Goal: Task Accomplishment & Management: Use online tool/utility

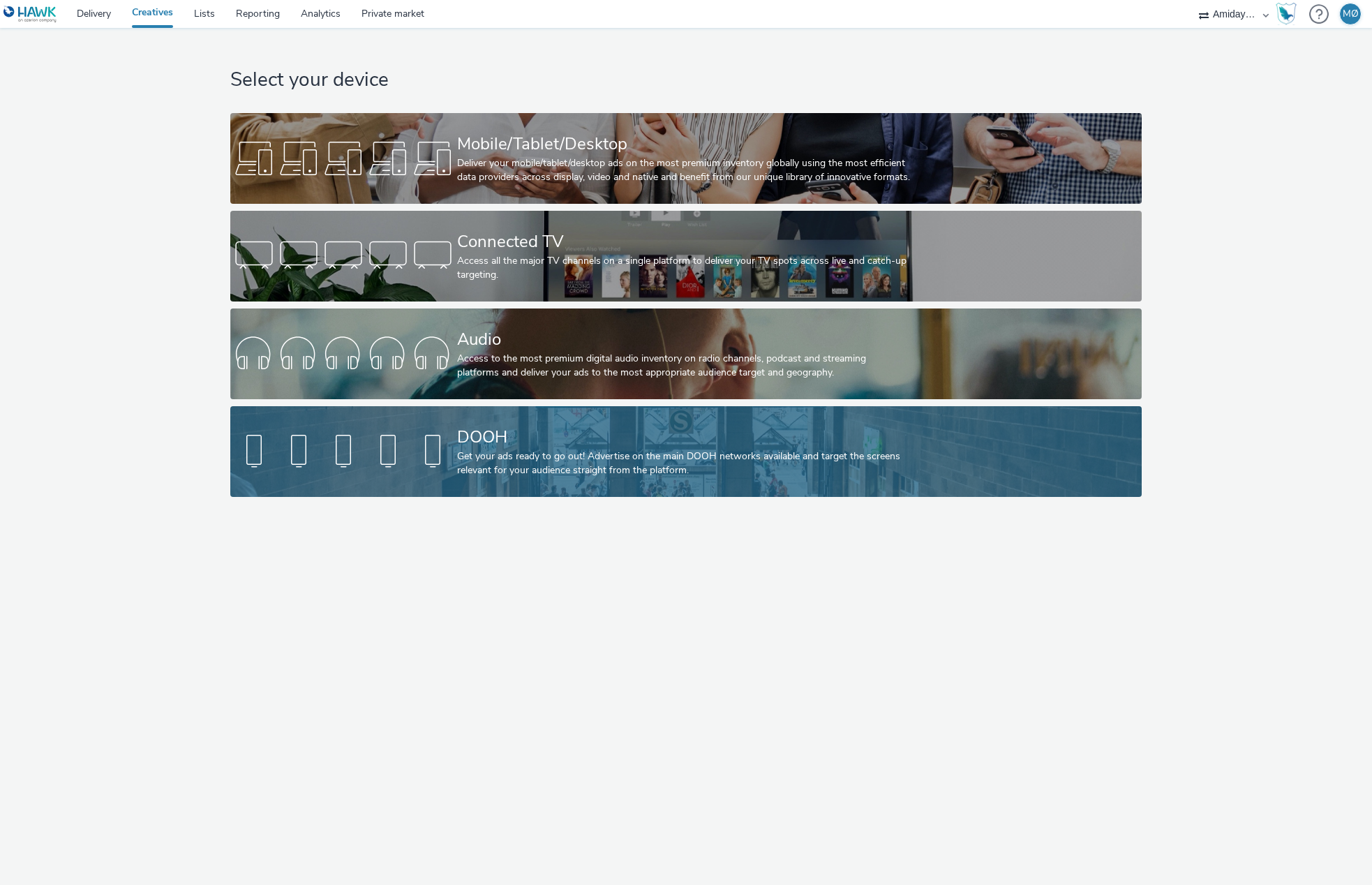
click at [593, 441] on div "DOOH" at bounding box center [683, 437] width 453 height 25
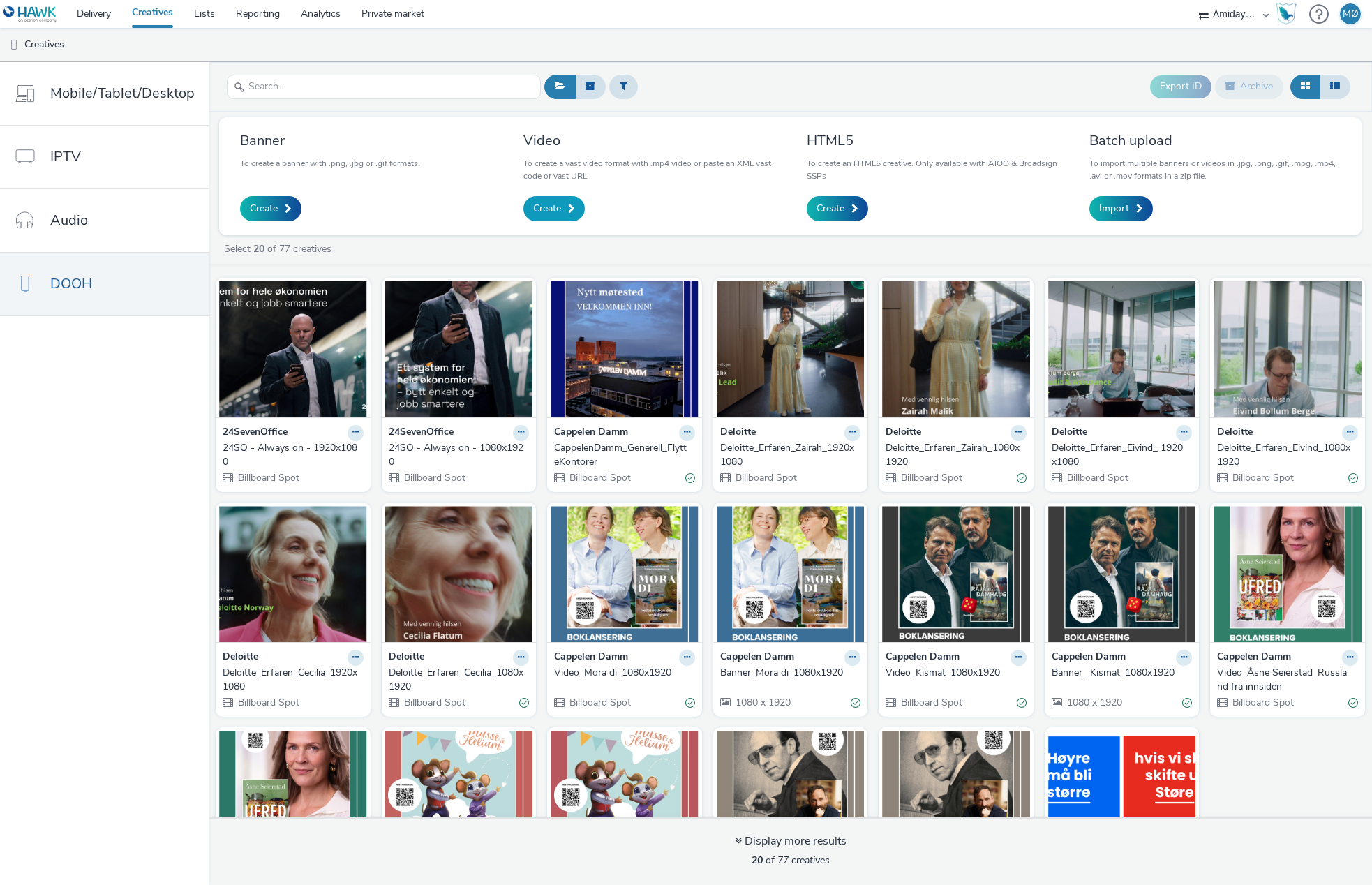
click at [573, 199] on link "Create" at bounding box center [554, 209] width 62 height 25
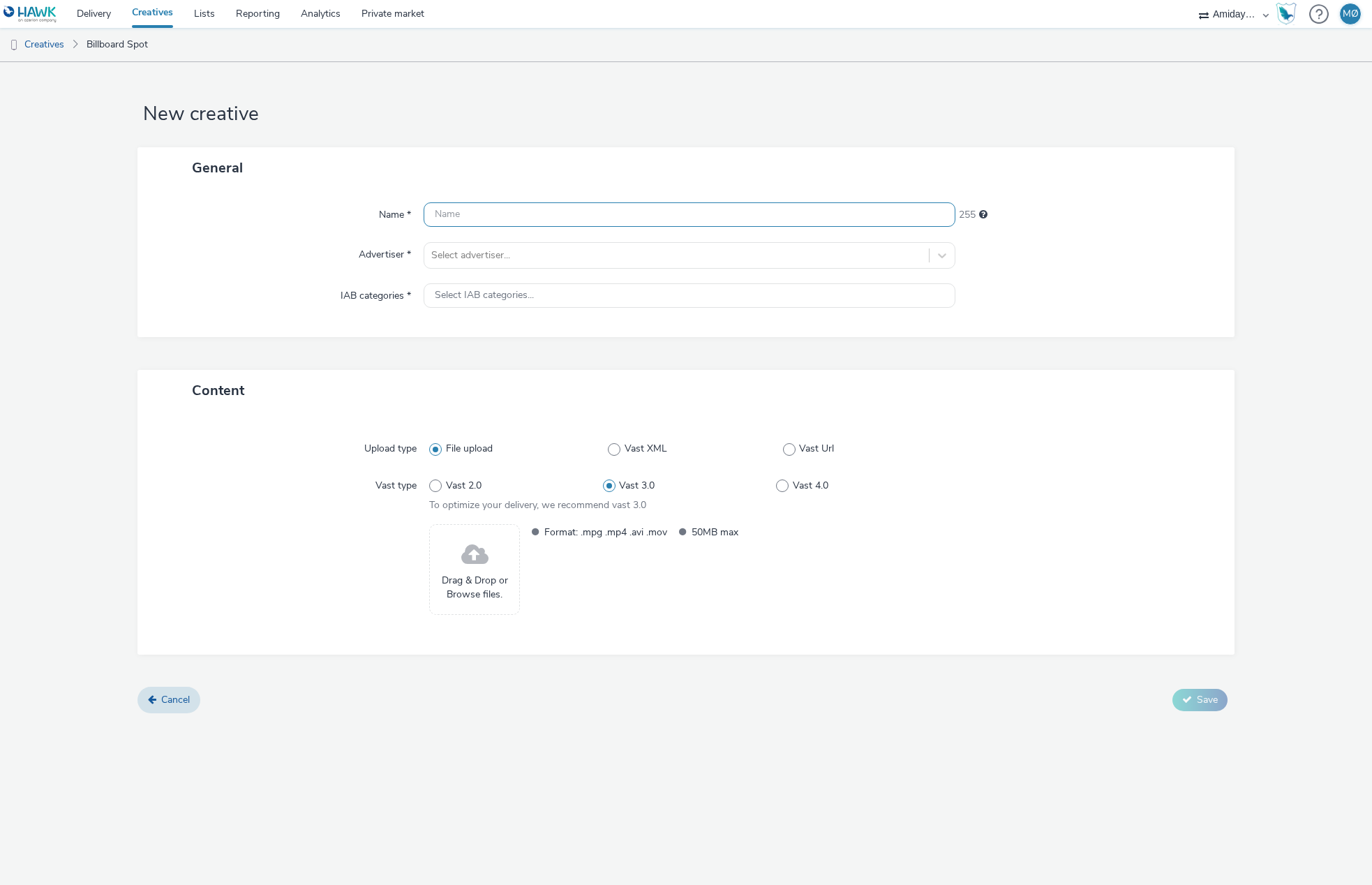
click at [524, 222] on input "text" at bounding box center [689, 214] width 531 height 25
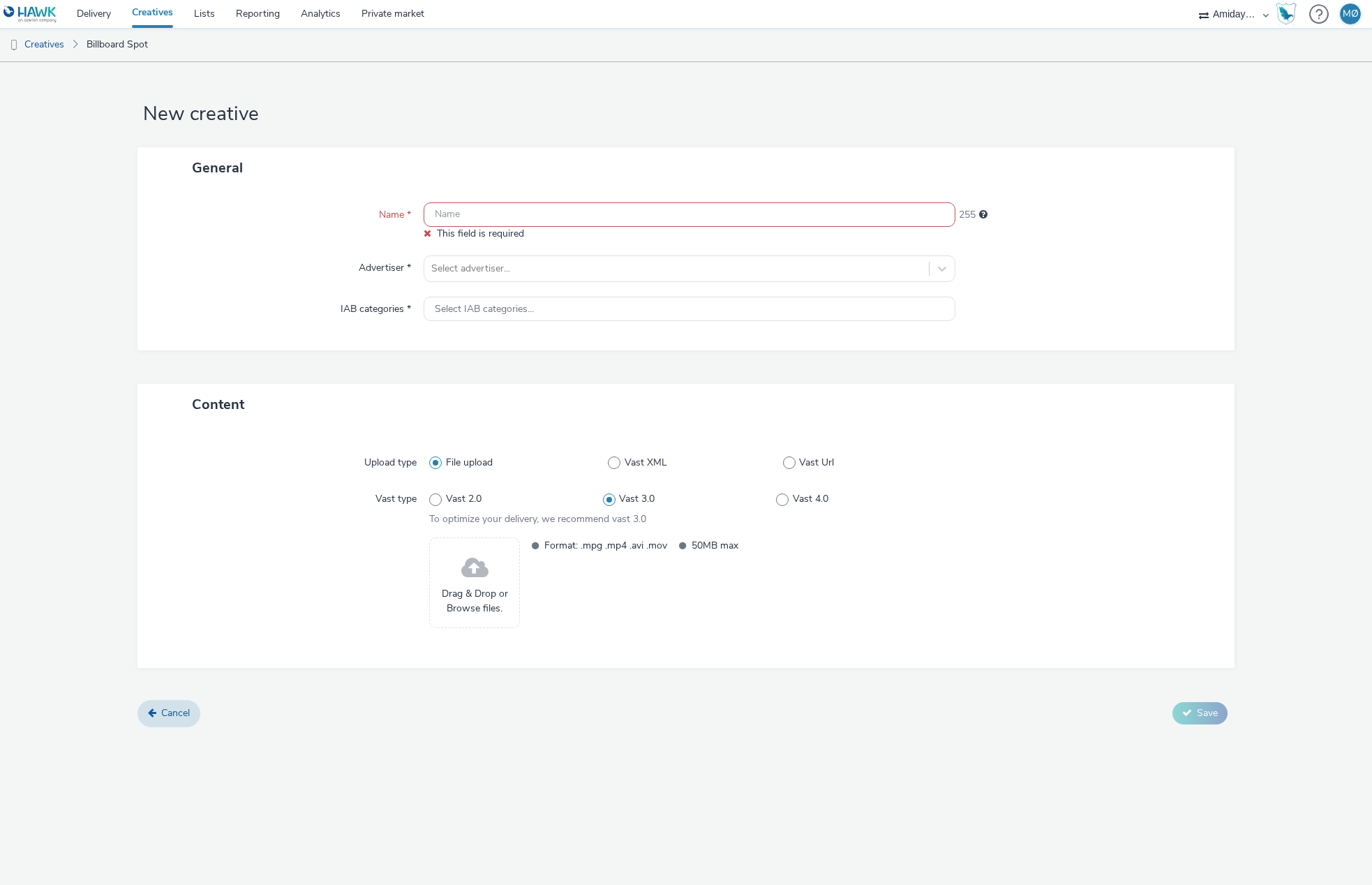
type input "C"
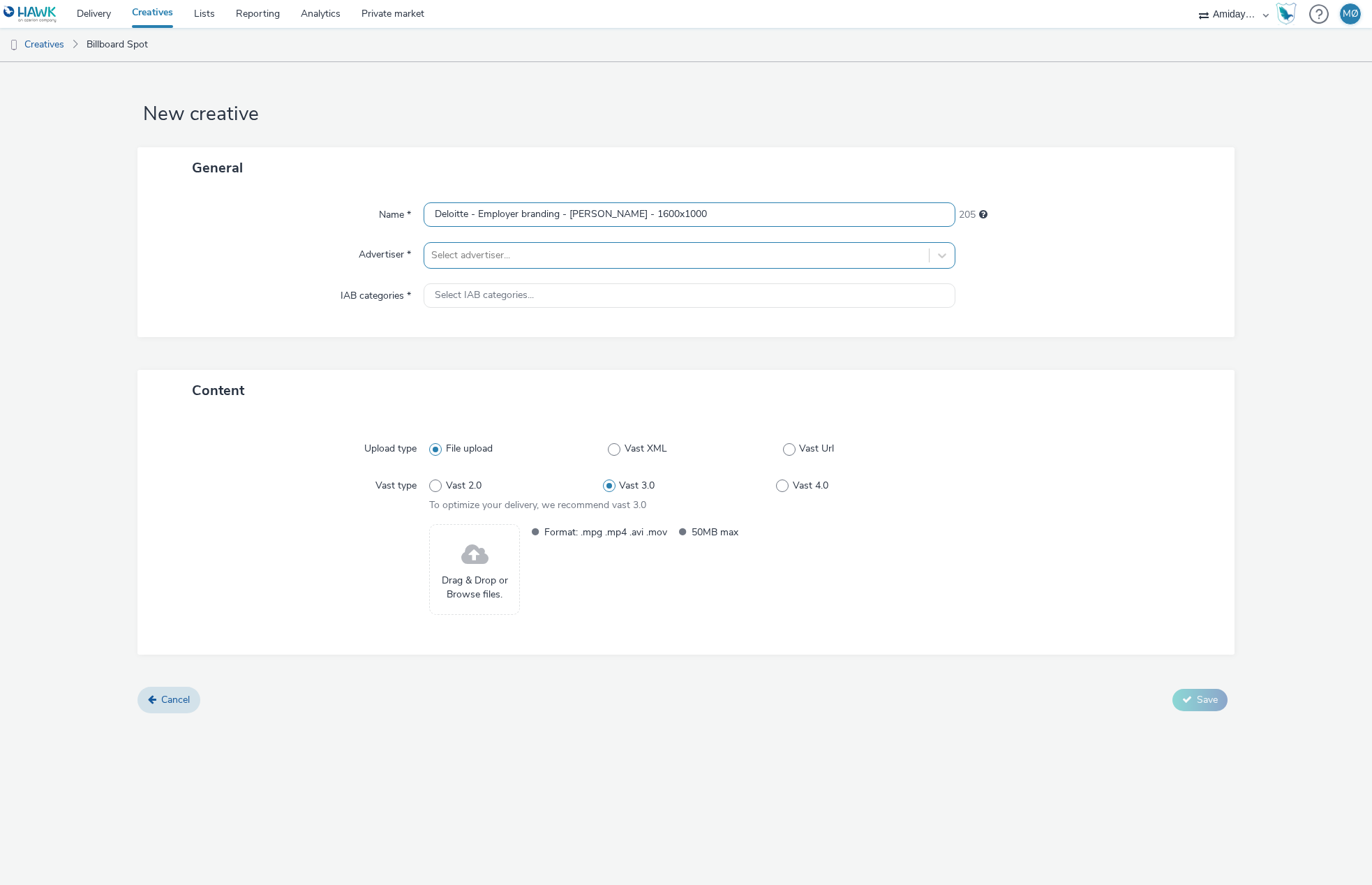
type input "Deloitte - Employer branding - [PERSON_NAME] - 1600x1000"
click at [460, 264] on div "Select advertiser..." at bounding box center [675, 255] width 504 height 23
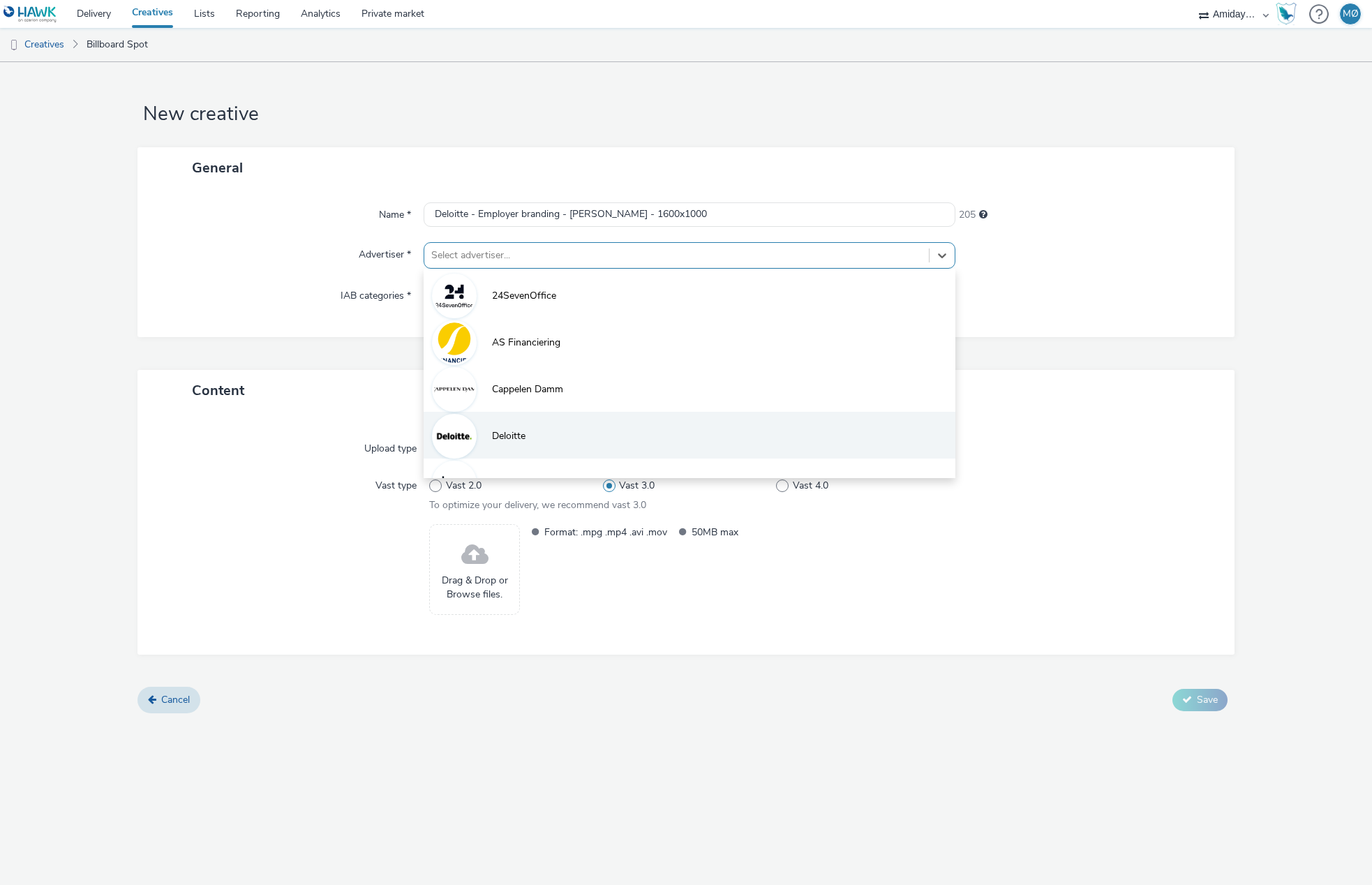
click at [572, 439] on li "Deloitte" at bounding box center [689, 436] width 531 height 47
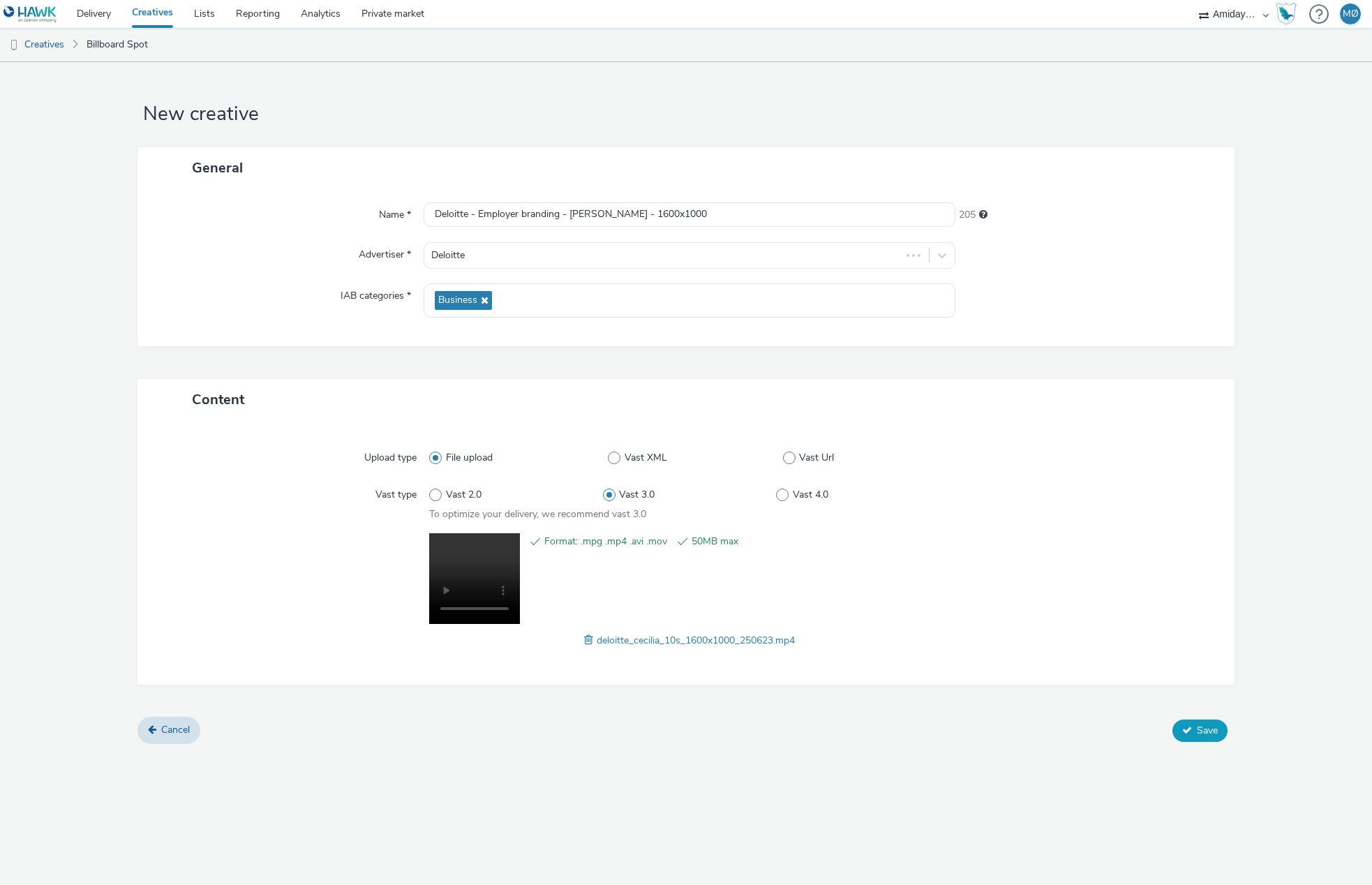
click at [1200, 732] on span "Save" at bounding box center [1207, 730] width 21 height 14
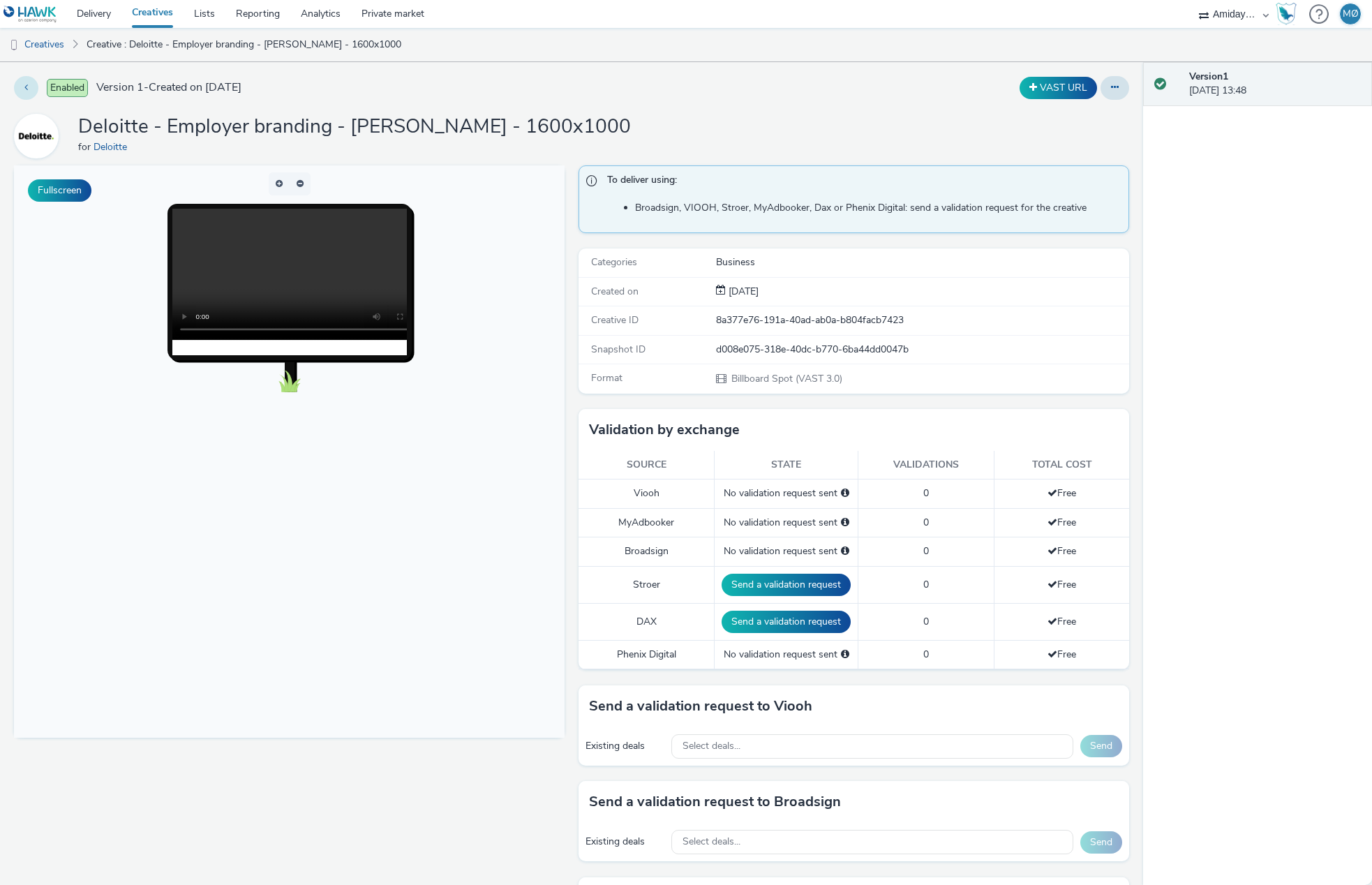
click at [26, 86] on icon at bounding box center [26, 87] width 4 height 10
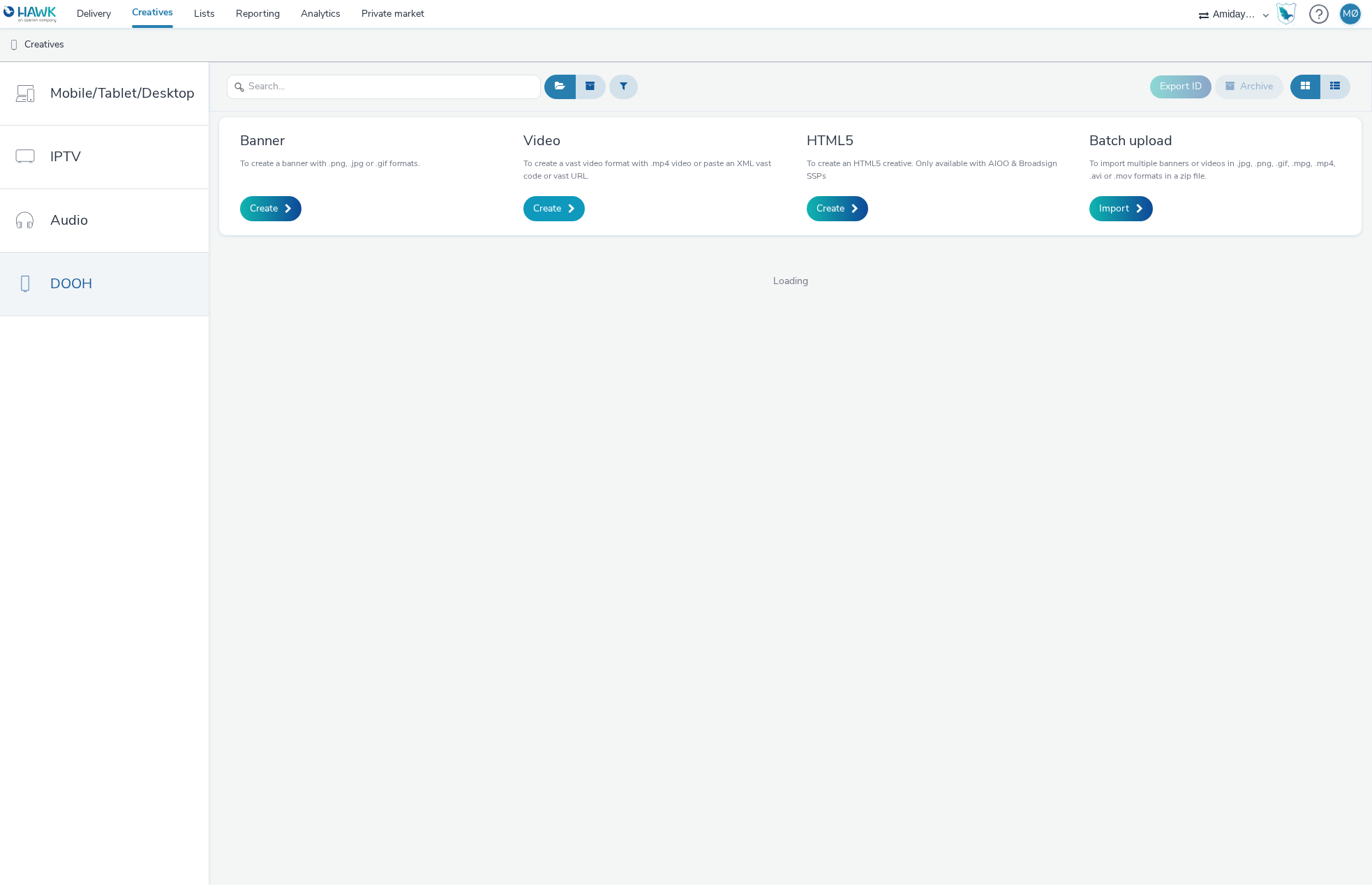
click at [558, 212] on span "Create" at bounding box center [546, 208] width 28 height 14
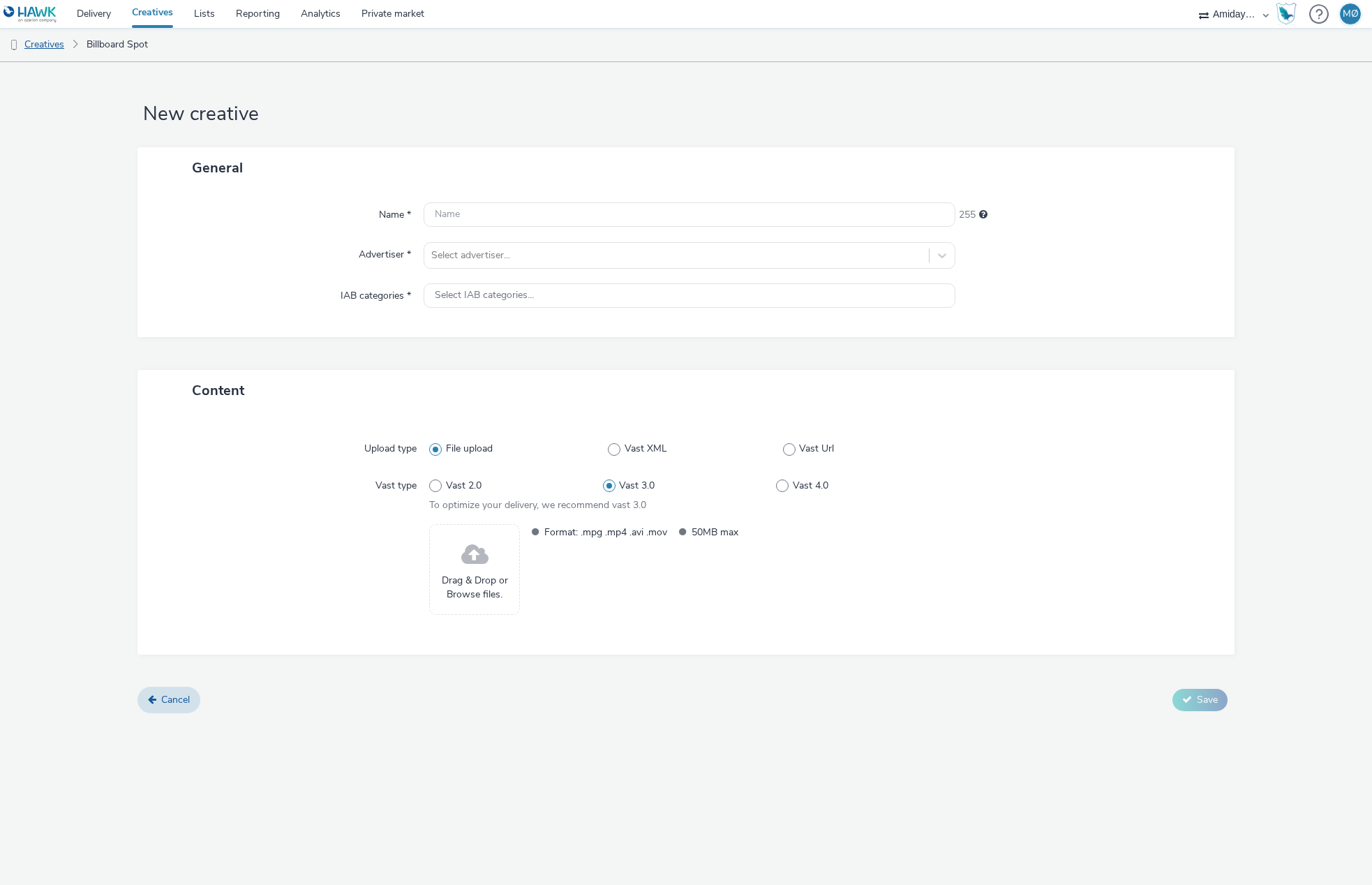
drag, startPoint x: 37, startPoint y: 44, endPoint x: 50, endPoint y: 53, distance: 15.8
click at [37, 44] on link "Creatives" at bounding box center [35, 44] width 71 height 34
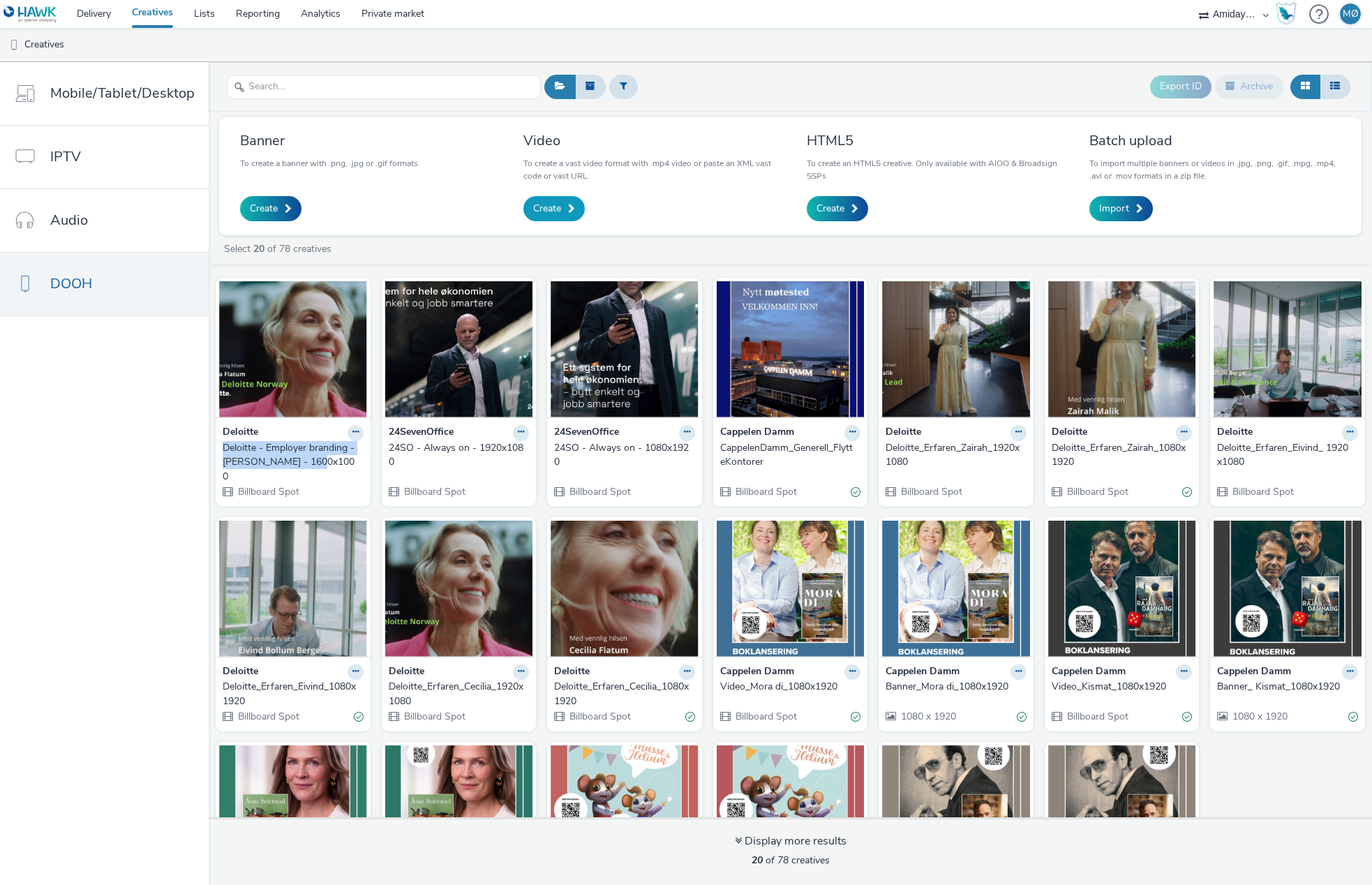
click at [559, 211] on link "Create" at bounding box center [554, 209] width 62 height 25
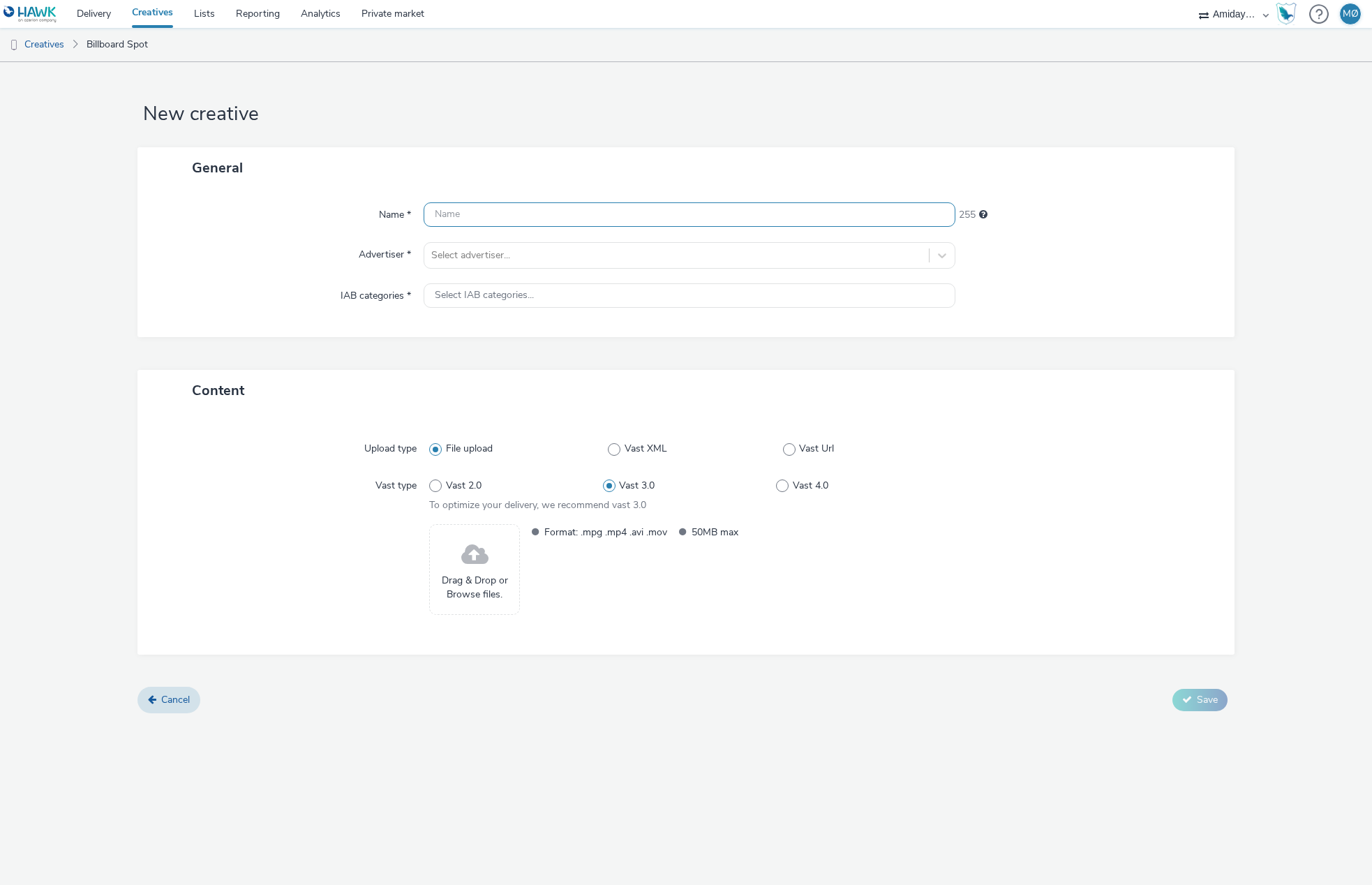
click at [513, 219] on input "text" at bounding box center [689, 214] width 531 height 25
paste input "Deloitte - Employer branding - [PERSON_NAME] - 1600x1000"
click at [575, 215] on input "Deloitte - Employer branding - [PERSON_NAME] - 1600x1000" at bounding box center [689, 214] width 531 height 25
type input "Deloitte - Employer branding - Eivind - 1600x1000"
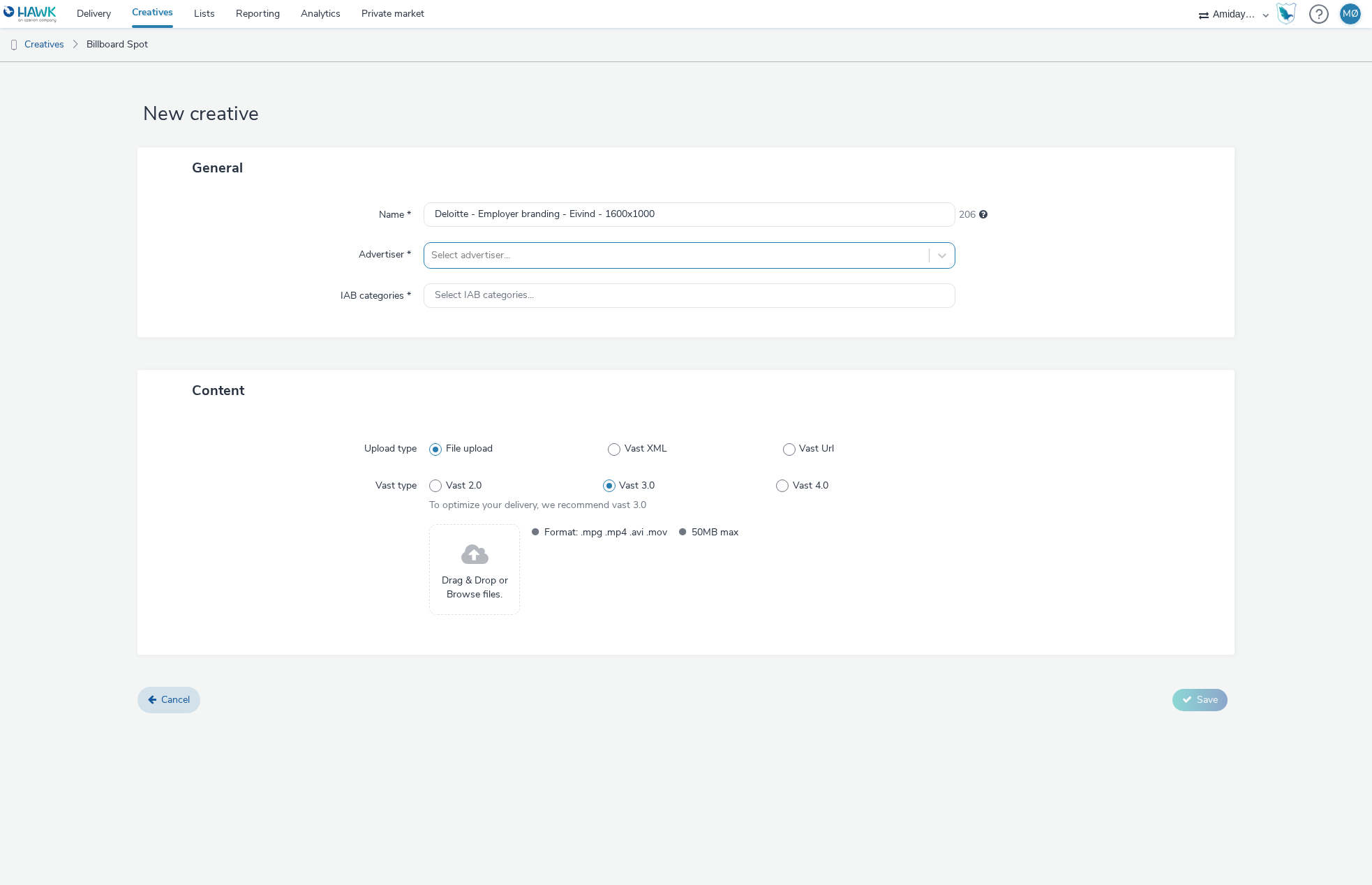
click at [543, 259] on div at bounding box center [676, 255] width 490 height 16
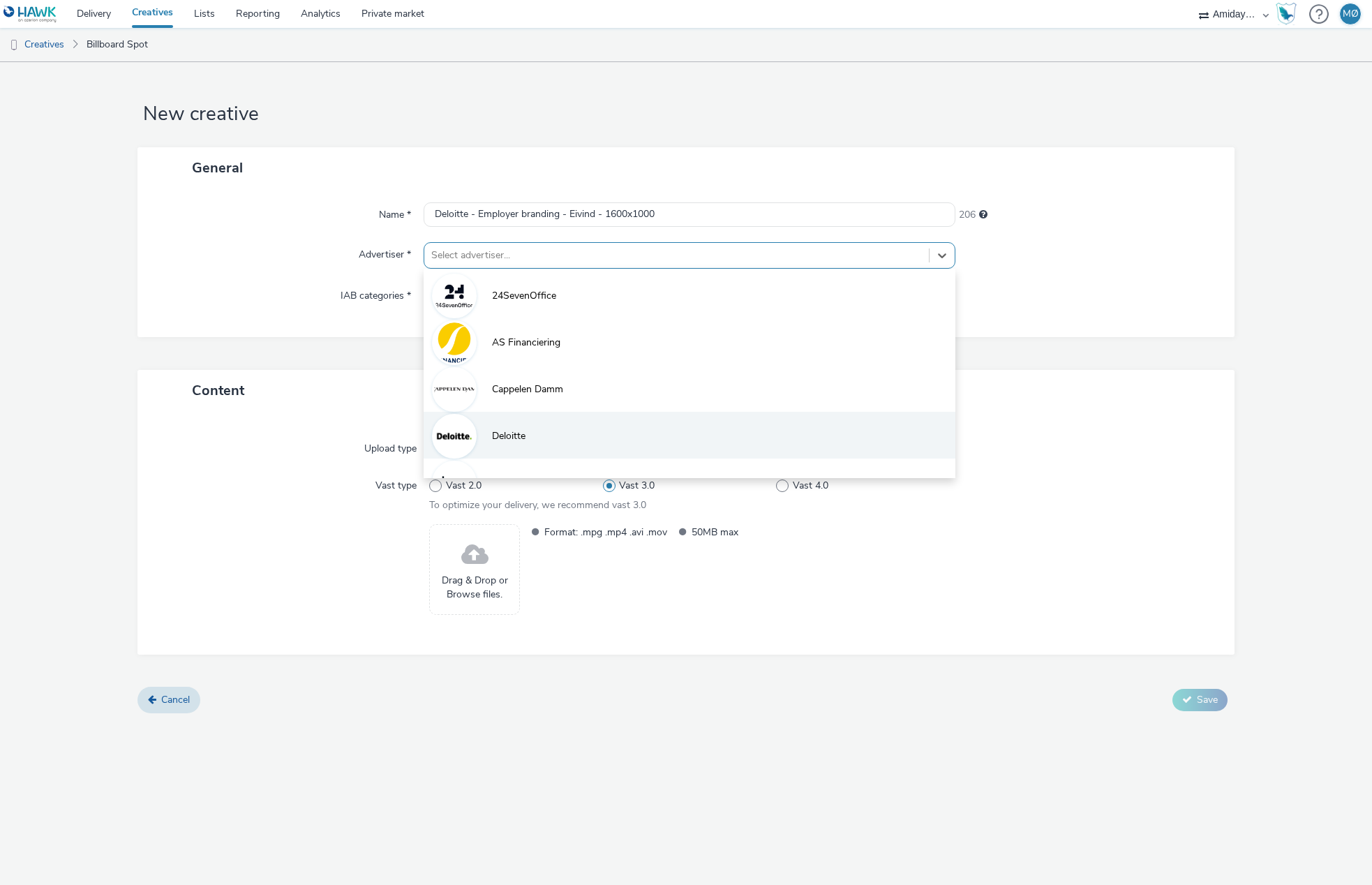
click at [515, 444] on li "Deloitte" at bounding box center [689, 436] width 531 height 47
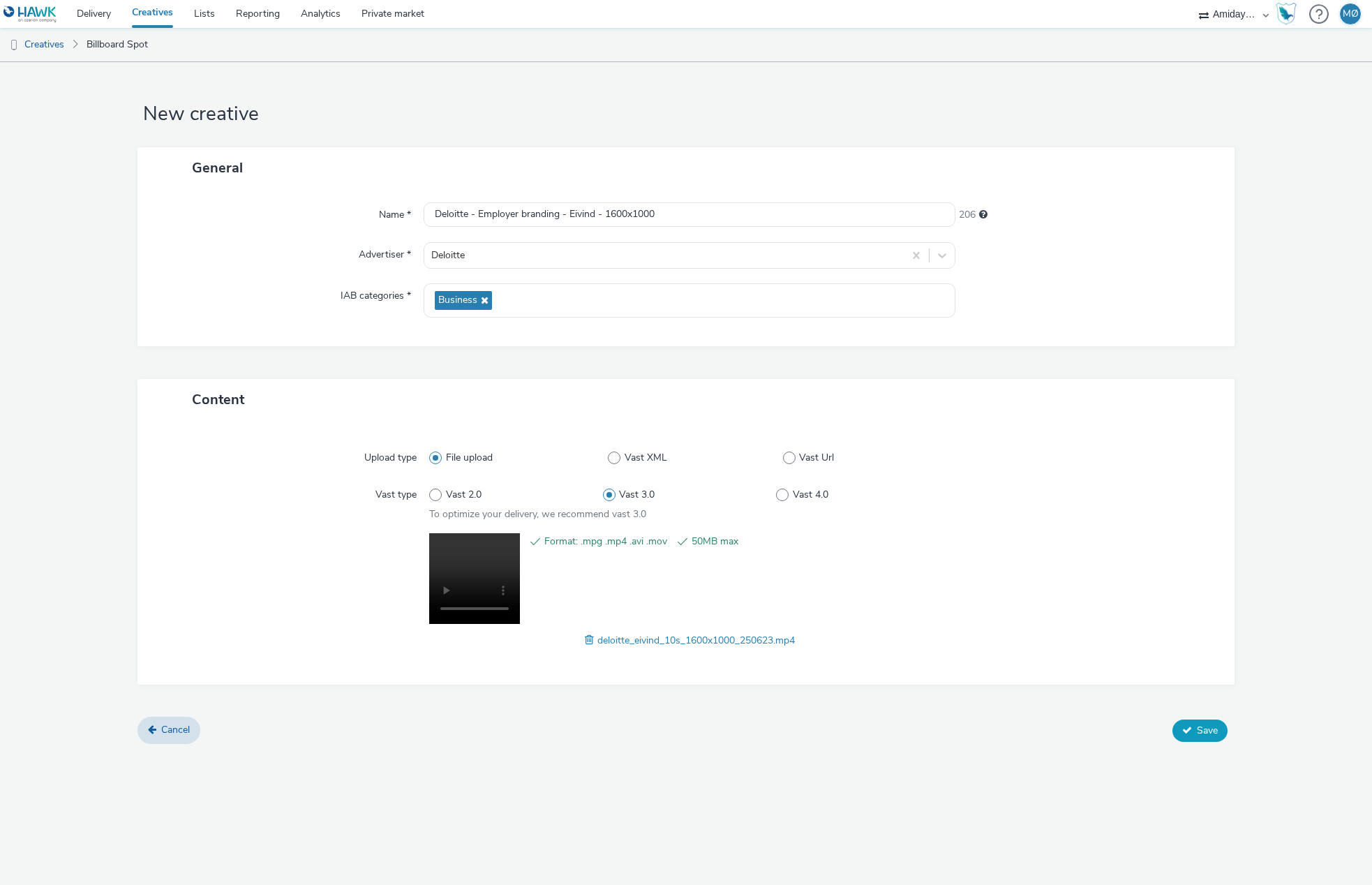
click at [1202, 731] on span "Save" at bounding box center [1207, 730] width 21 height 14
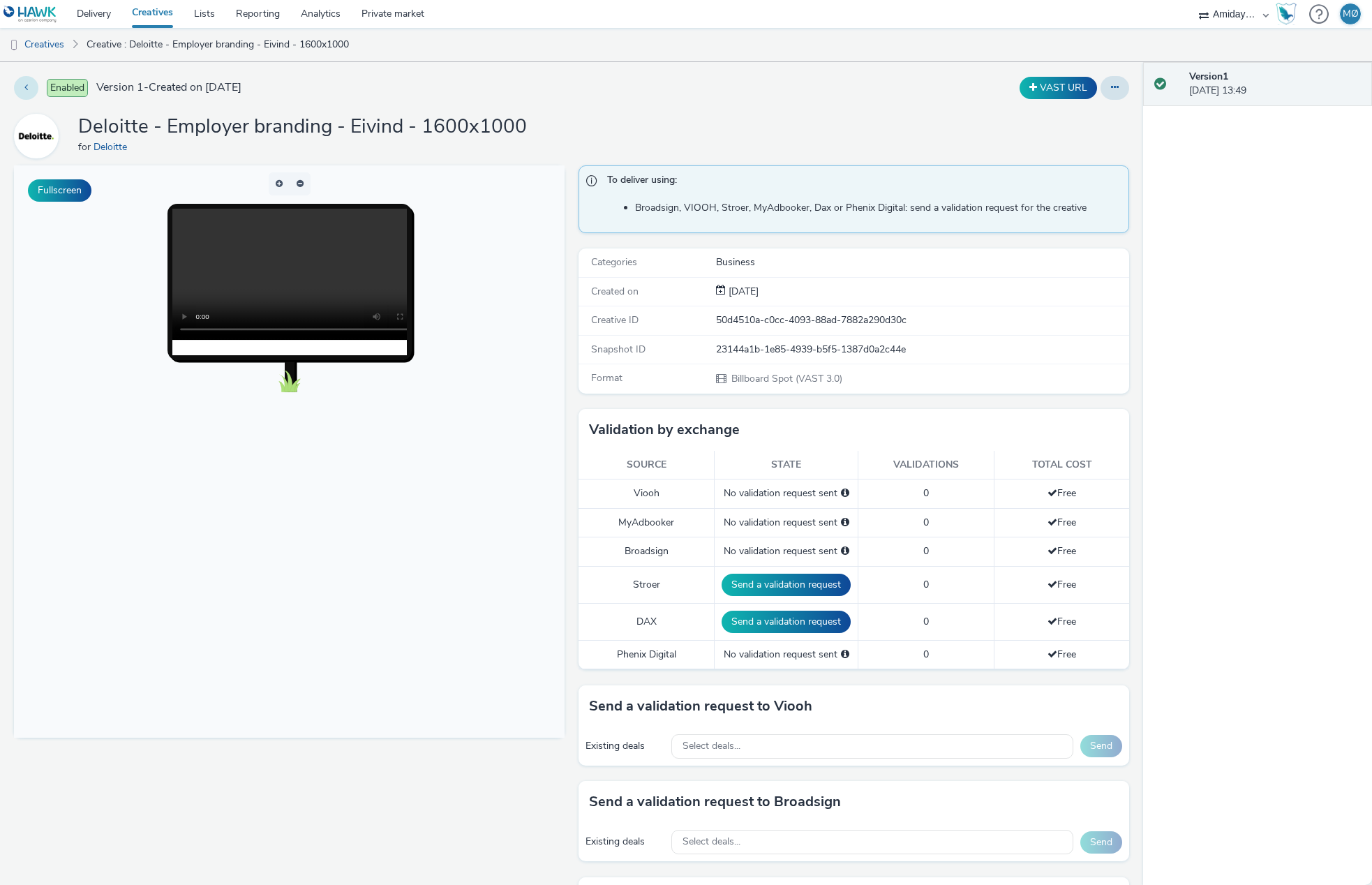
click at [29, 92] on button at bounding box center [25, 88] width 24 height 24
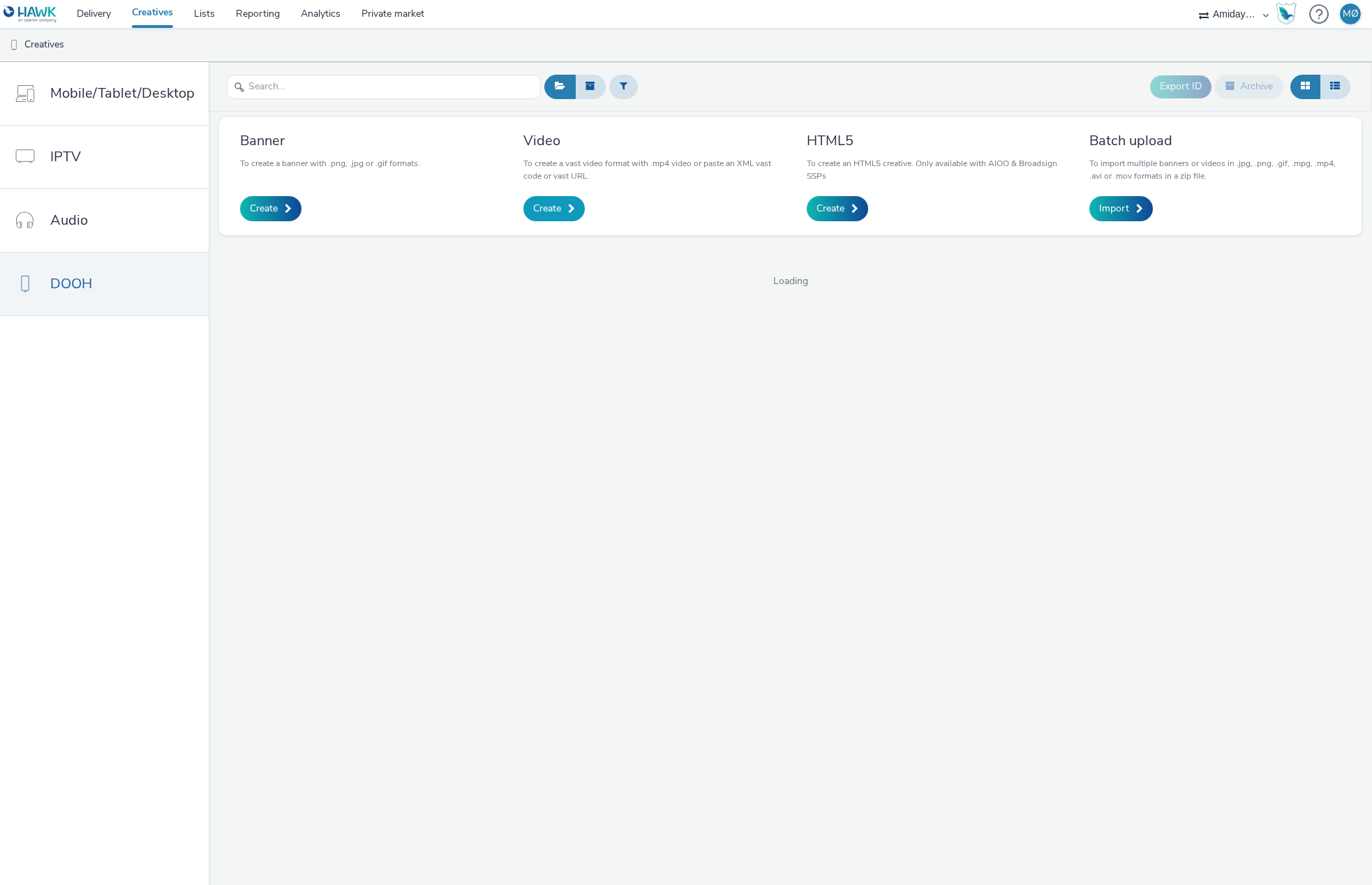
click at [568, 207] on span at bounding box center [572, 209] width 7 height 10
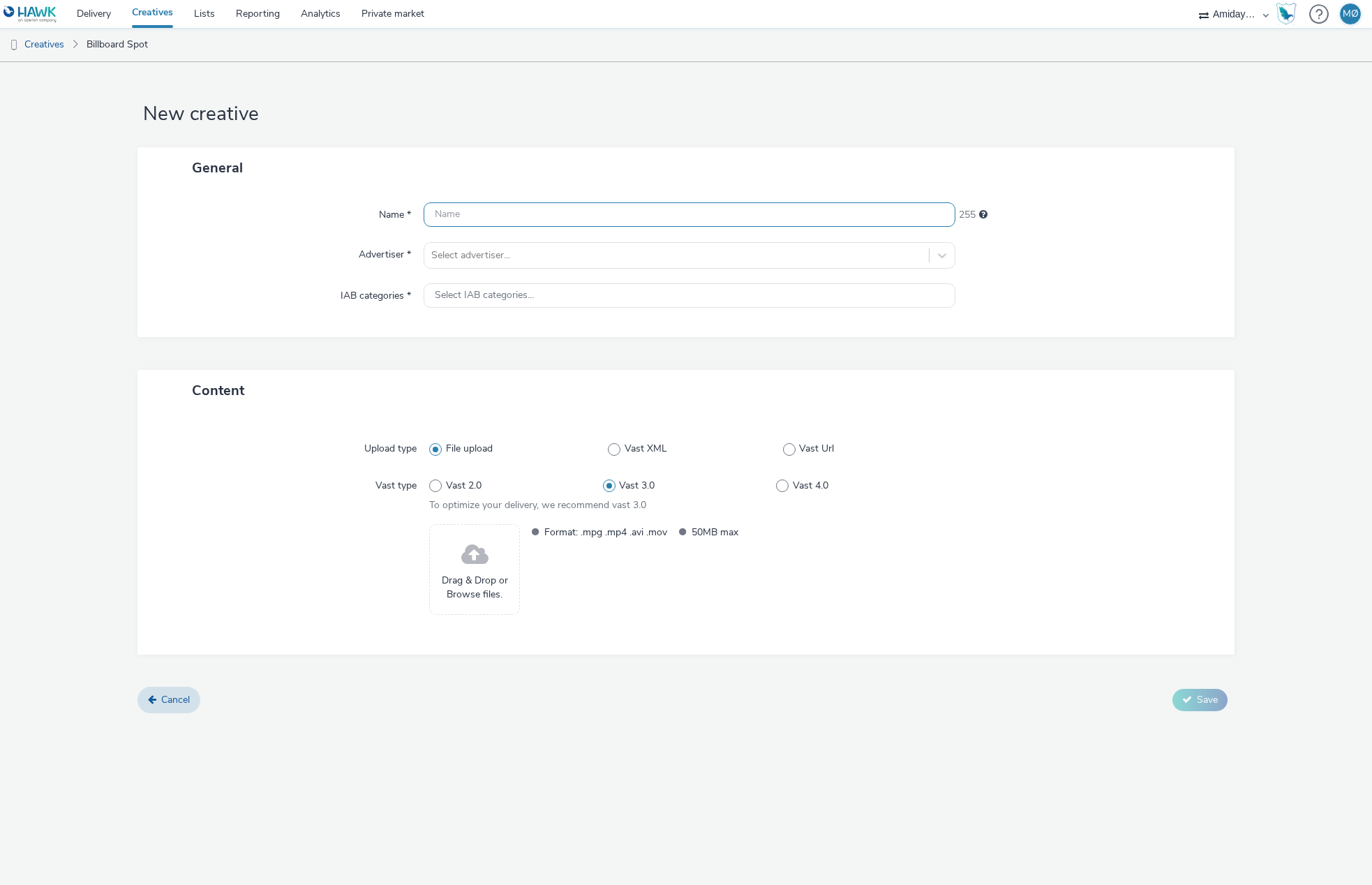
click at [565, 207] on input "text" at bounding box center [689, 214] width 531 height 25
paste input "Deloitte - Employer branding - [PERSON_NAME] - 1600x1000"
click at [577, 213] on input "Deloitte - Employer branding - [PERSON_NAME] - 1600x1000" at bounding box center [689, 214] width 531 height 25
type input "Deloitte - Employer branding - Zairah - 1600x1000"
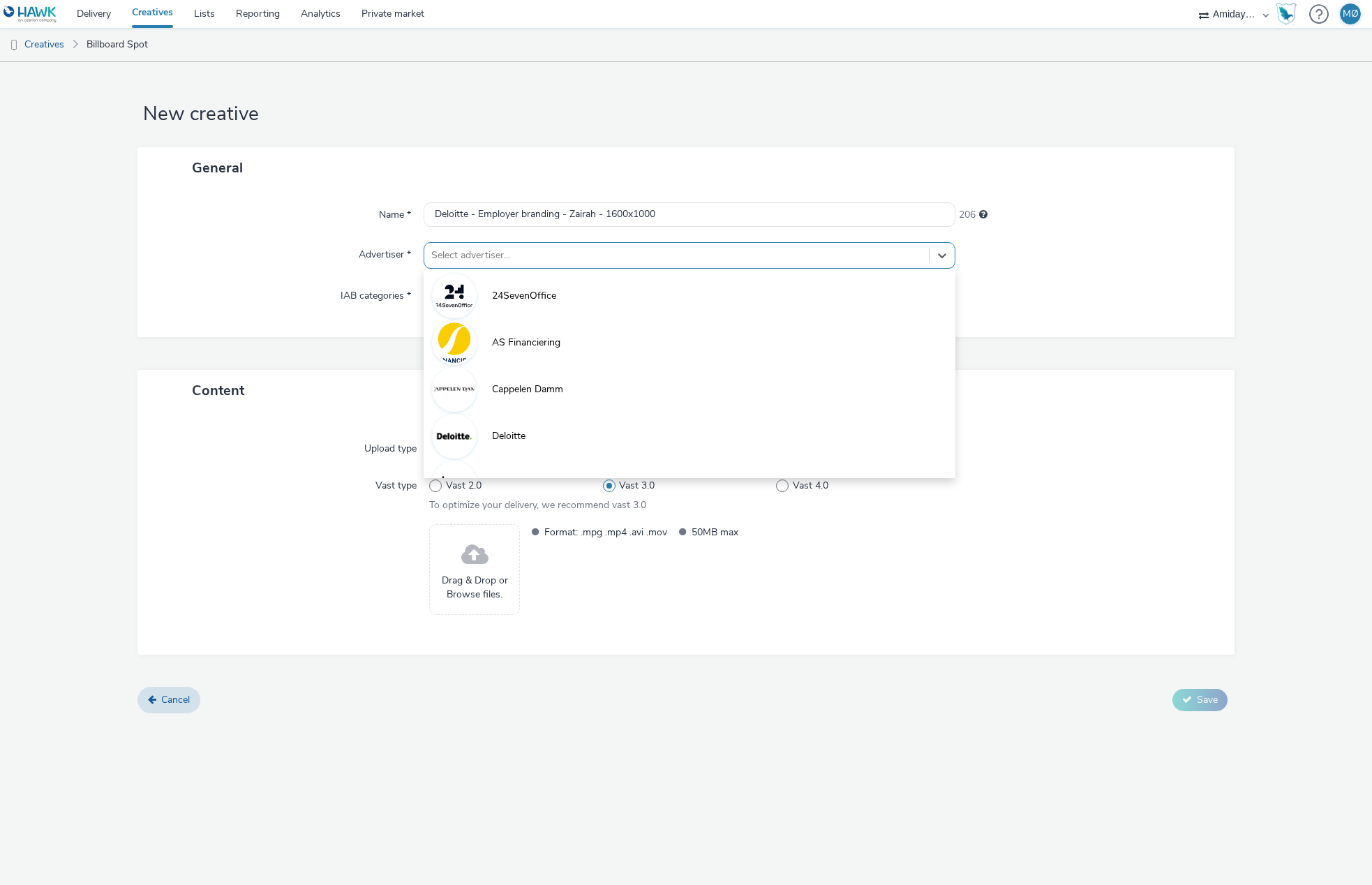
click at [473, 248] on div at bounding box center [676, 255] width 490 height 16
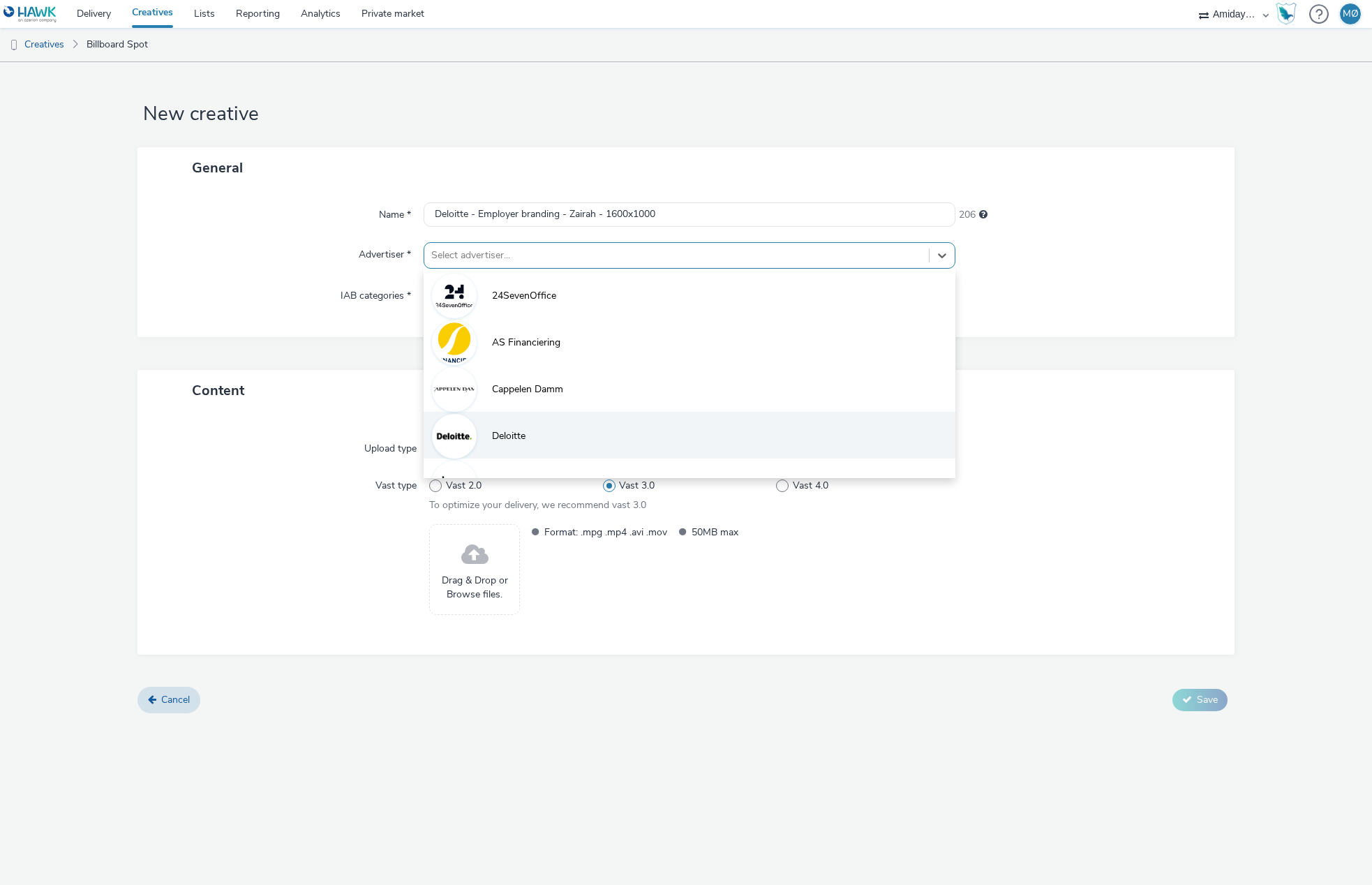
click at [515, 421] on li "Deloitte" at bounding box center [689, 436] width 531 height 47
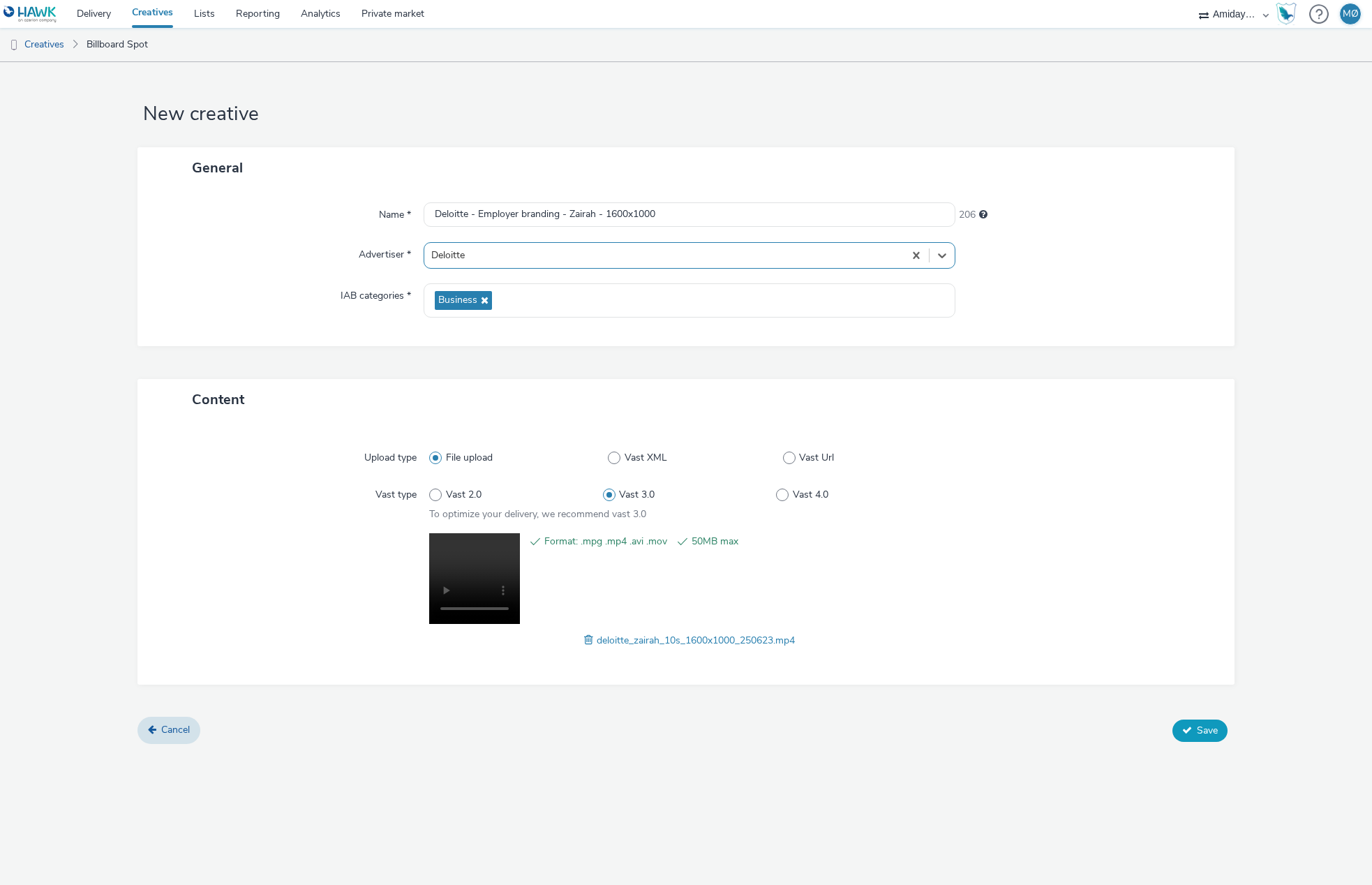
click at [1206, 727] on span "Save" at bounding box center [1207, 730] width 21 height 14
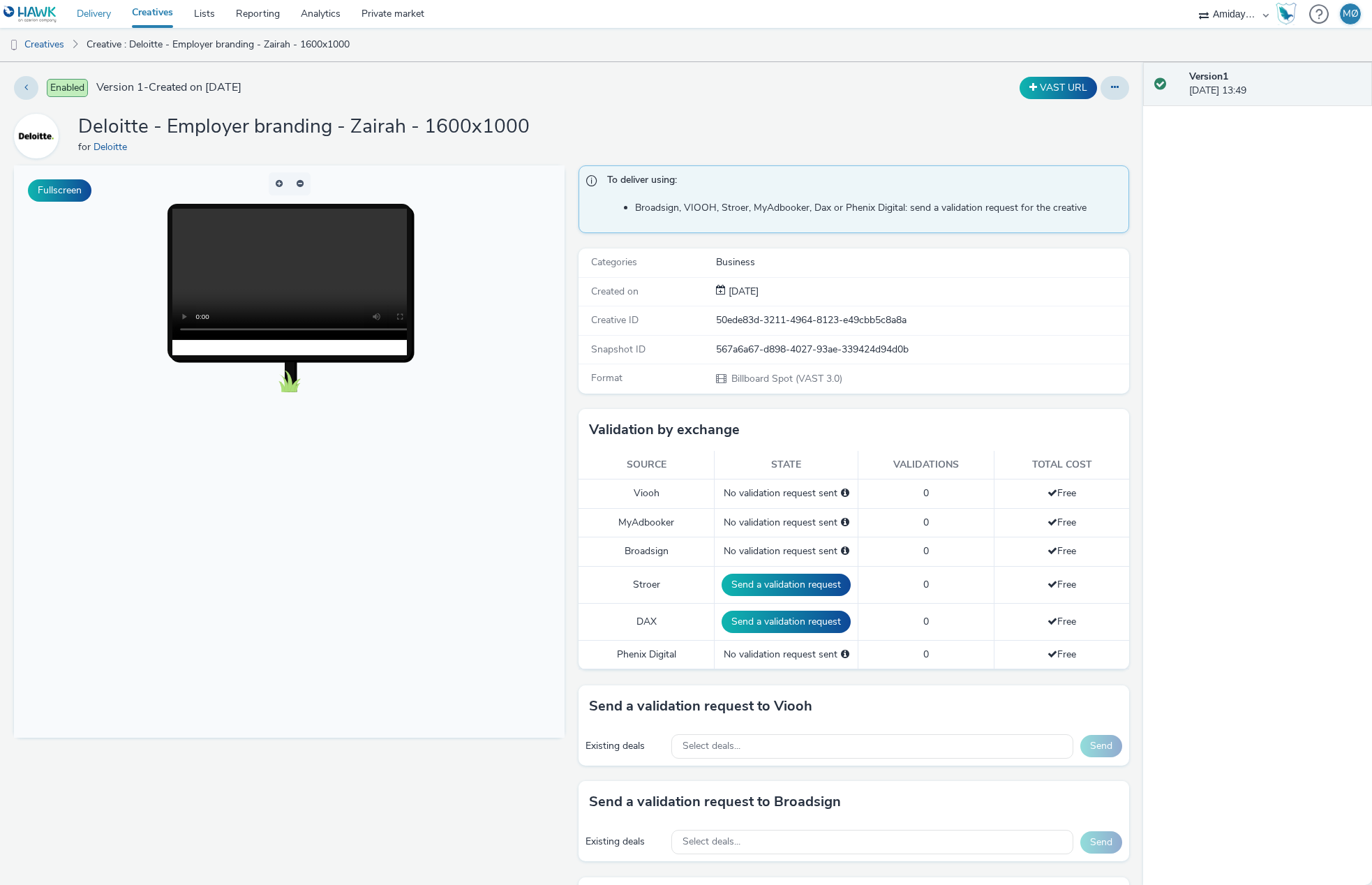
click at [88, 8] on link "Delivery" at bounding box center [93, 14] width 55 height 28
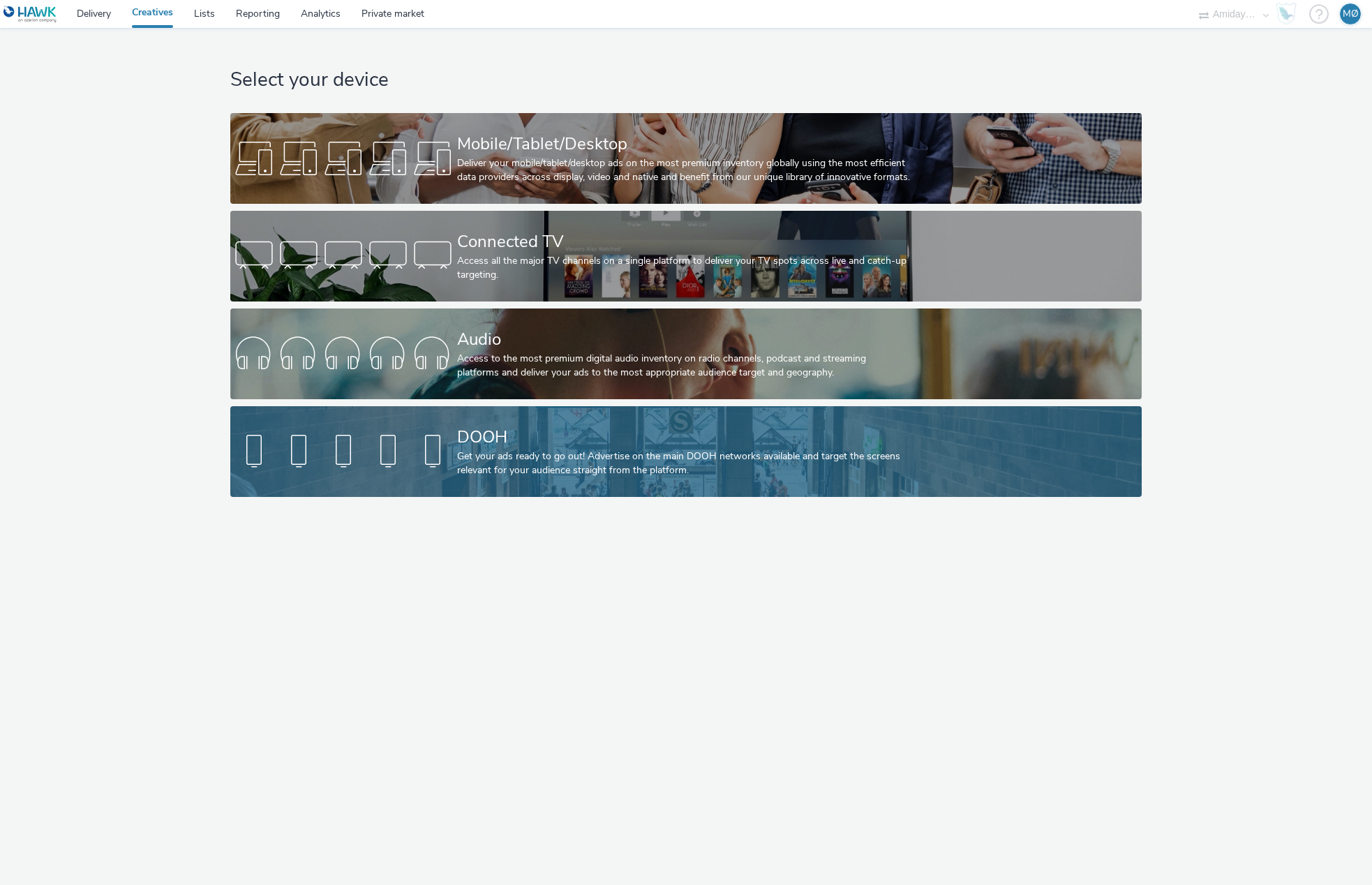
click at [521, 437] on div "DOOH" at bounding box center [683, 437] width 453 height 25
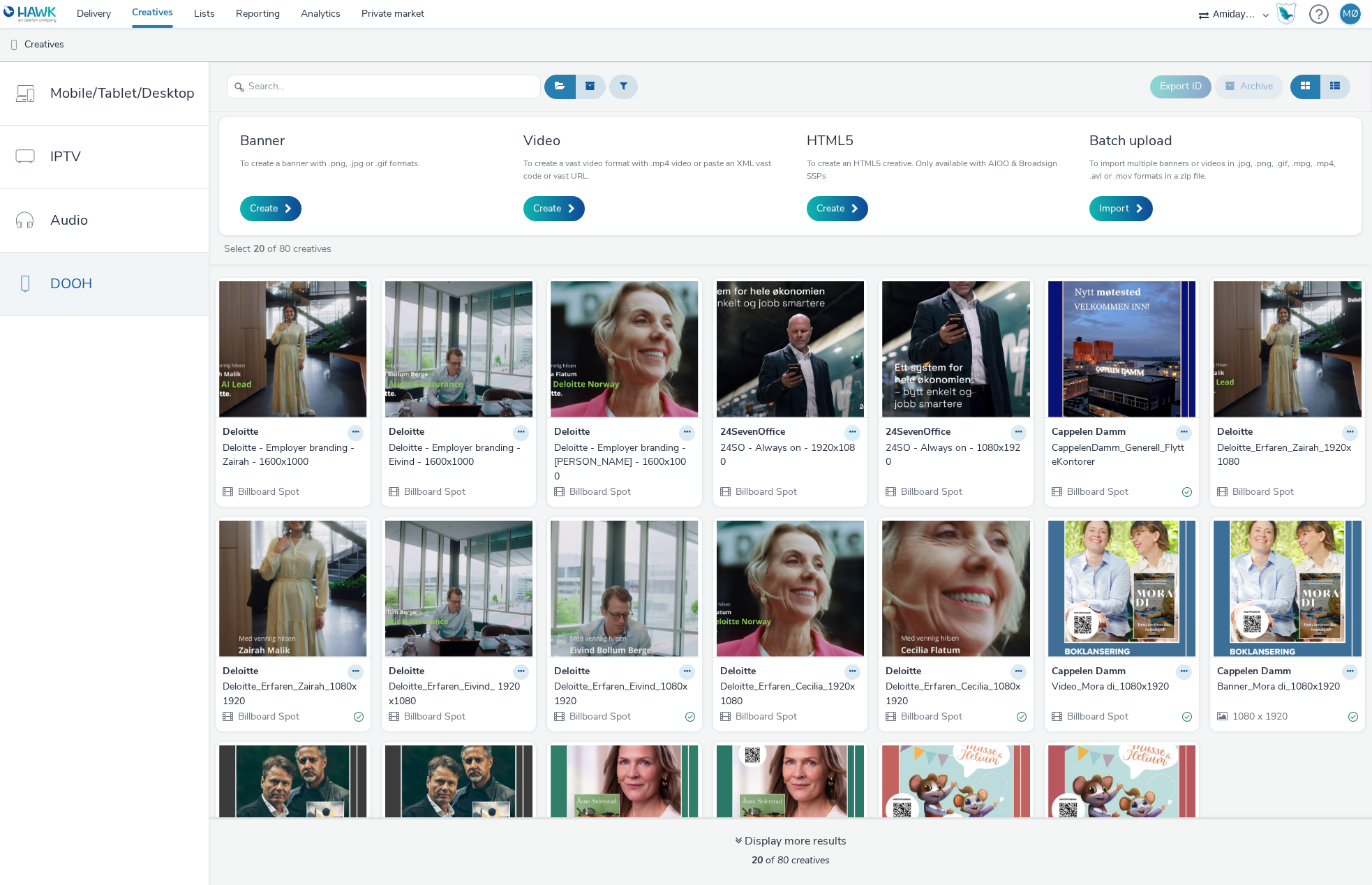
click at [850, 437] on icon at bounding box center [852, 431] width 6 height 8
click at [835, 532] on link "Archive" at bounding box center [808, 541] width 104 height 28
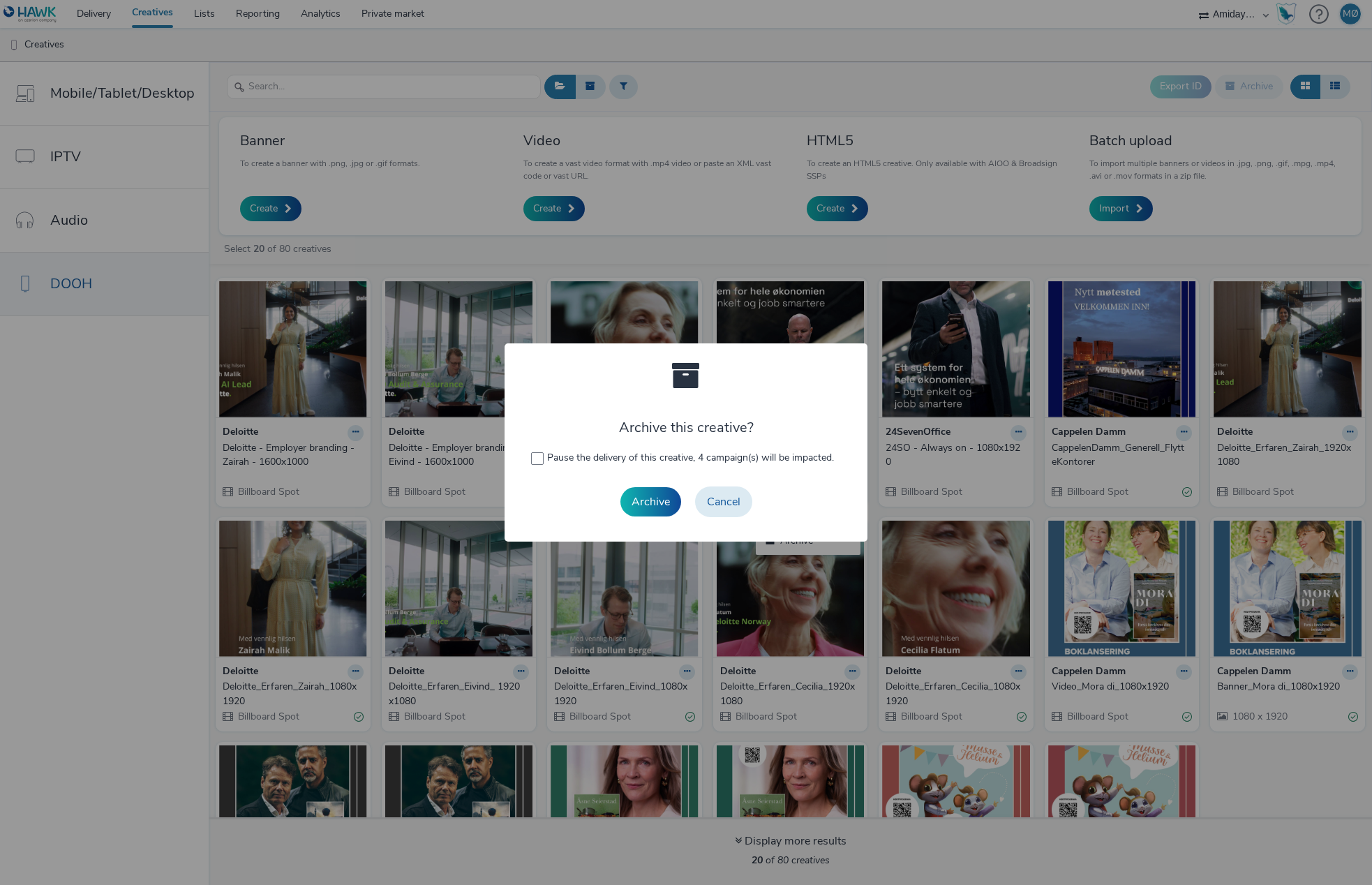
drag, startPoint x: 664, startPoint y: 501, endPoint x: 857, endPoint y: 496, distance: 193.1
click at [664, 501] on button "Archive" at bounding box center [651, 502] width 61 height 29
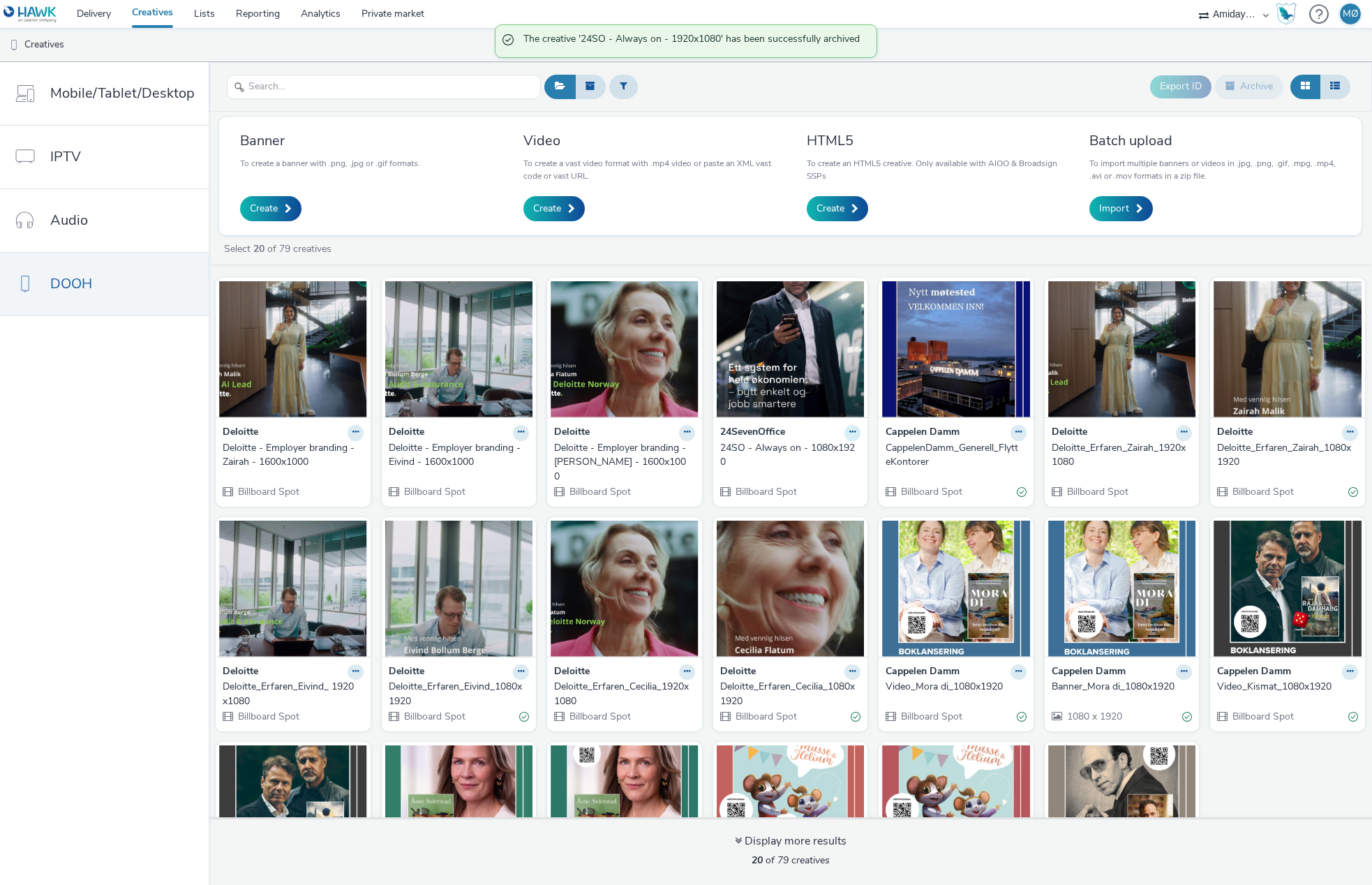
click at [857, 433] on button at bounding box center [852, 433] width 16 height 16
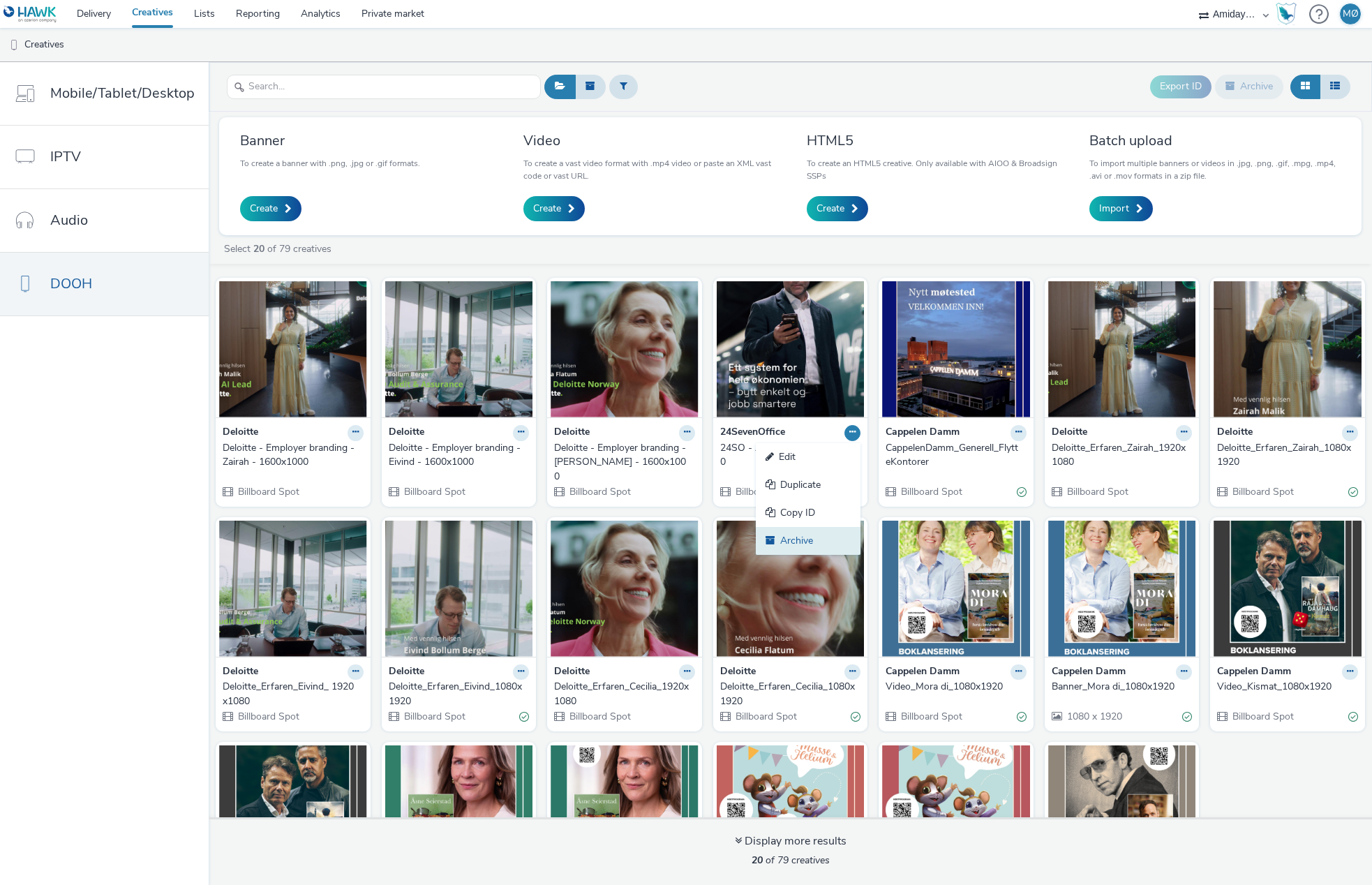
click at [777, 541] on icon at bounding box center [772, 540] width 15 height 10
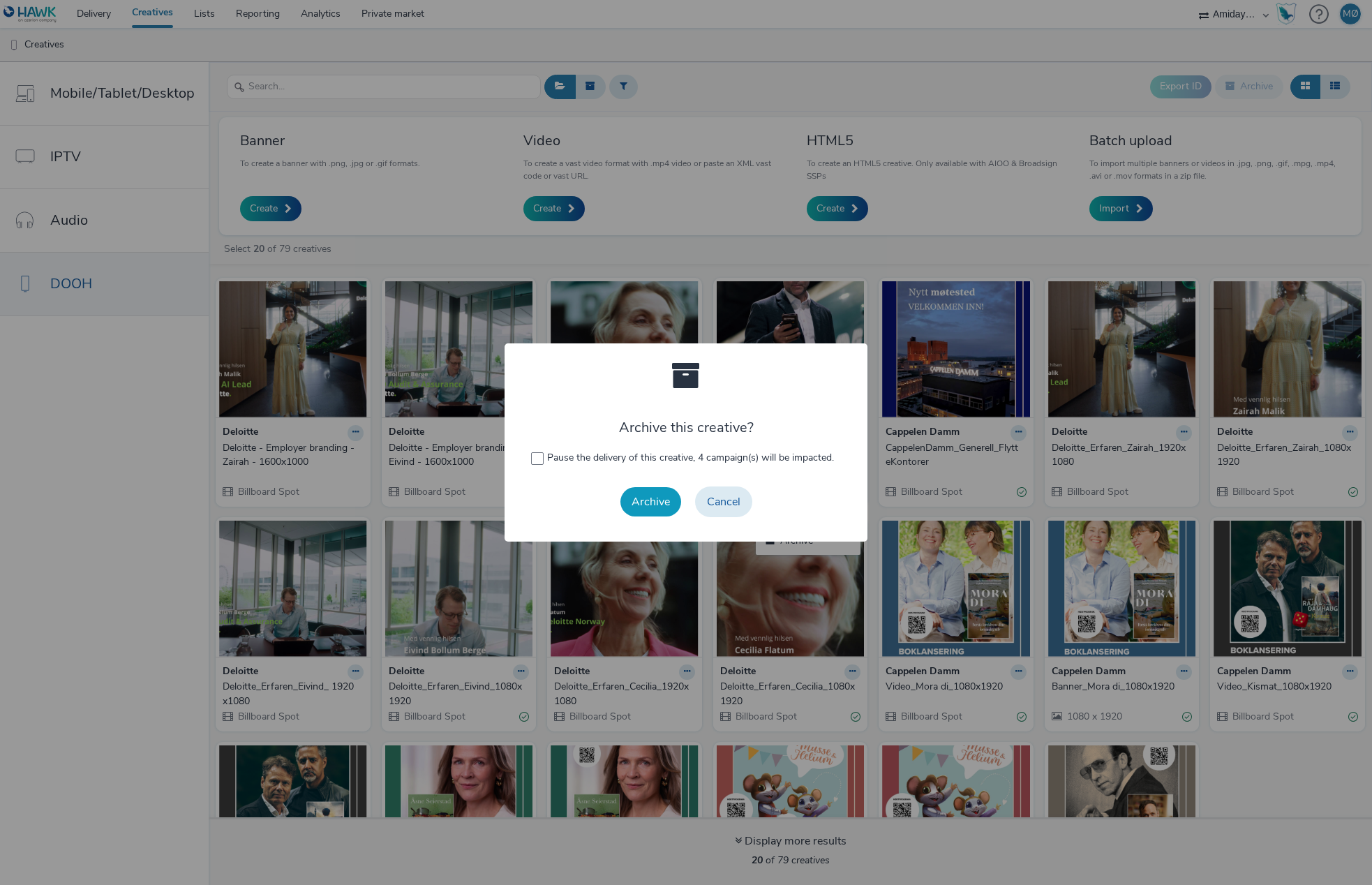
click at [662, 495] on button "Archive" at bounding box center [651, 502] width 61 height 29
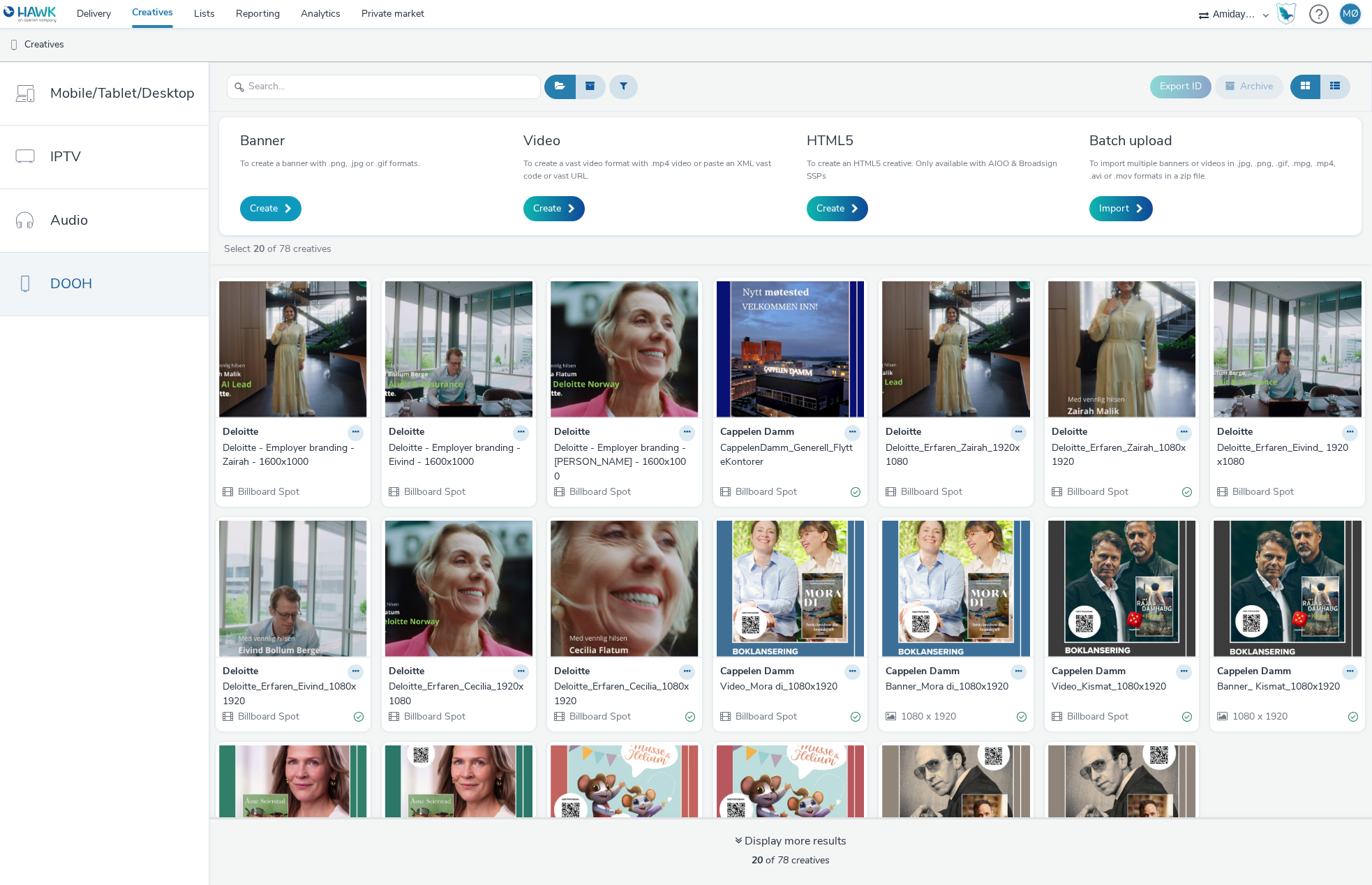
click at [269, 211] on span "Create" at bounding box center [263, 208] width 28 height 14
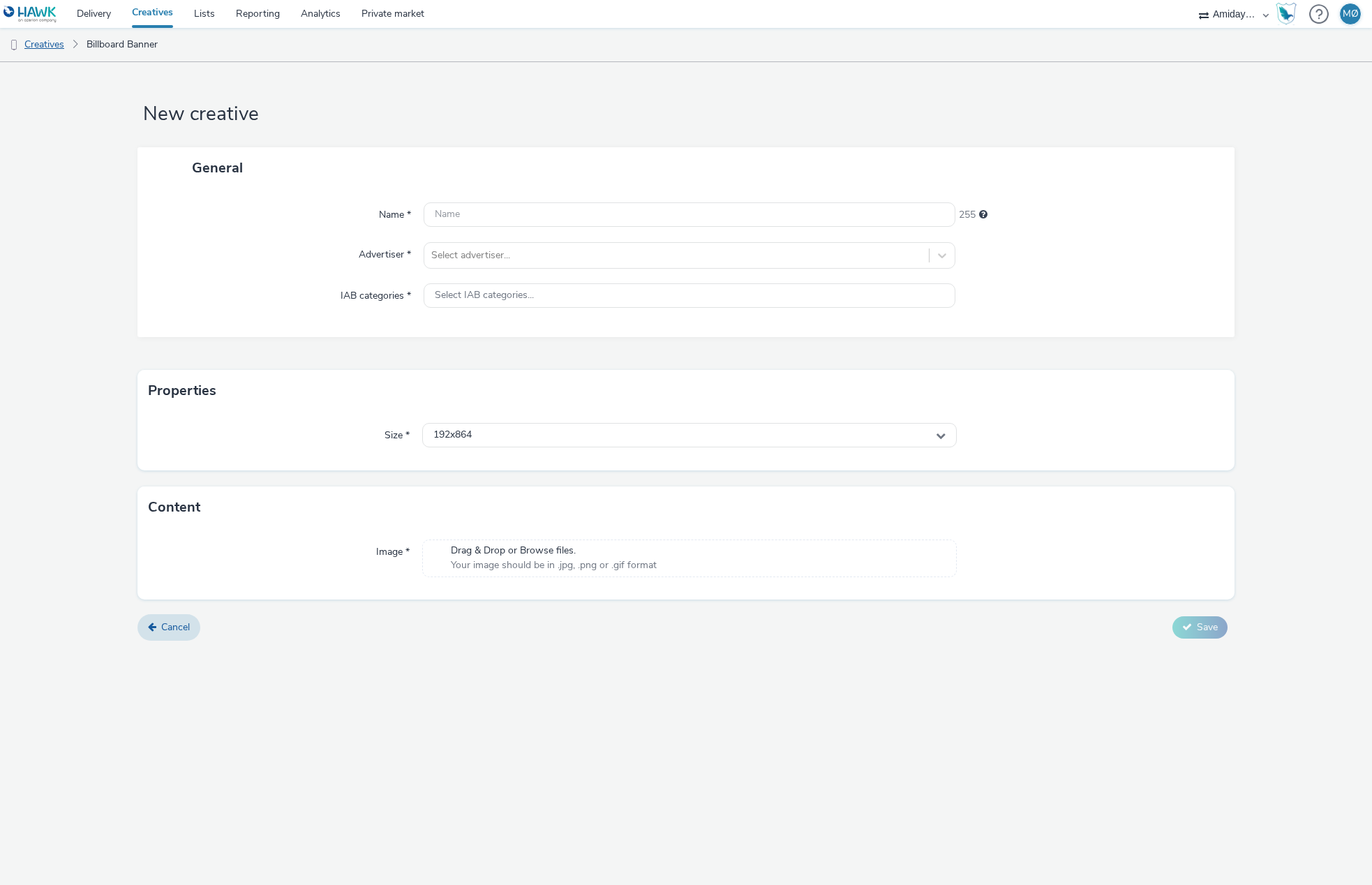
click at [55, 48] on link "Creatives" at bounding box center [35, 44] width 71 height 34
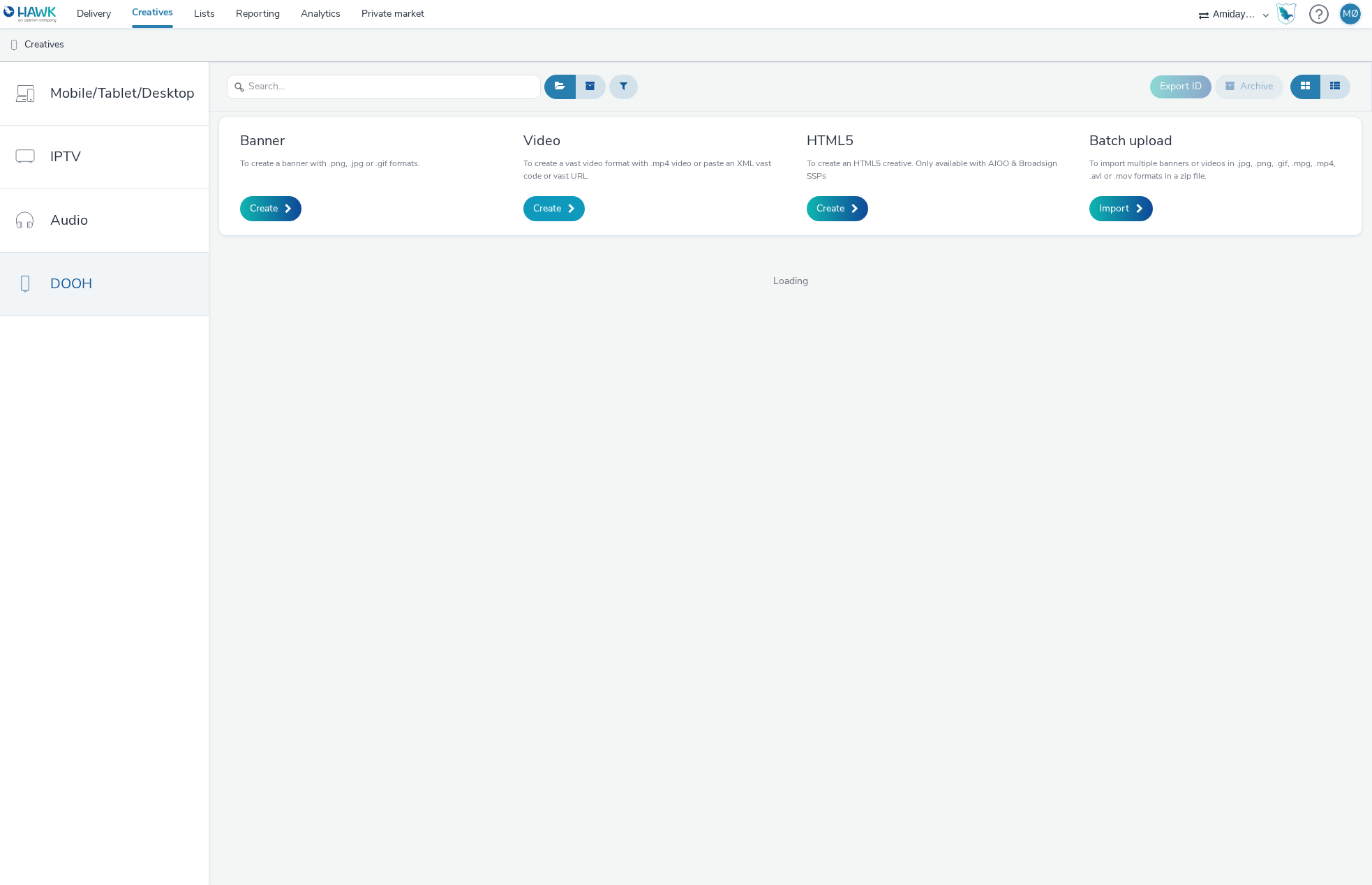
click at [557, 200] on link "Create" at bounding box center [554, 209] width 62 height 25
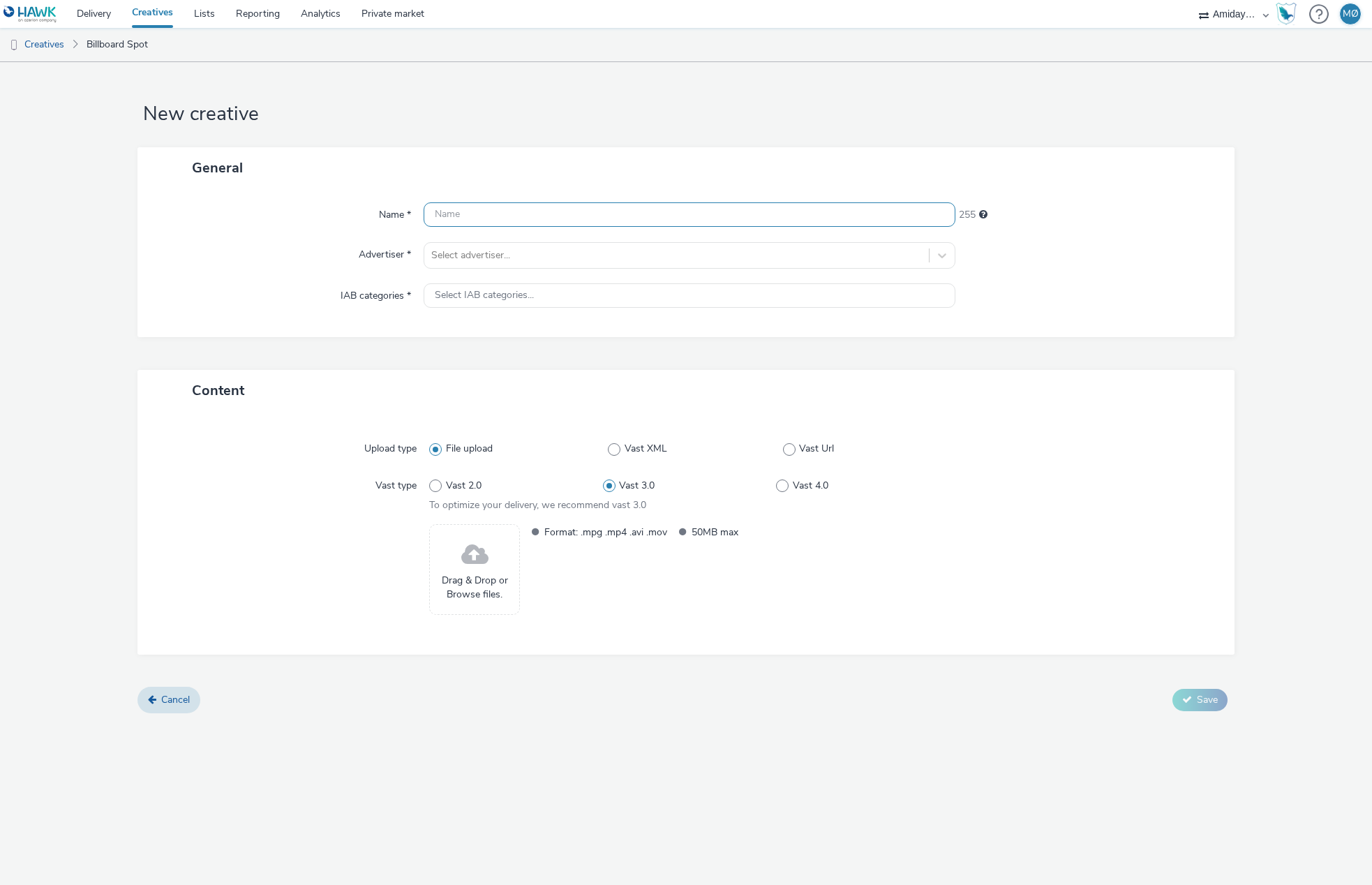
click at [531, 220] on input "text" at bounding box center [689, 214] width 531 height 25
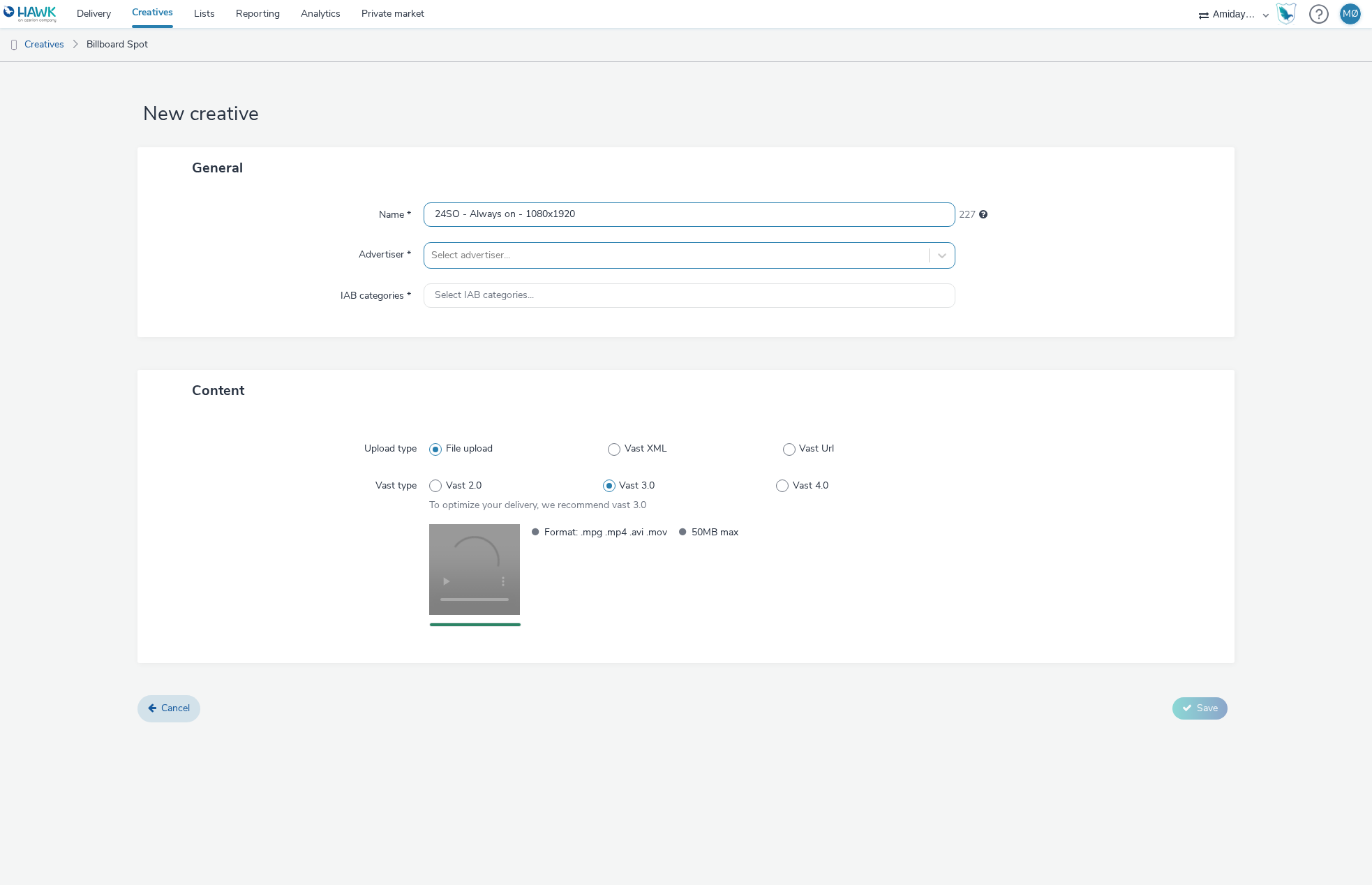
type input "24SO - Always on - 1080x1920"
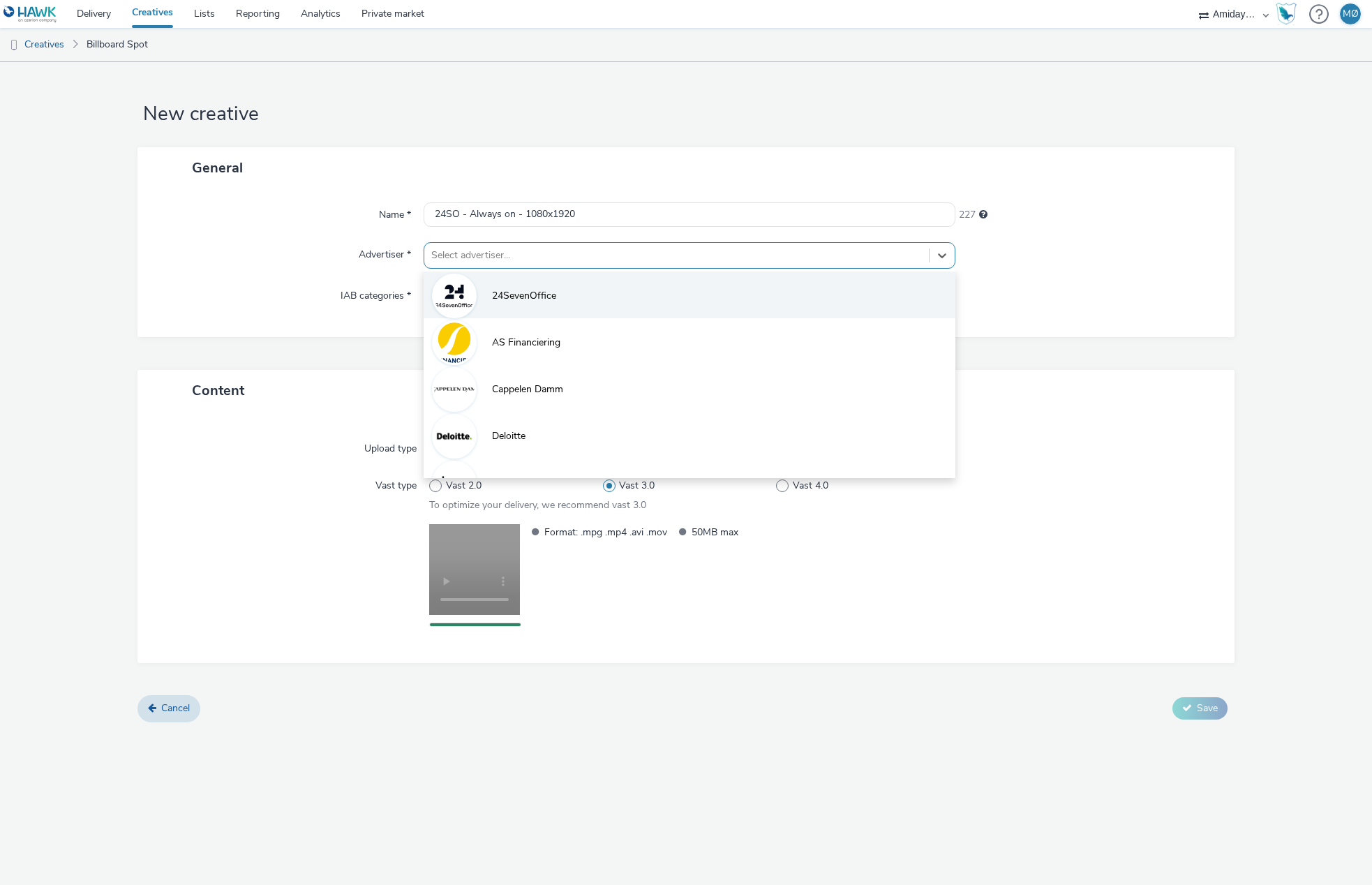
drag, startPoint x: 583, startPoint y: 258, endPoint x: 557, endPoint y: 312, distance: 59.9
click at [583, 259] on div at bounding box center [676, 255] width 490 height 16
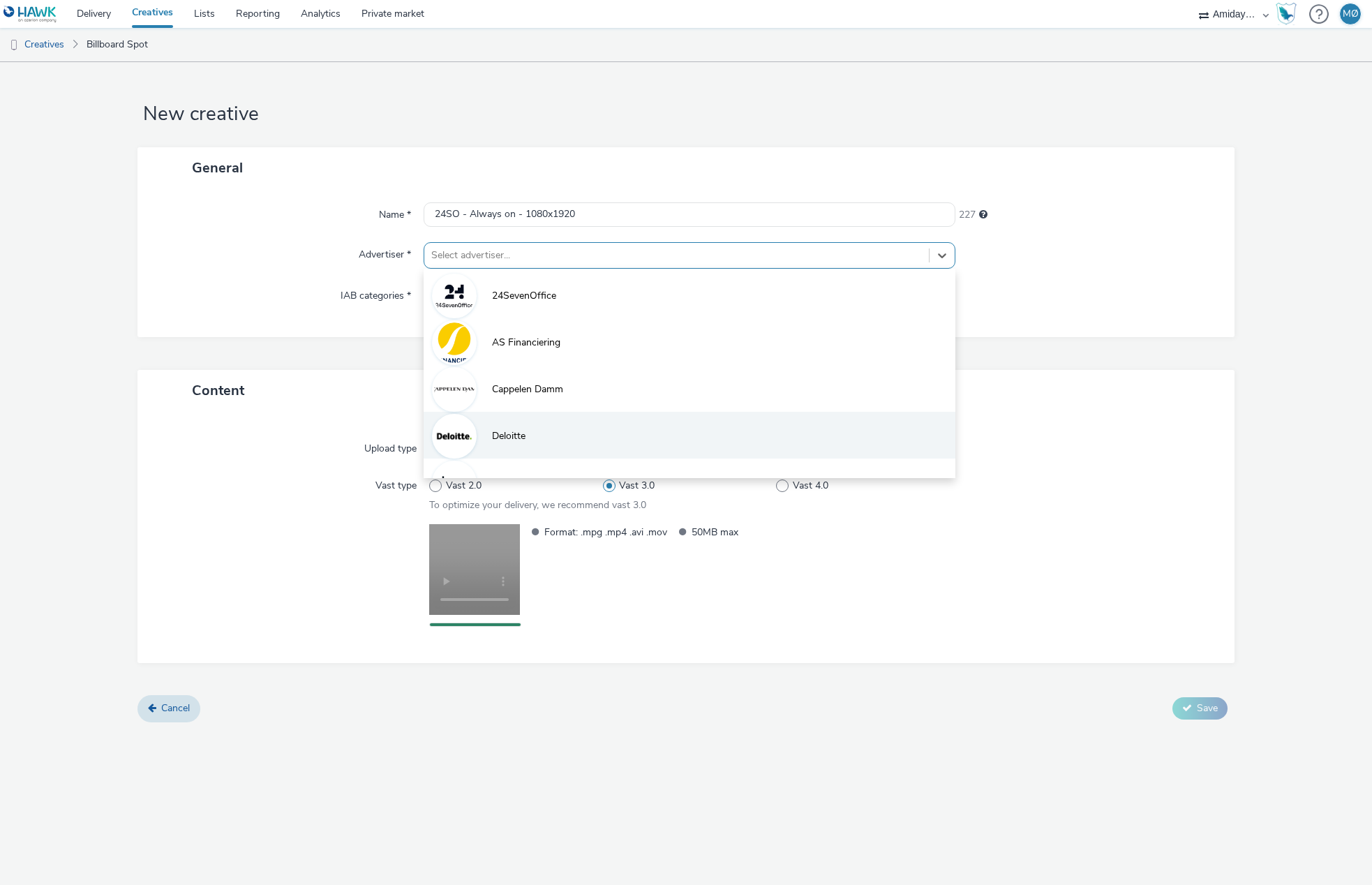
click at [533, 434] on li "Deloitte" at bounding box center [689, 436] width 531 height 47
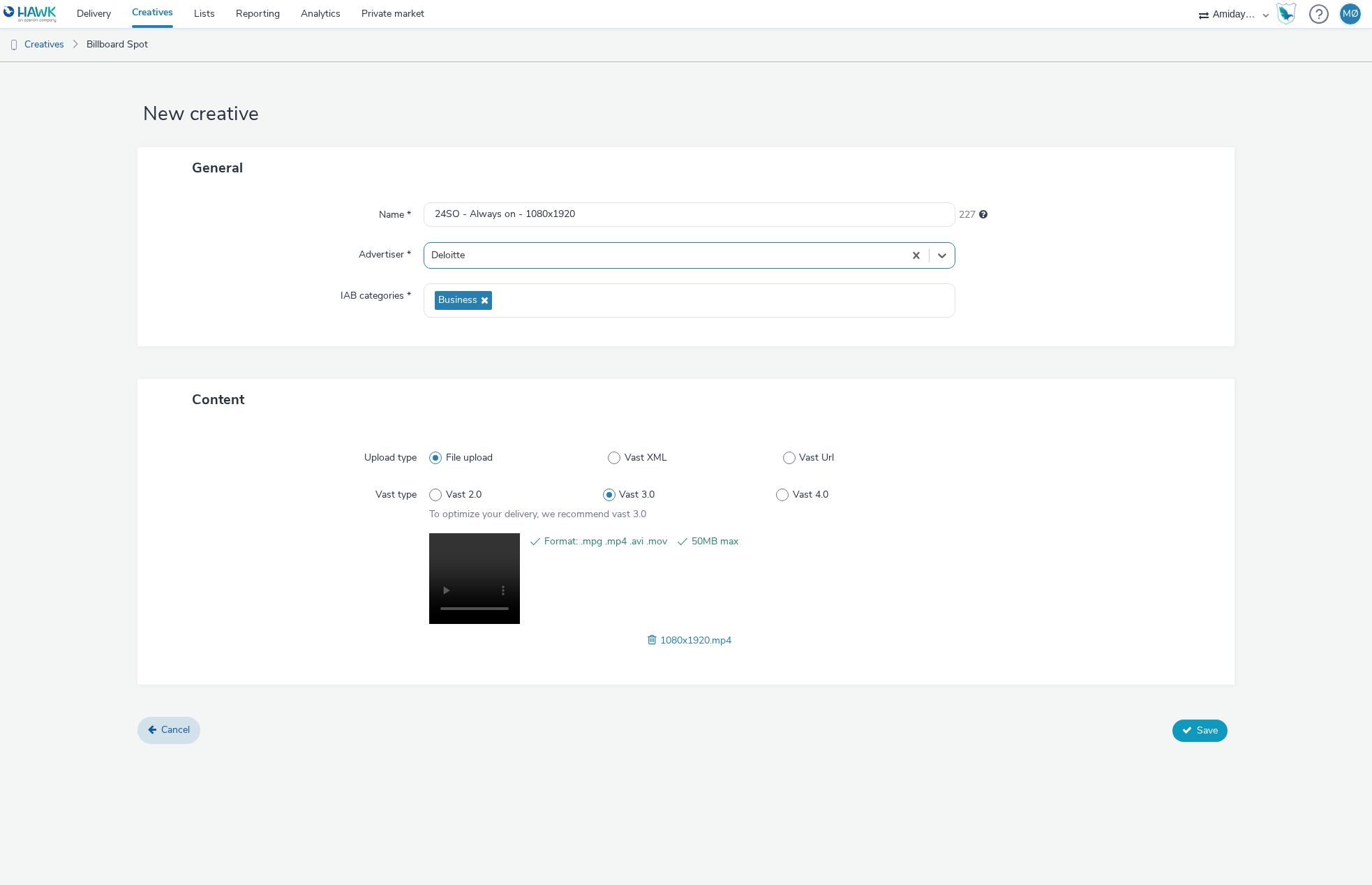
click at [1200, 718] on div "Cancel Save" at bounding box center [685, 731] width 1097 height 25
click at [1207, 729] on span "Save" at bounding box center [1207, 730] width 21 height 14
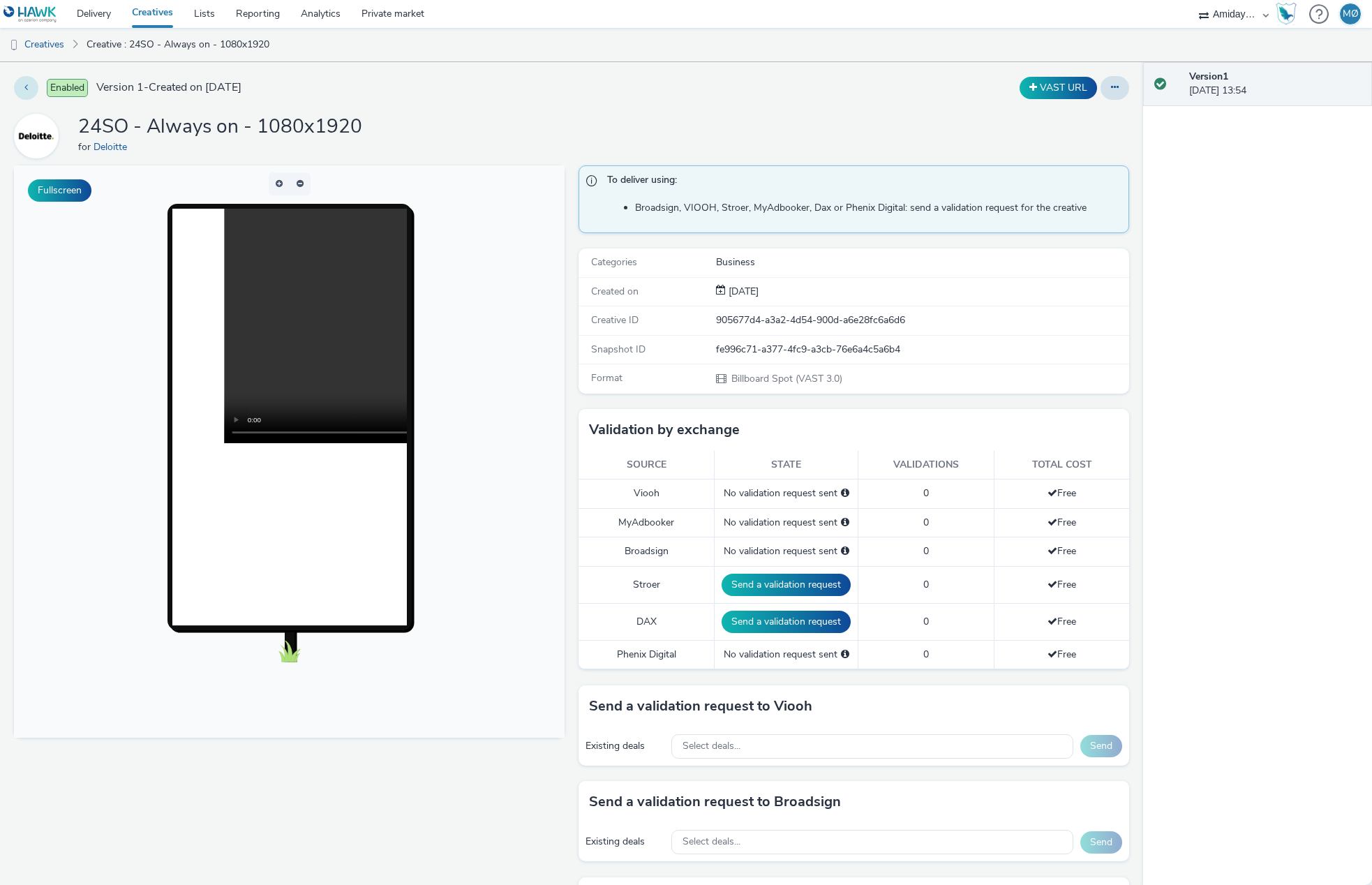
click at [33, 86] on button at bounding box center [25, 88] width 24 height 24
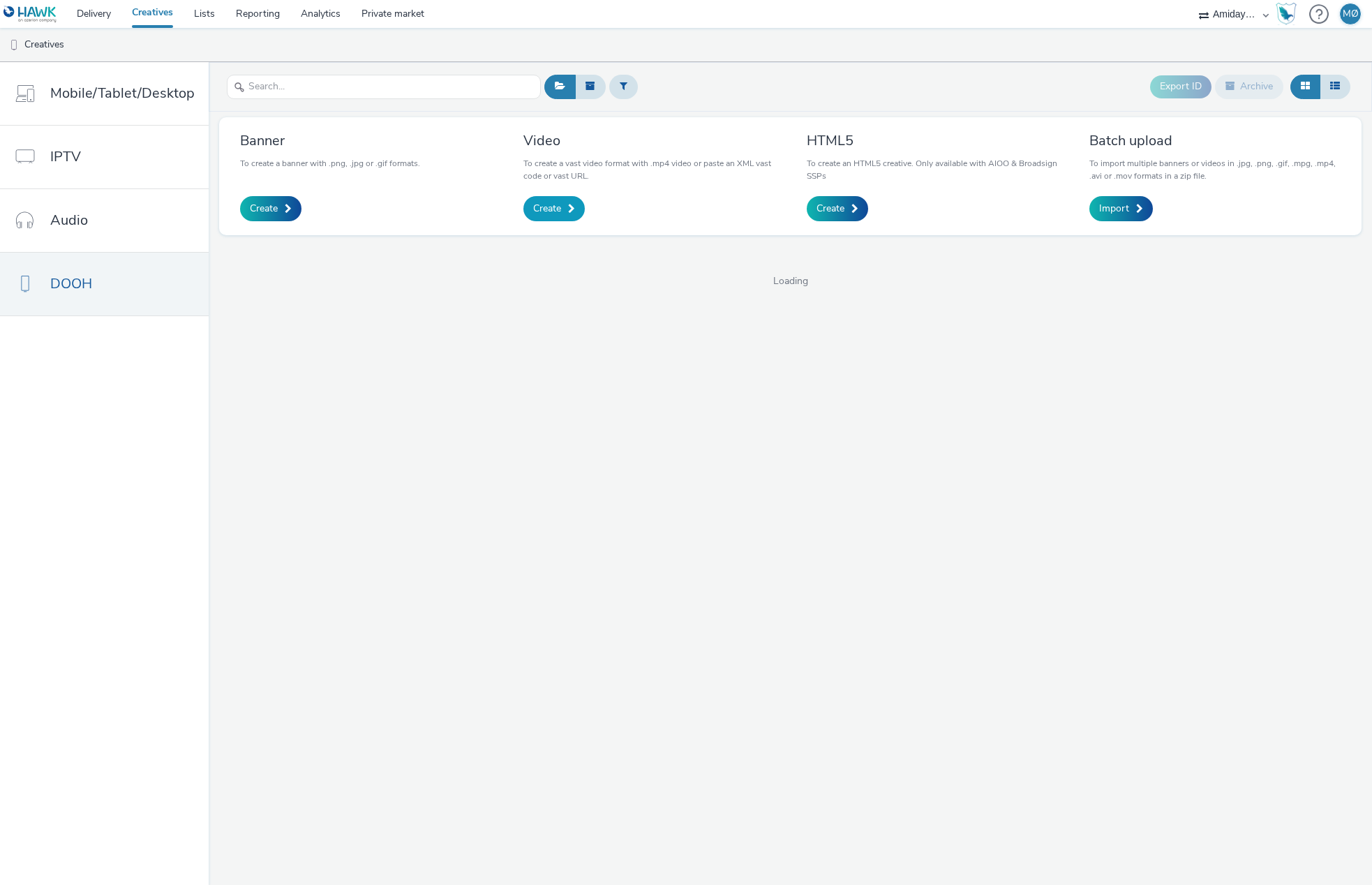
click at [562, 200] on link "Create" at bounding box center [554, 209] width 62 height 25
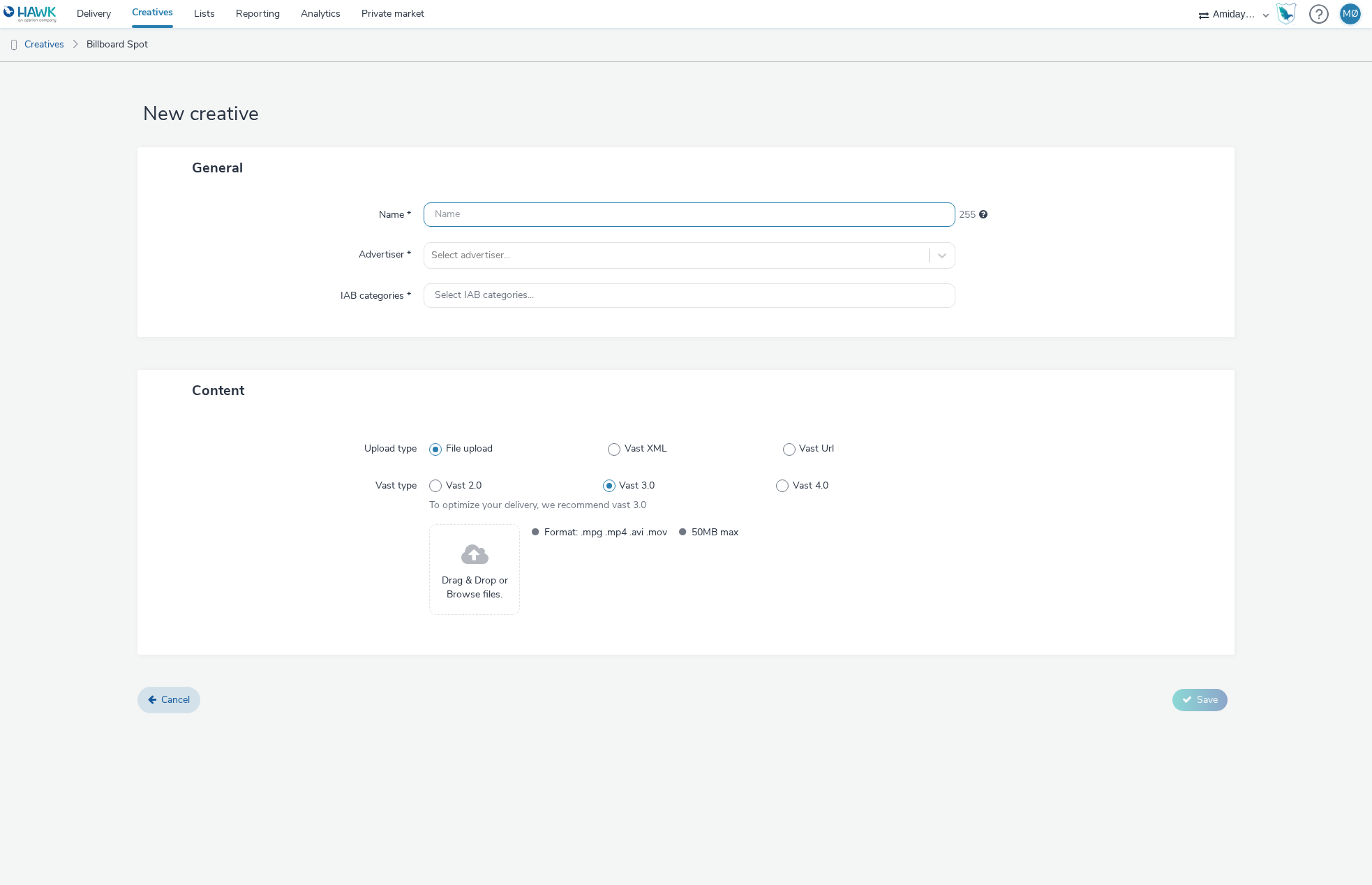
click at [580, 219] on input "text" at bounding box center [689, 214] width 531 height 25
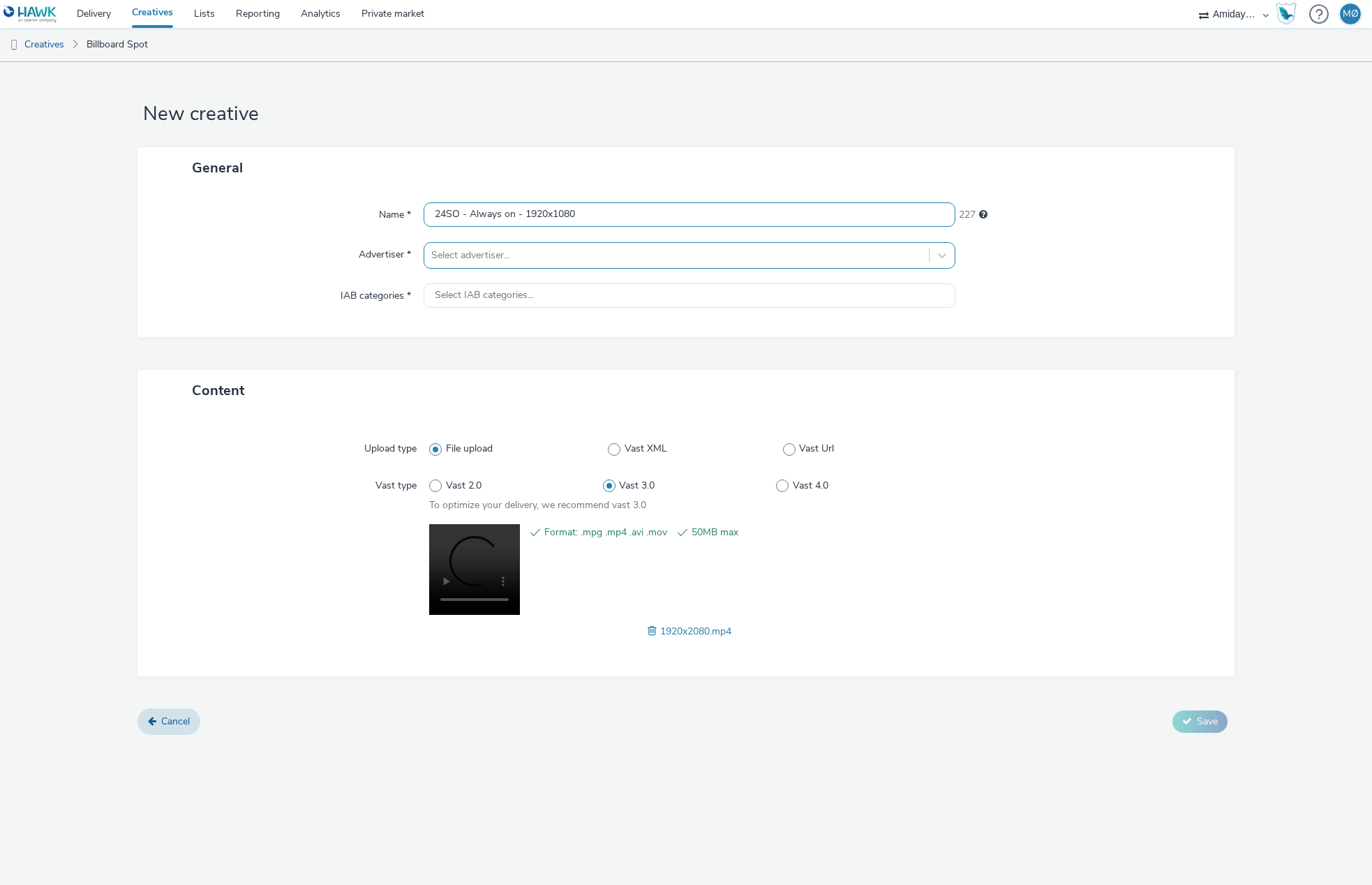
type input "24SO - Always on - 1920x1080"
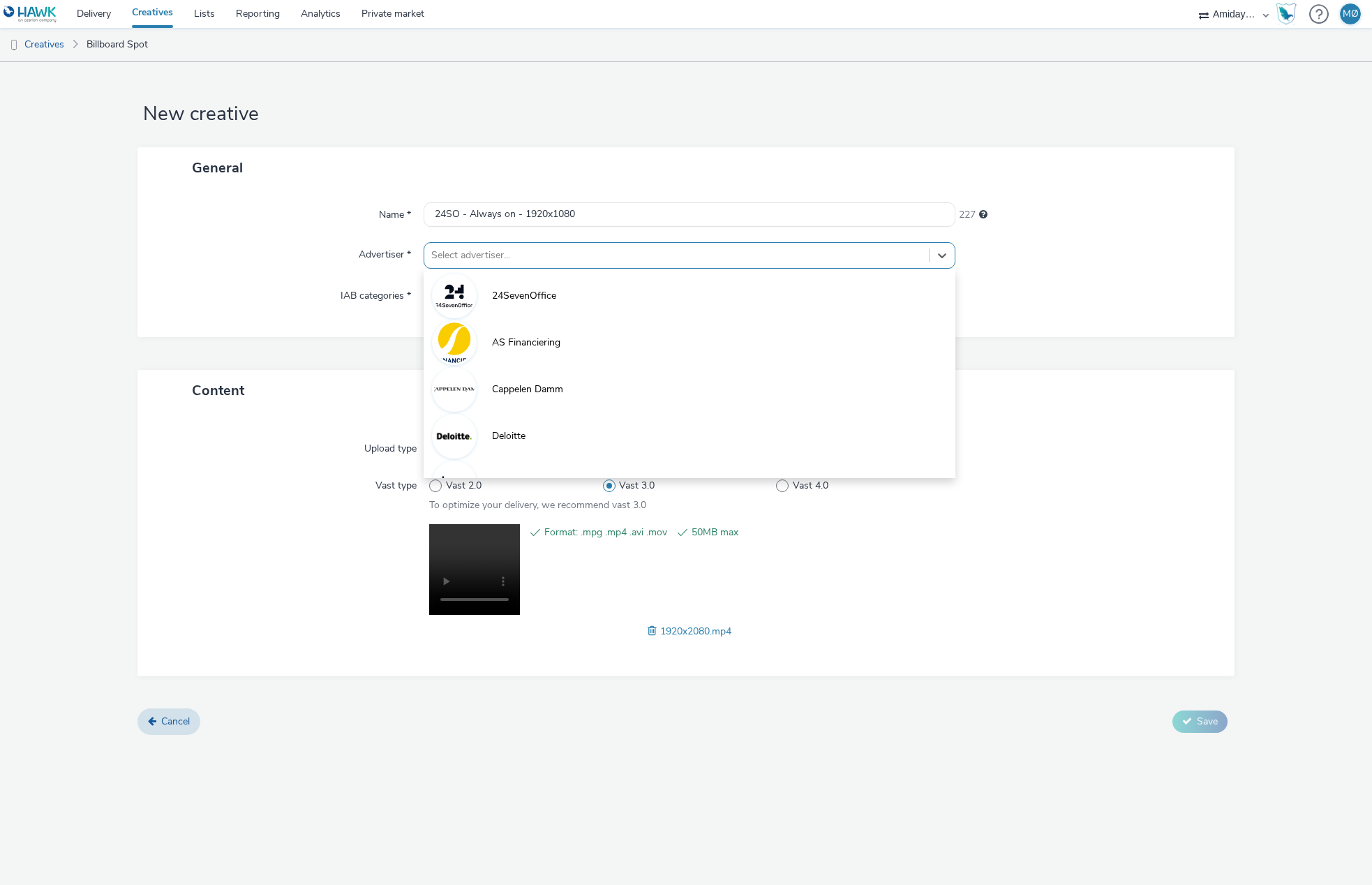
click at [505, 263] on div at bounding box center [676, 255] width 490 height 16
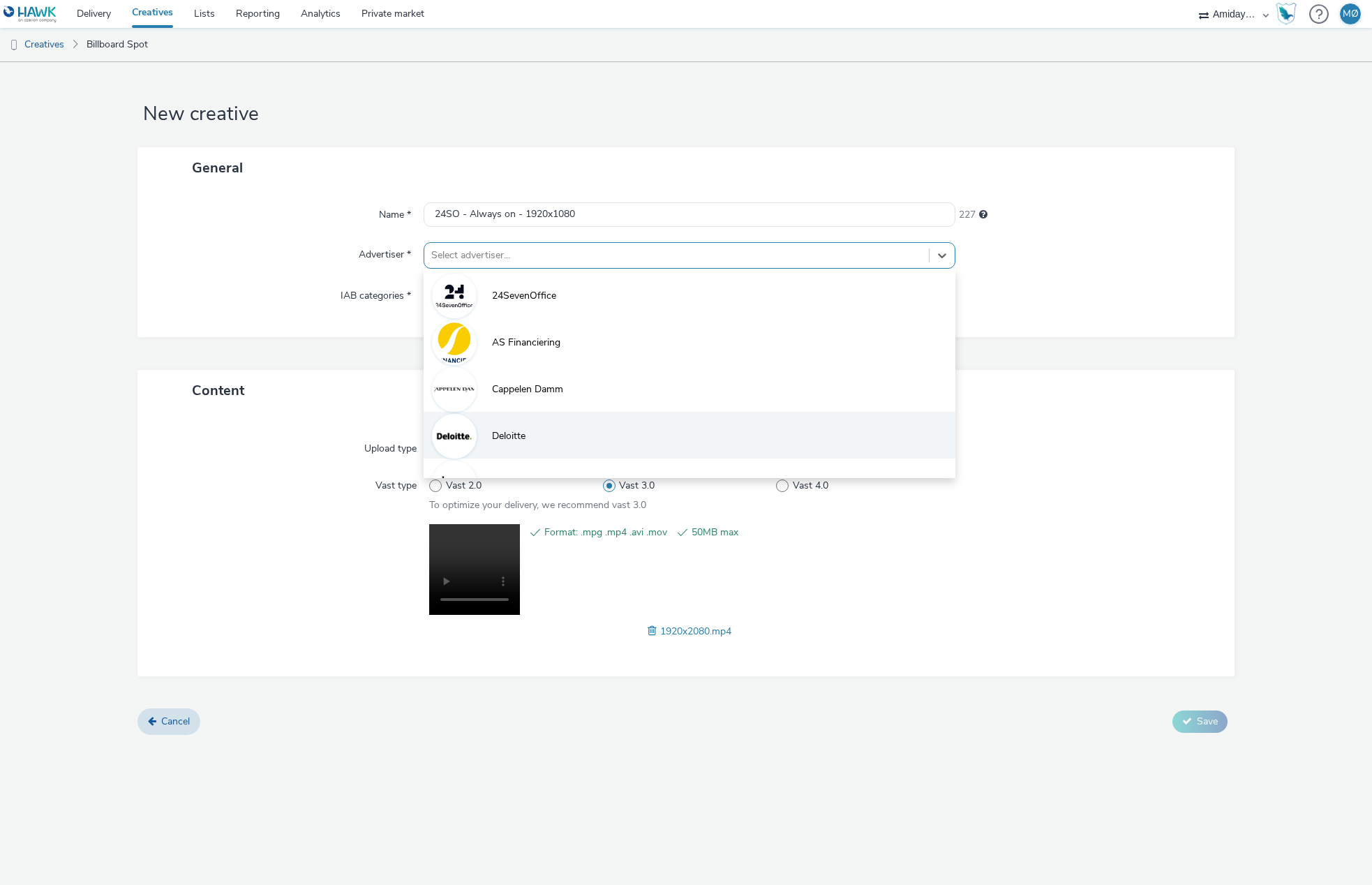
click at [528, 456] on li "Deloitte" at bounding box center [689, 436] width 531 height 47
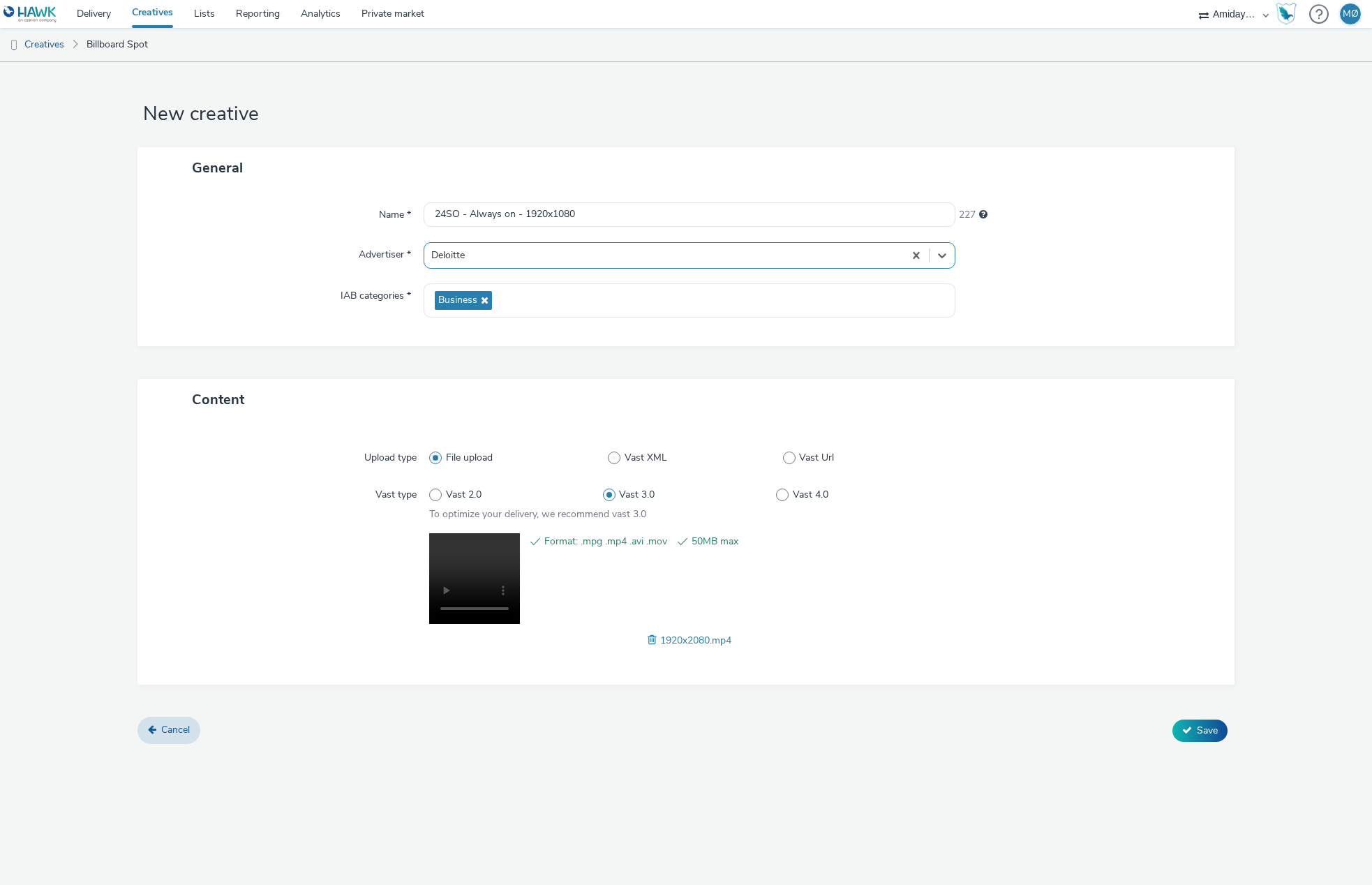
click at [494, 256] on div at bounding box center [663, 255] width 465 height 16
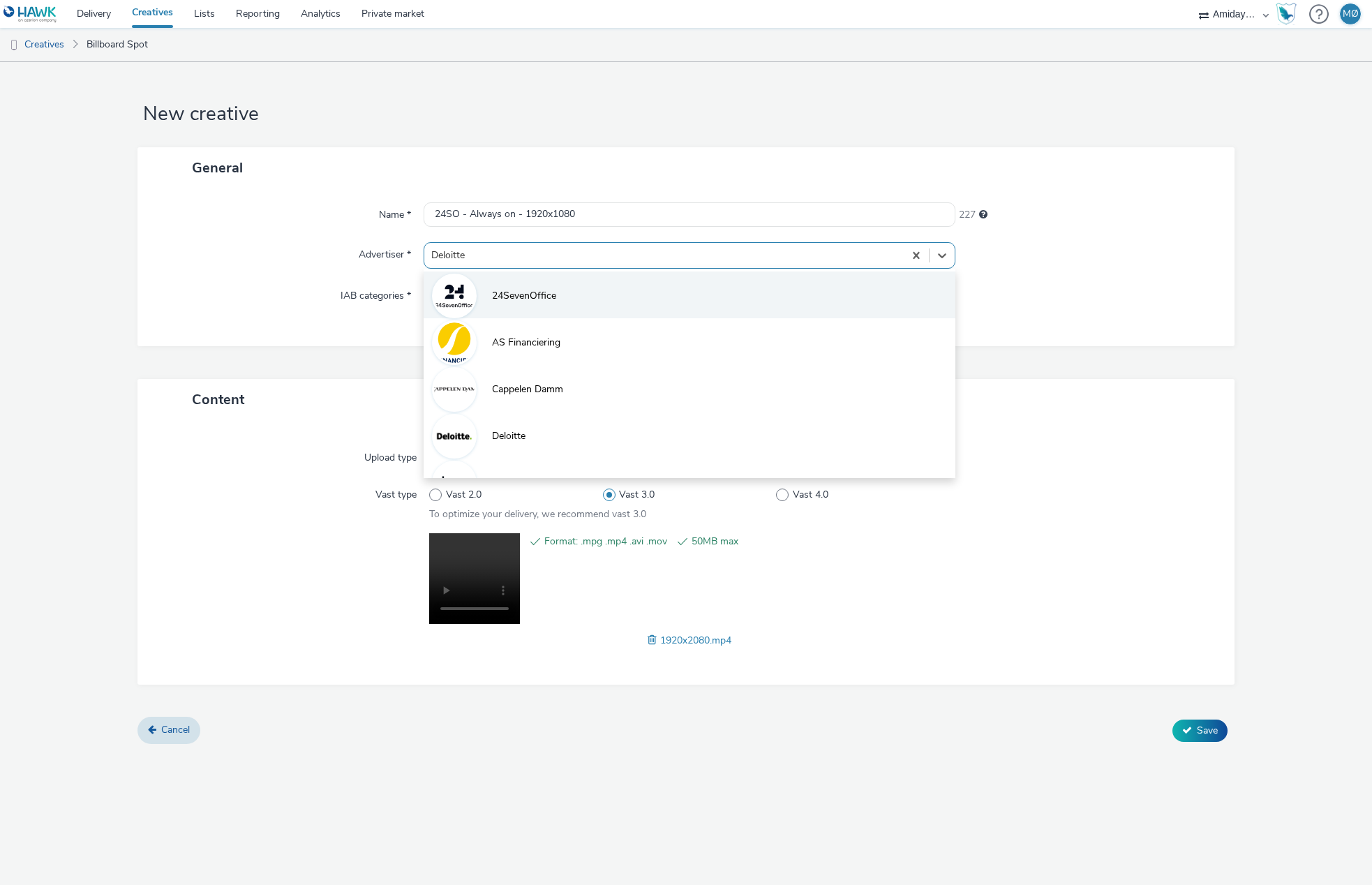
click at [501, 307] on li "24SevenOffice" at bounding box center [689, 295] width 531 height 47
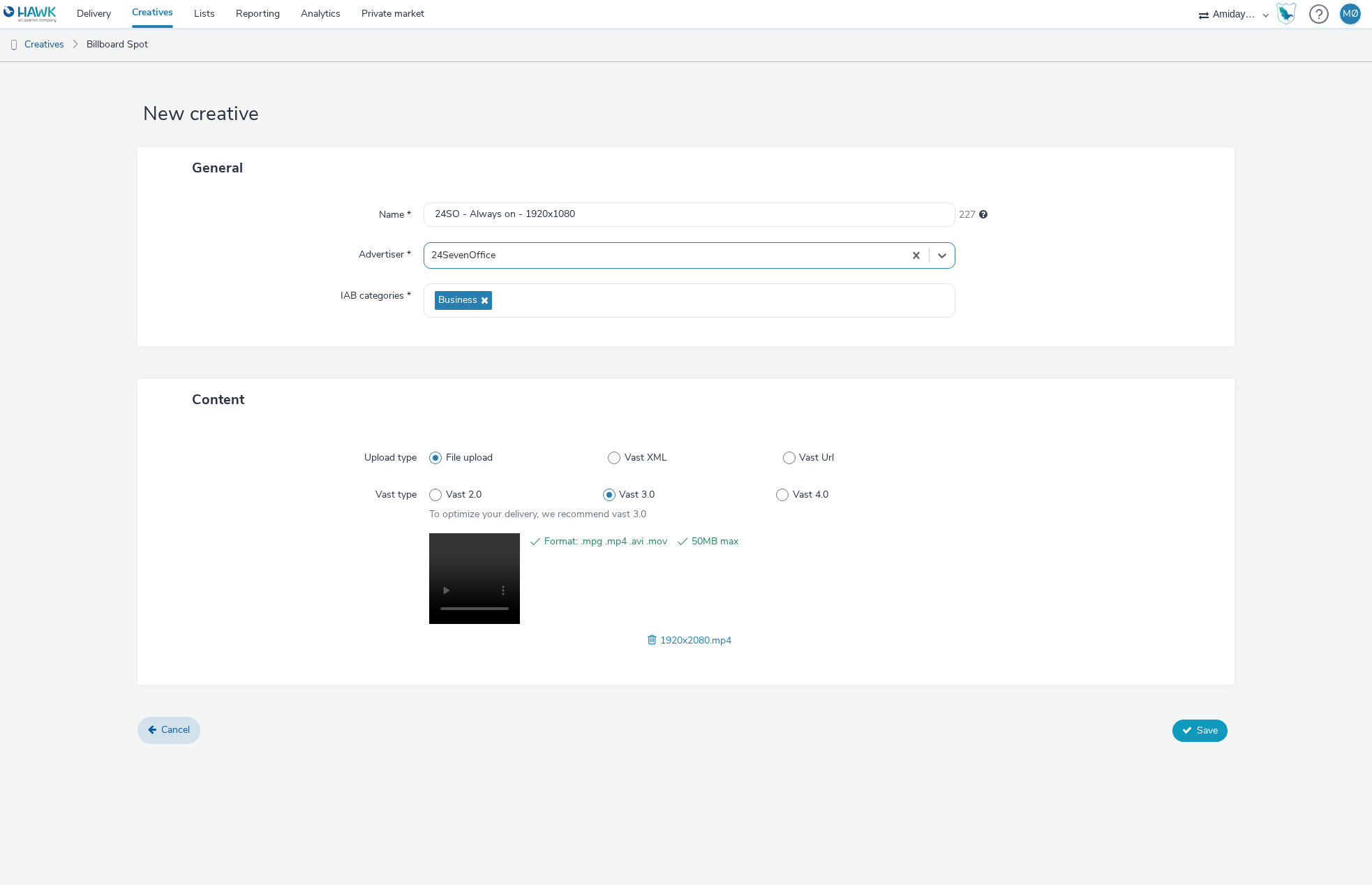
click at [1181, 723] on button "Save" at bounding box center [1200, 731] width 55 height 23
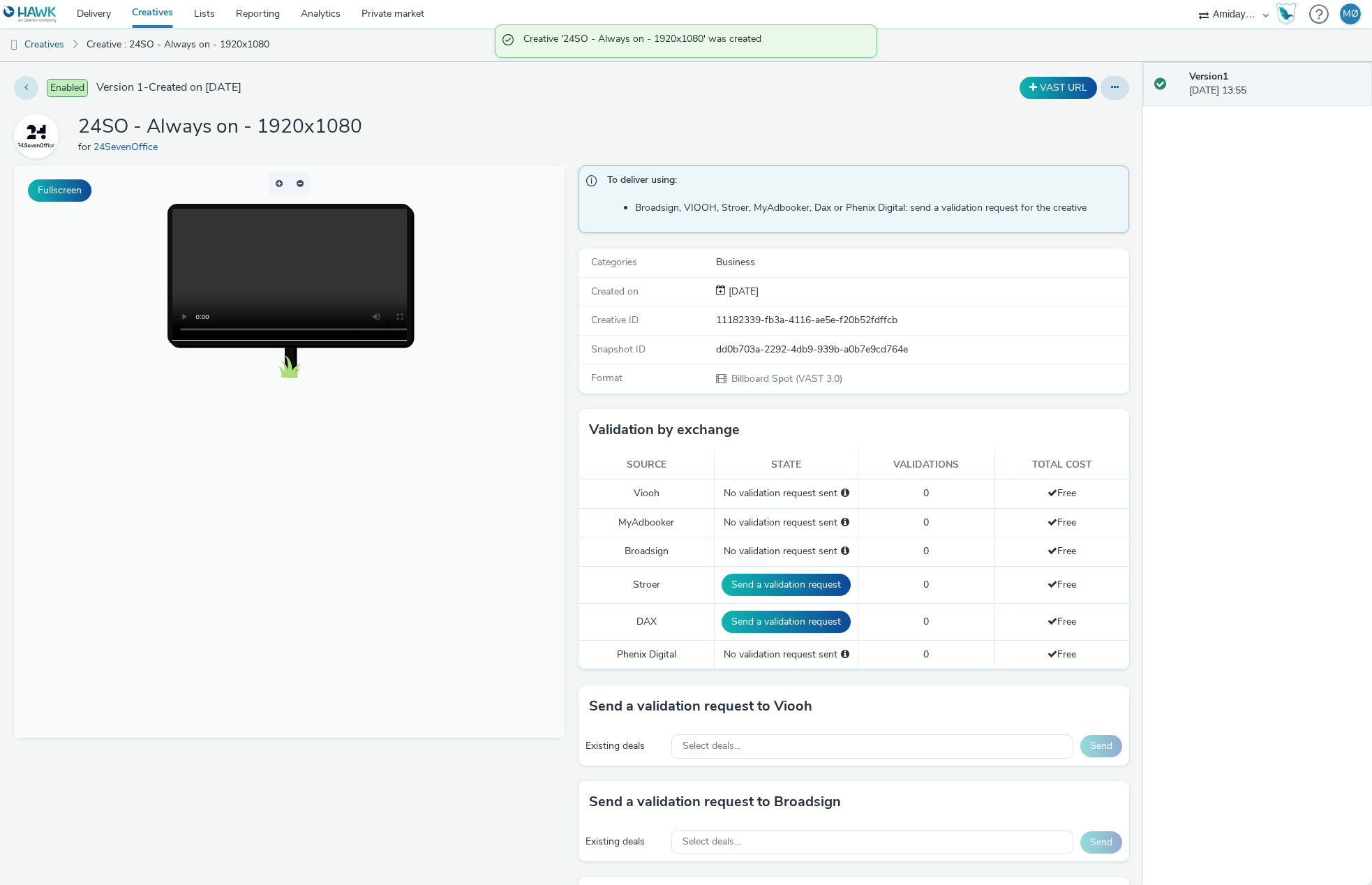
click at [22, 83] on button at bounding box center [25, 88] width 24 height 24
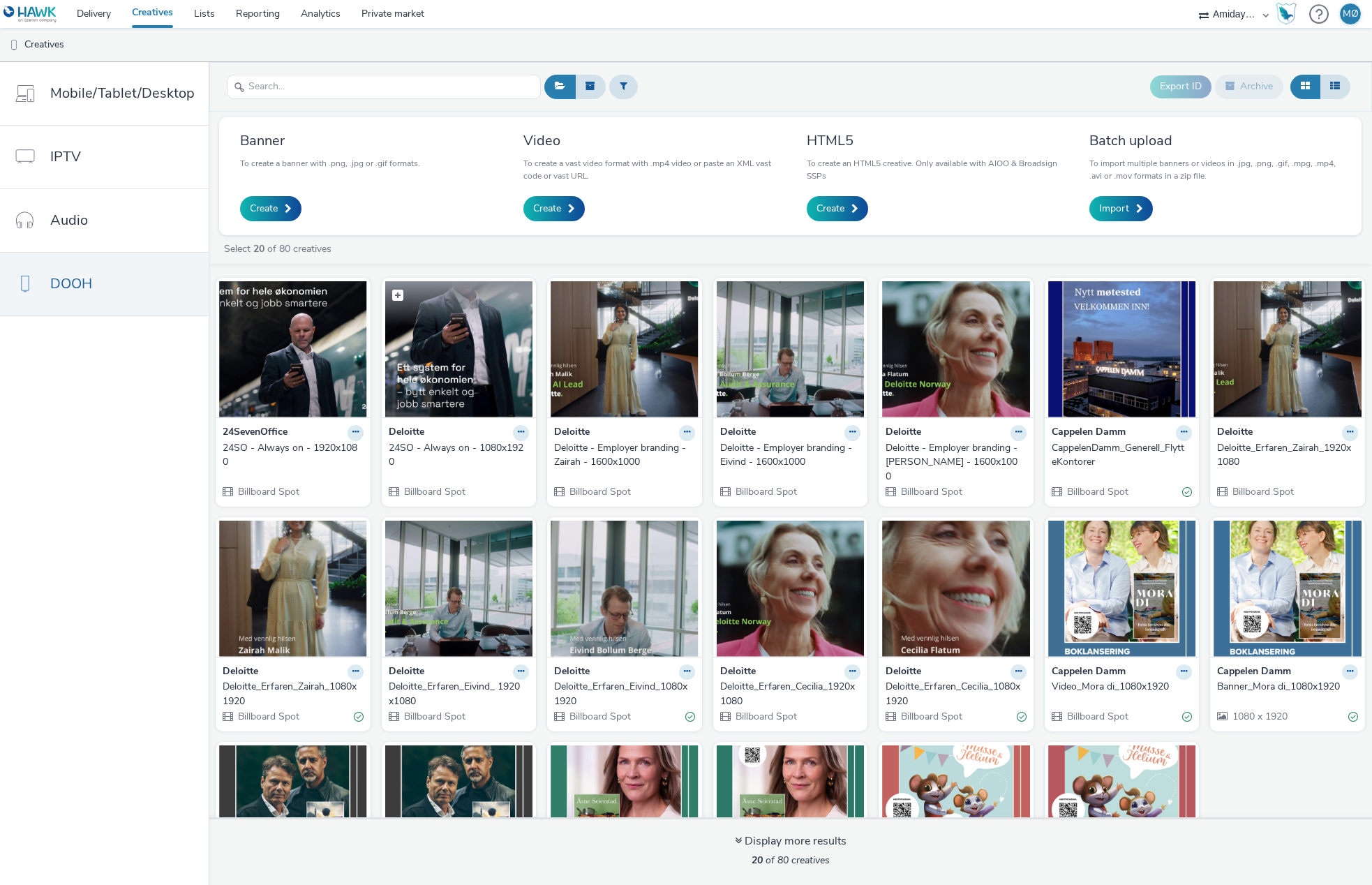
click at [499, 395] on img at bounding box center [458, 349] width 148 height 136
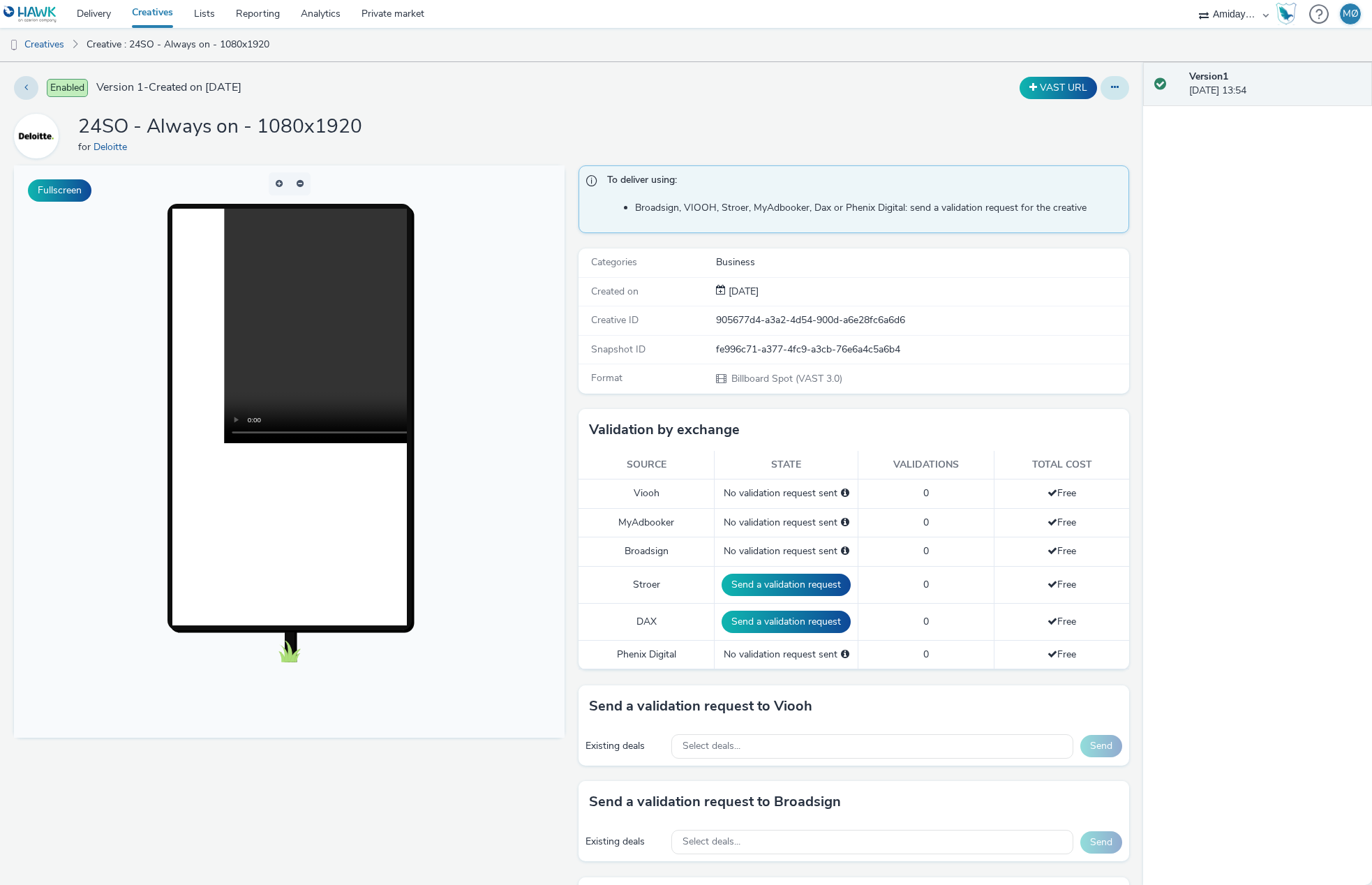
click at [1106, 93] on button at bounding box center [1115, 88] width 29 height 24
drag, startPoint x: 1079, startPoint y: 120, endPoint x: 1073, endPoint y: 124, distance: 7.2
click at [1079, 120] on link "Edit" at bounding box center [1076, 115] width 104 height 28
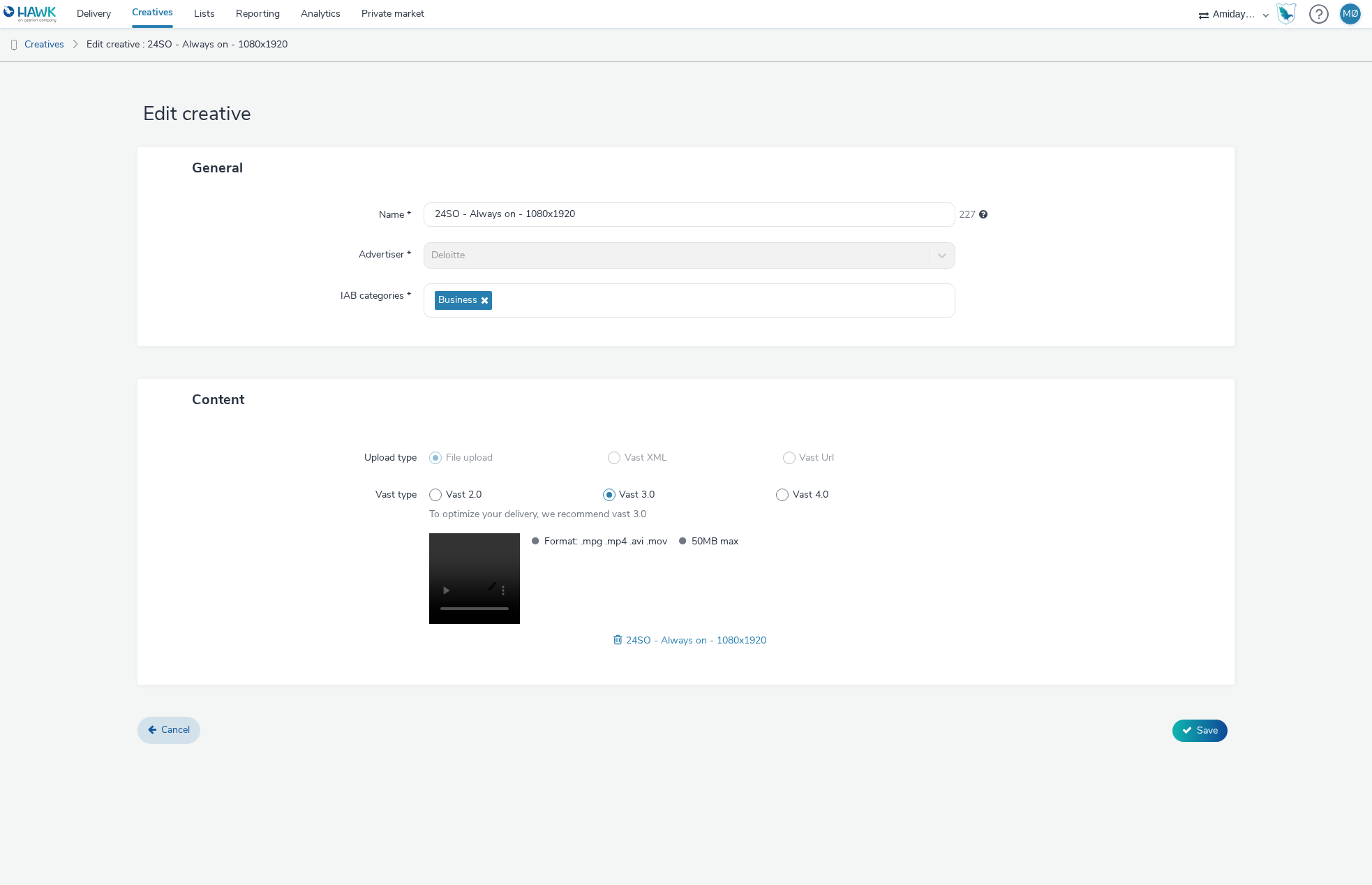
drag, startPoint x: 474, startPoint y: 240, endPoint x: 498, endPoint y: 260, distance: 31.2
click at [474, 240] on div "Name * 24SO - Always on - 1080x1920 227 Advertiser * Deloitte IAB categories * …" at bounding box center [685, 268] width 1097 height 158
drag, startPoint x: 521, startPoint y: 291, endPoint x: 535, endPoint y: 291, distance: 14.0
click at [524, 291] on div "Business" at bounding box center [689, 300] width 531 height 34
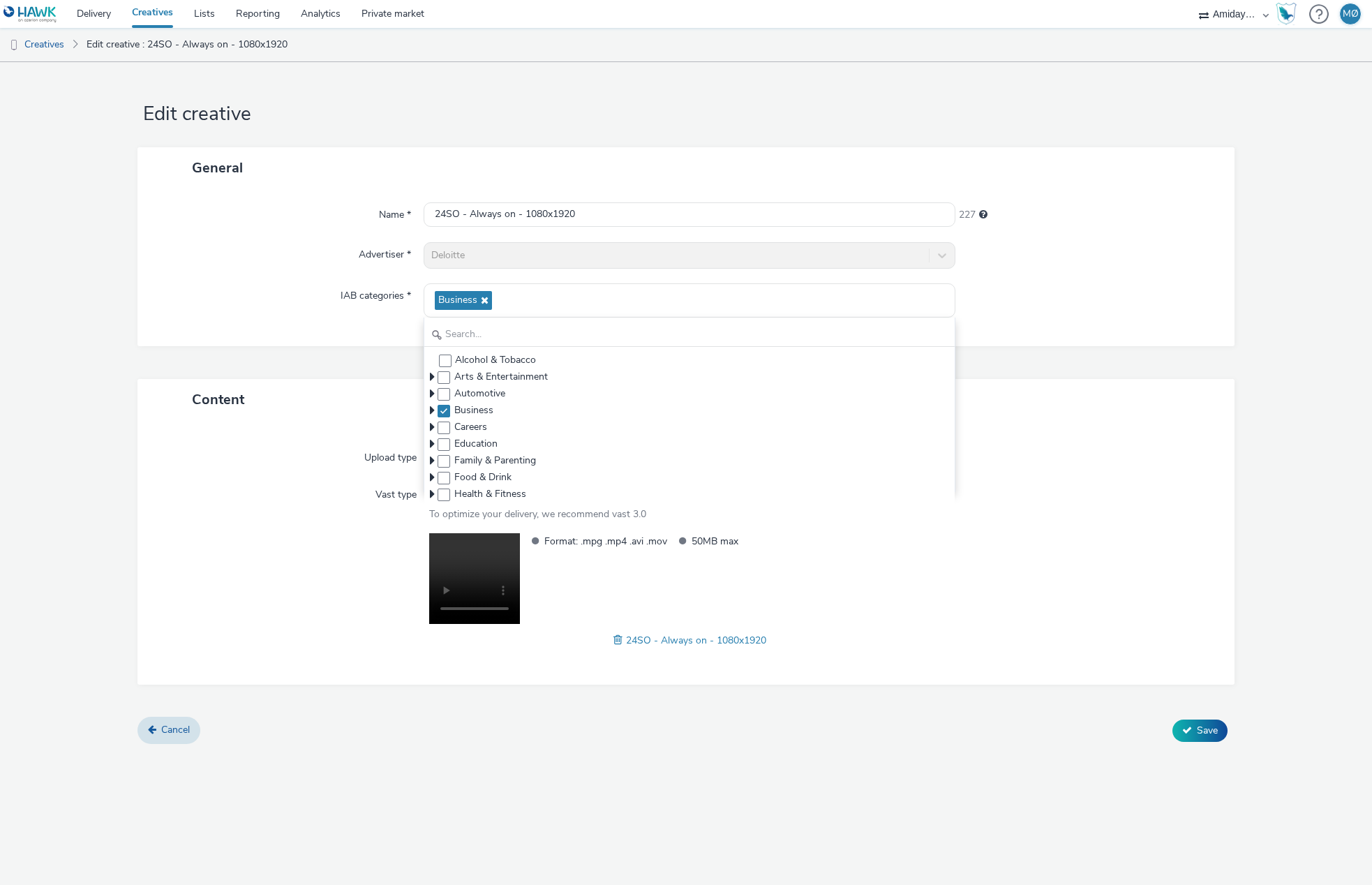
drag, startPoint x: 337, startPoint y: 295, endPoint x: 348, endPoint y: 290, distance: 12.1
click at [348, 290] on label "IAB categories *" at bounding box center [376, 293] width 82 height 20
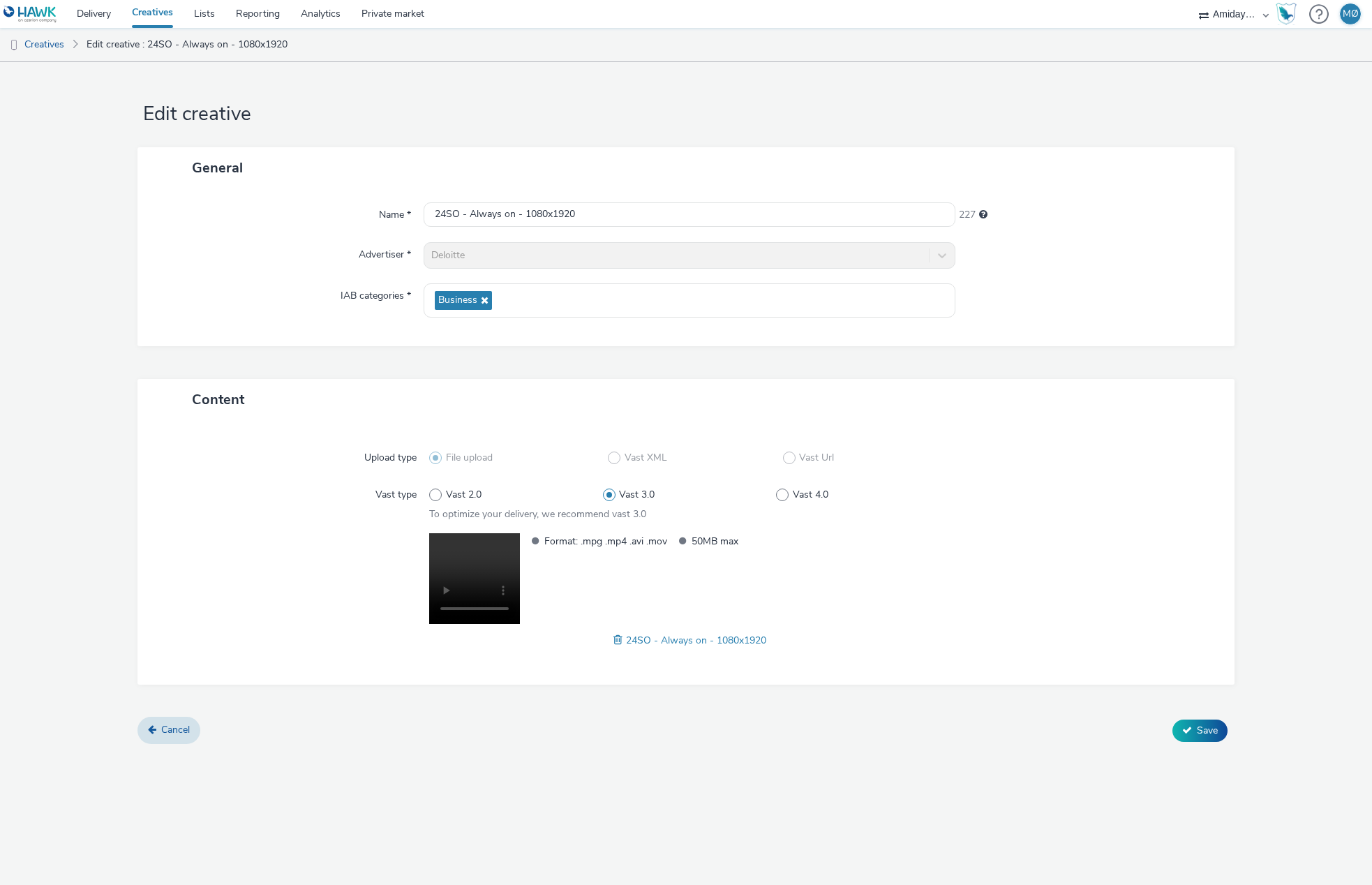
click at [466, 260] on div "Deloitte" at bounding box center [689, 255] width 531 height 26
click at [171, 729] on span "Cancel" at bounding box center [176, 730] width 29 height 14
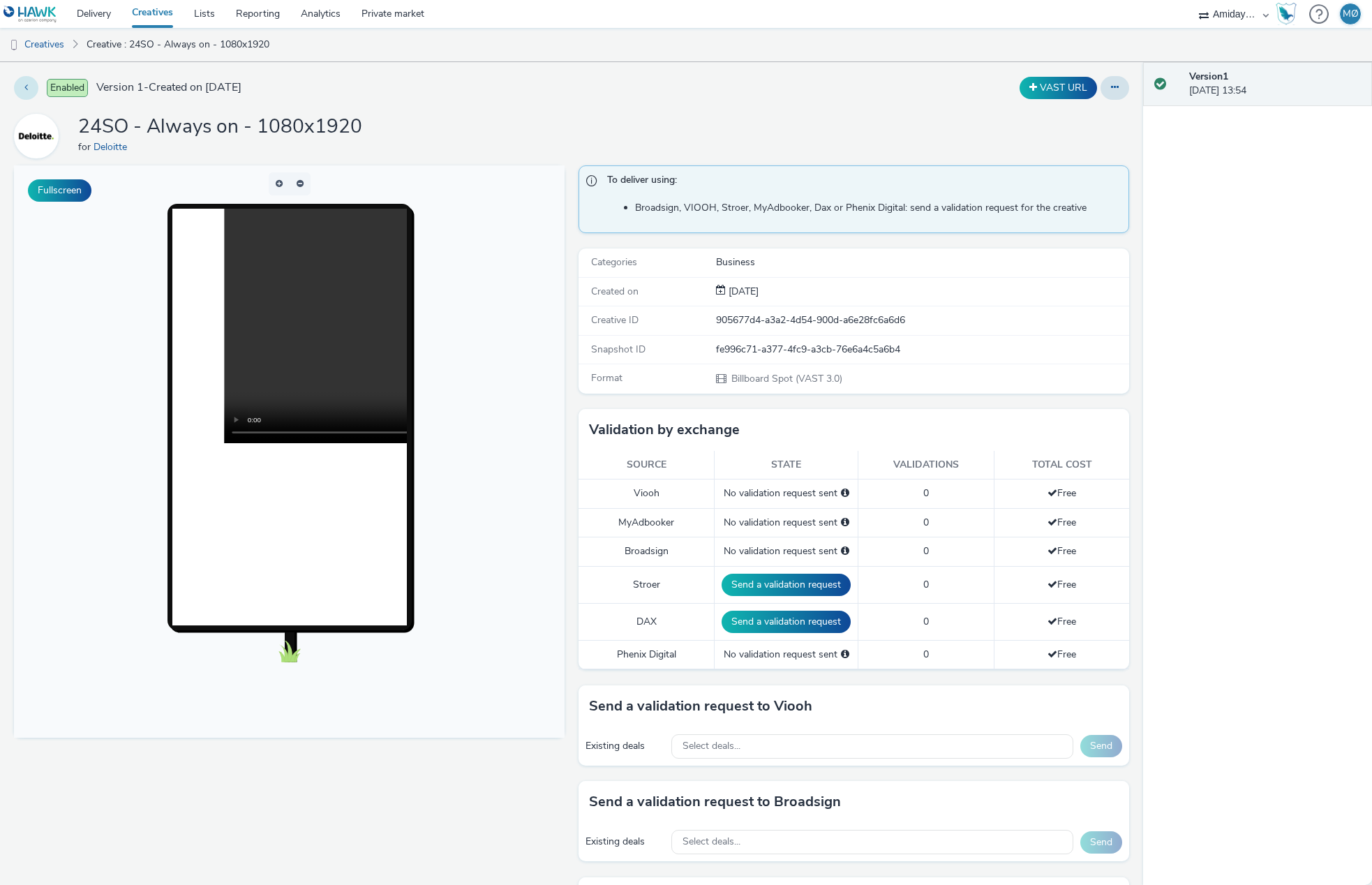
click at [17, 81] on button at bounding box center [25, 88] width 24 height 24
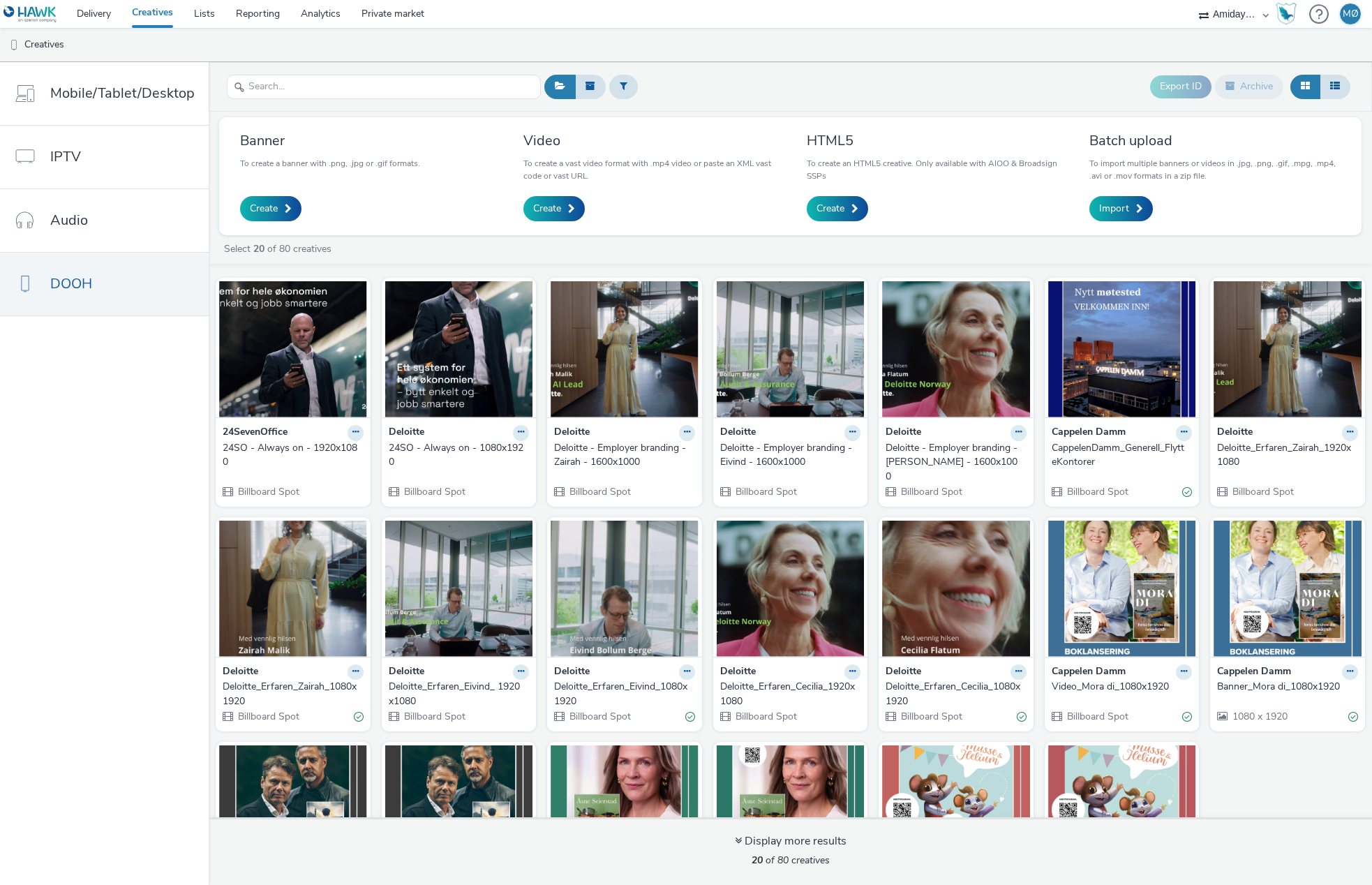
drag, startPoint x: 517, startPoint y: 434, endPoint x: 552, endPoint y: 489, distance: 65.2
click at [518, 435] on icon at bounding box center [521, 431] width 6 height 8
click at [473, 536] on link "Archive" at bounding box center [475, 541] width 104 height 28
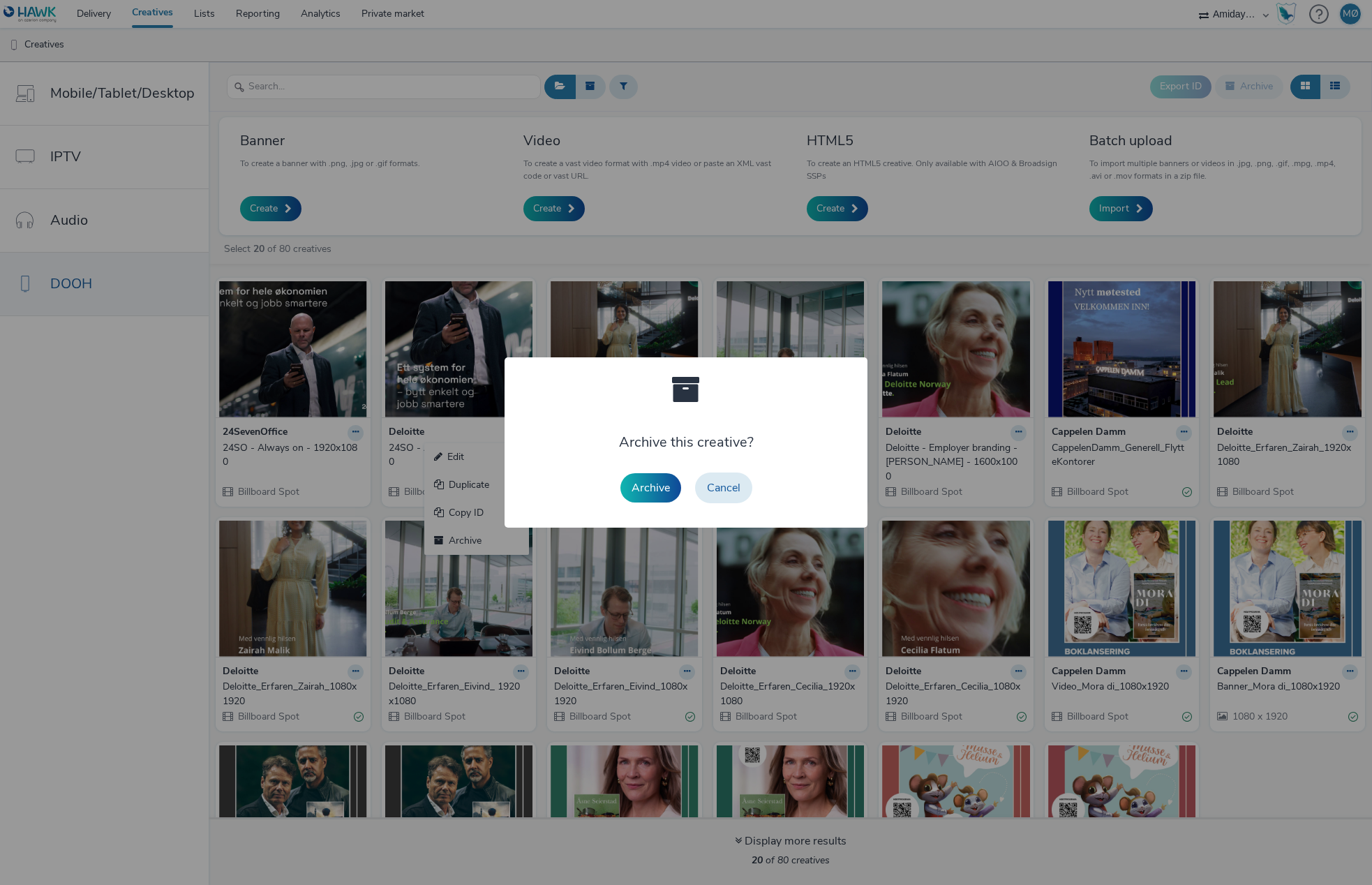
click at [662, 492] on button "Archive" at bounding box center [651, 487] width 61 height 29
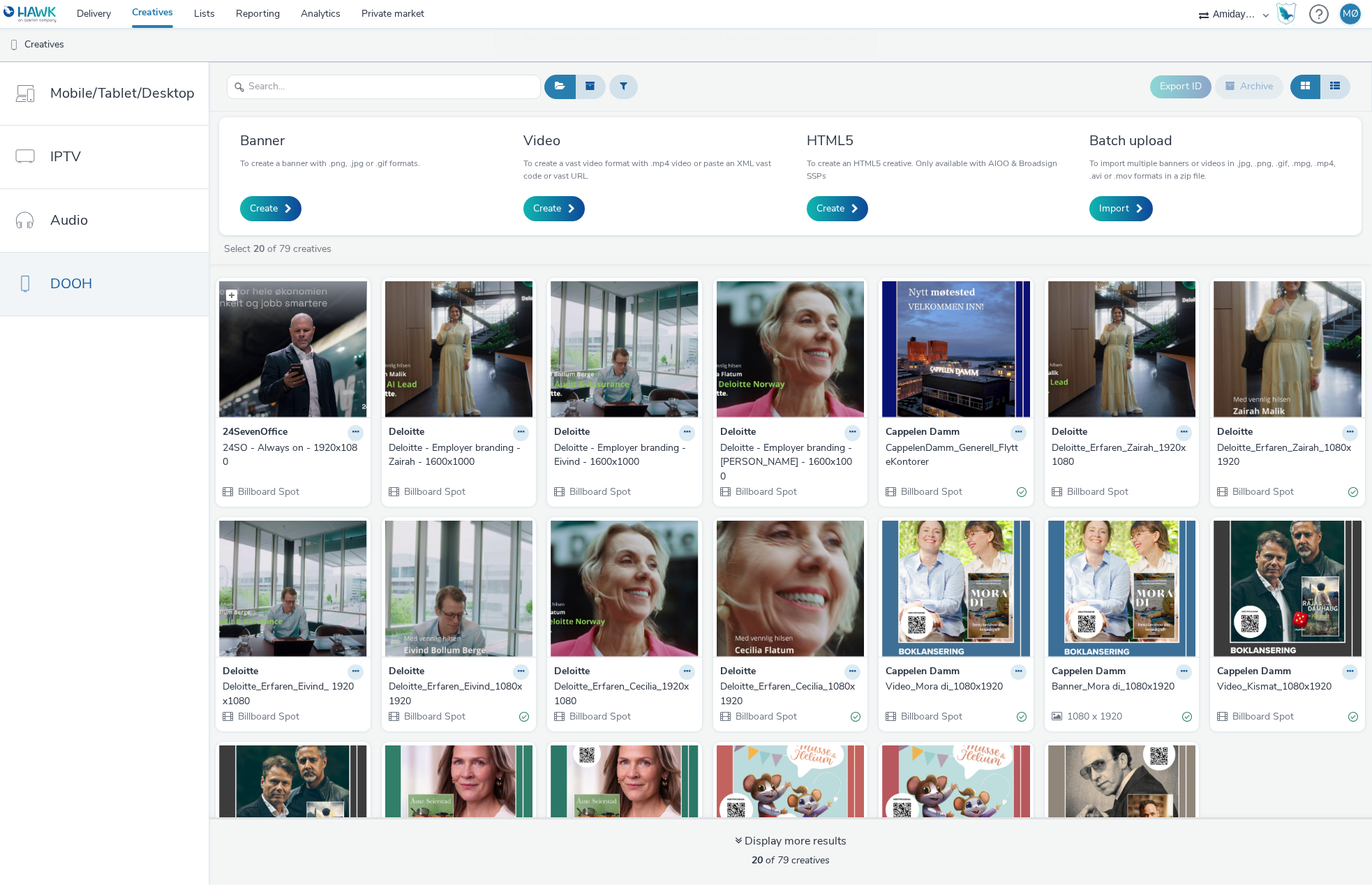
click at [271, 400] on img at bounding box center [292, 349] width 148 height 136
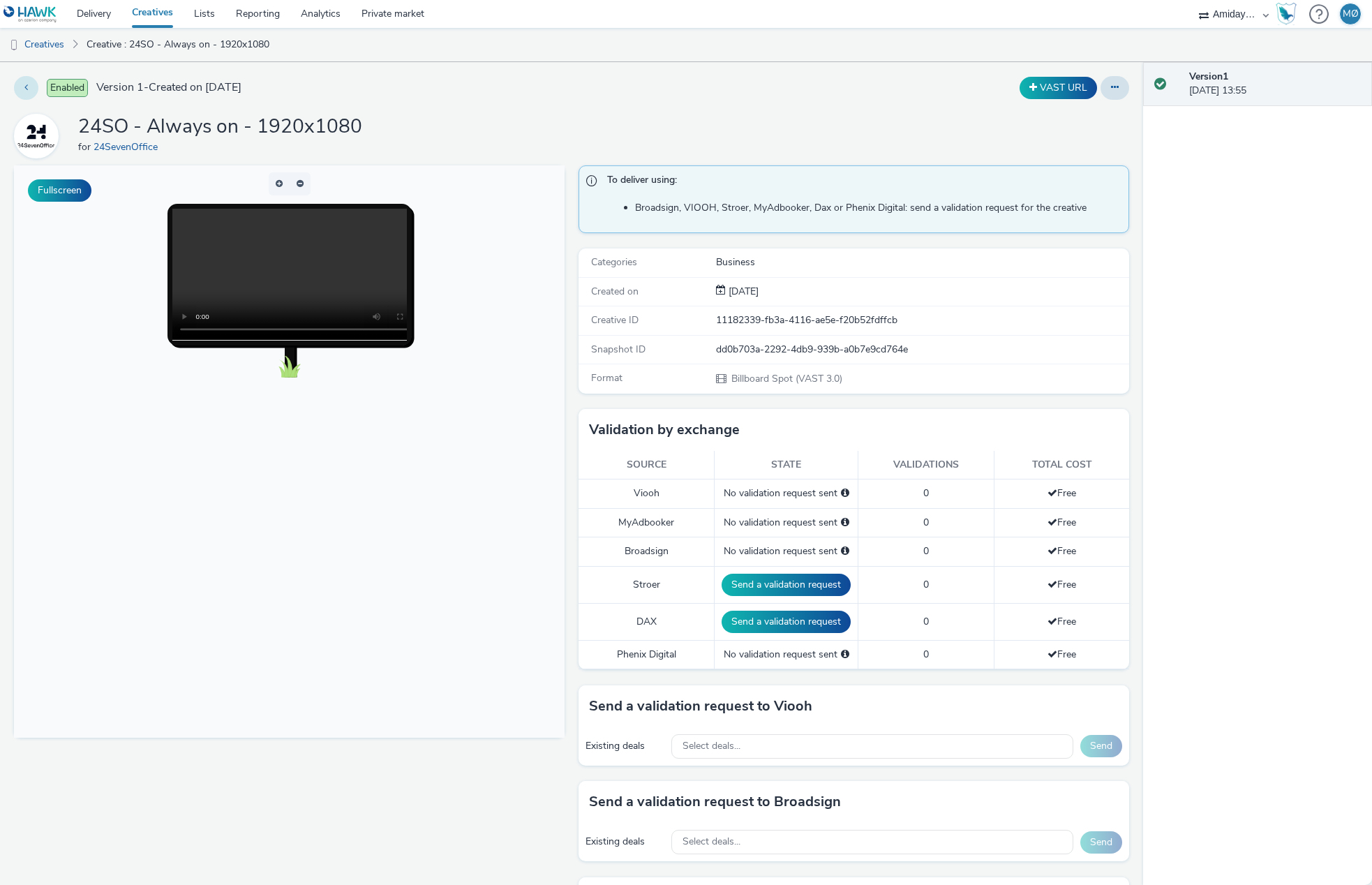
click at [26, 86] on icon at bounding box center [26, 87] width 4 height 10
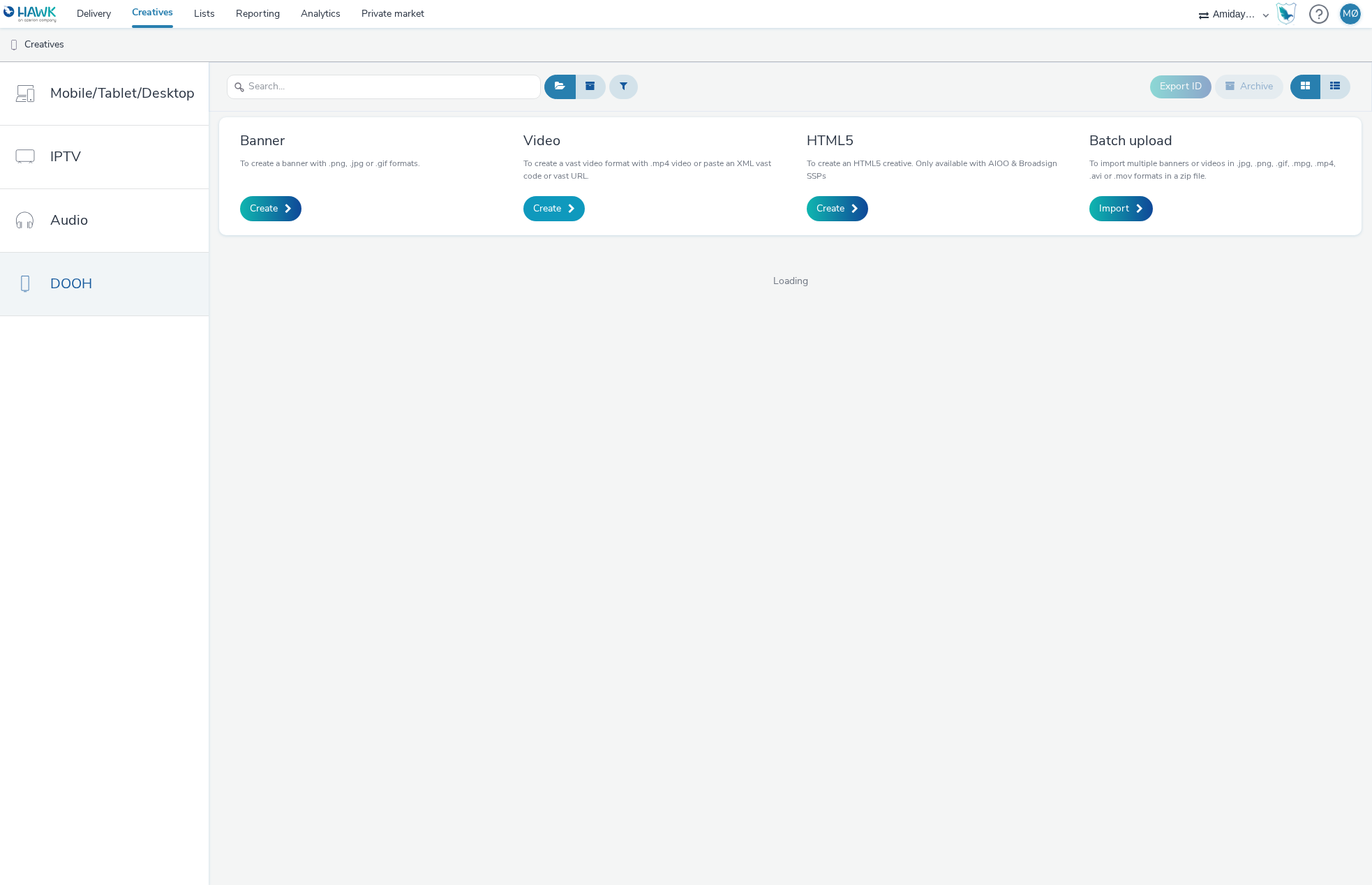
click at [558, 210] on span "Create" at bounding box center [546, 208] width 28 height 14
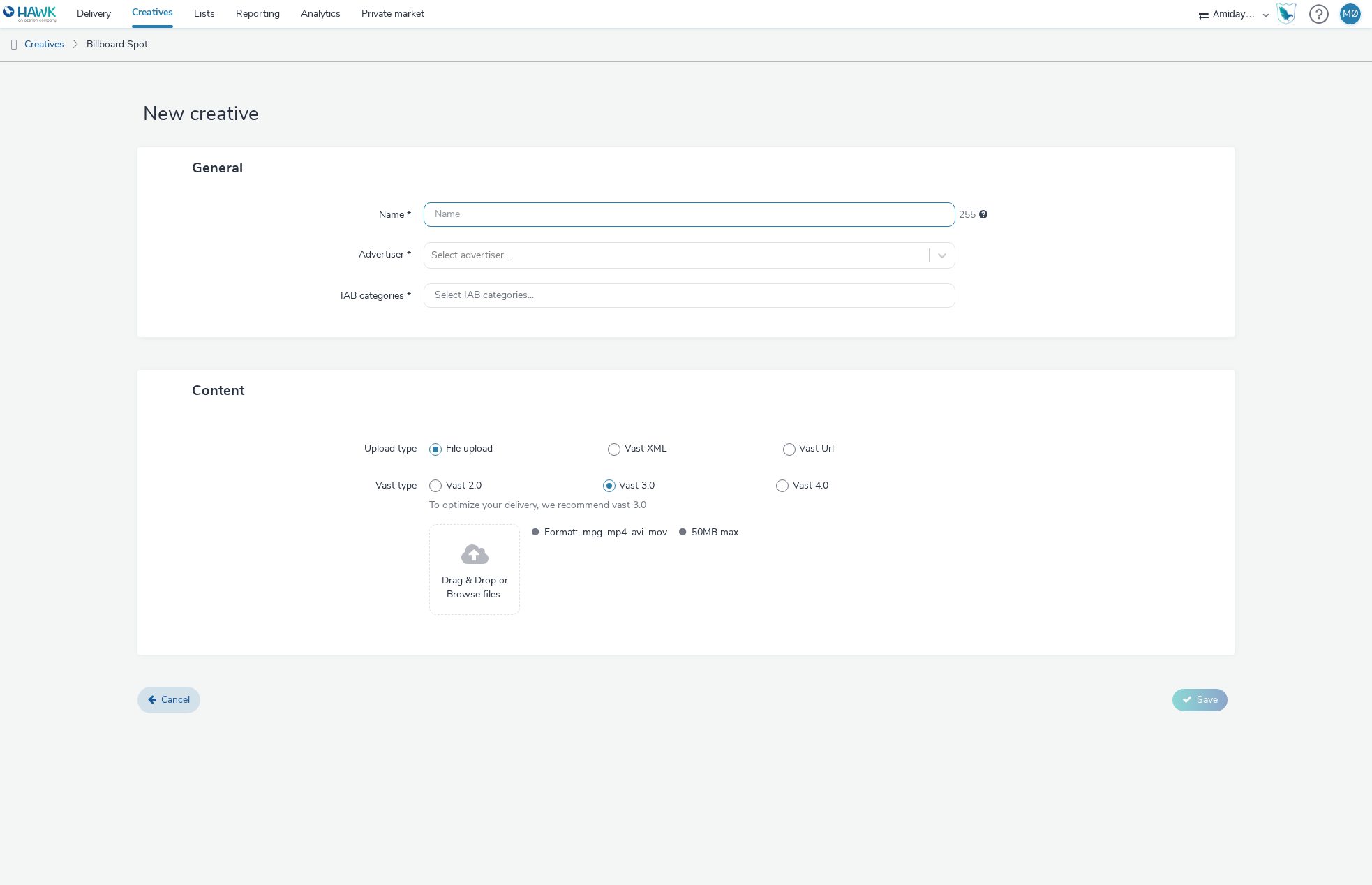
click at [505, 216] on input "text" at bounding box center [689, 214] width 531 height 25
paste input "Deloitte - Employer branding - [PERSON_NAME] - 1600x1000"
type input "Deloitte - Employer branding - [PERSON_NAME] - 1600x1000"
click at [505, 216] on input "Deloitte - Employer branding - [PERSON_NAME] - 1600x1000" at bounding box center [689, 214] width 531 height 25
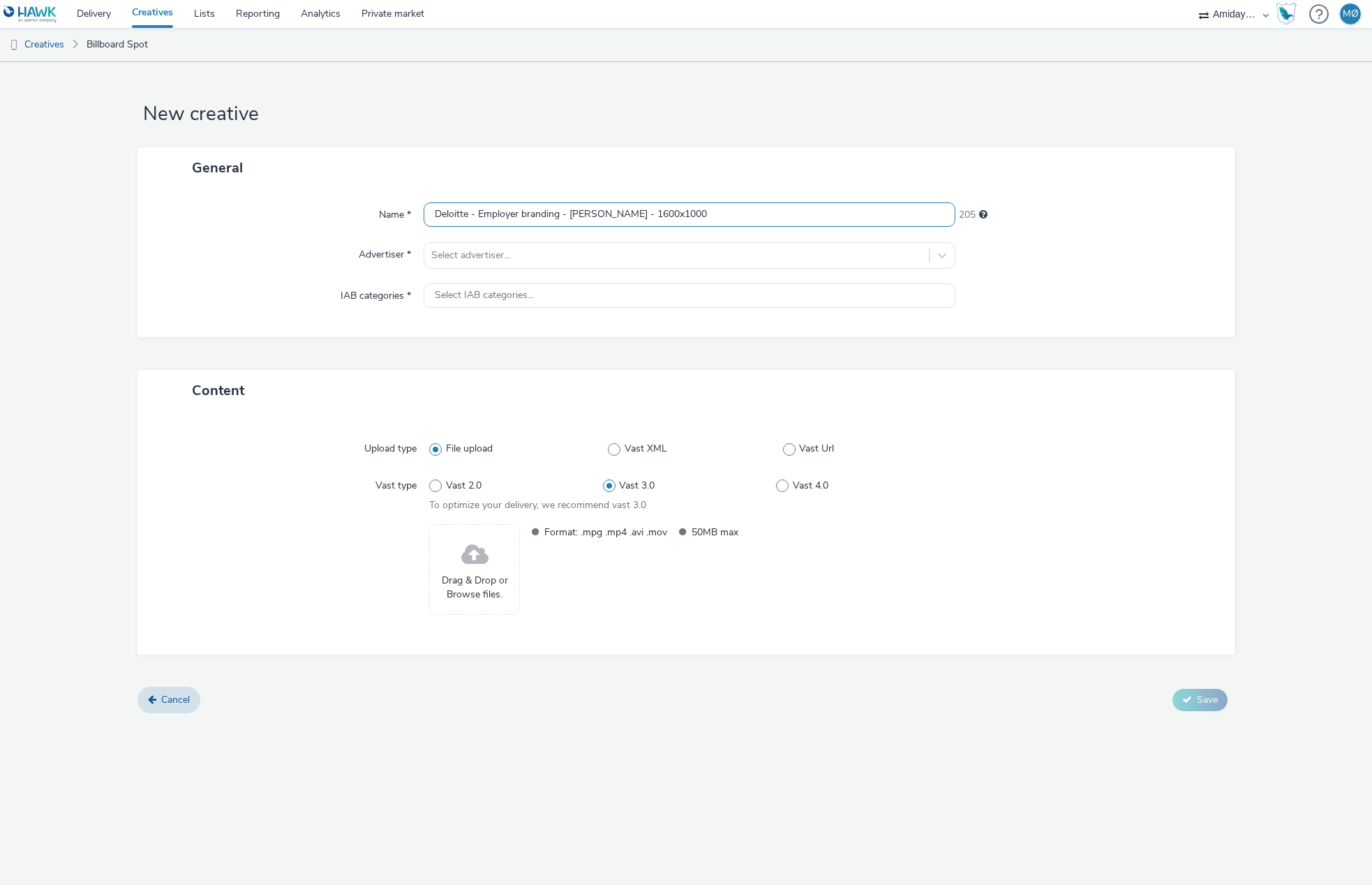
click at [505, 216] on input "Deloitte - Employer branding - [PERSON_NAME] - 1600x1000" at bounding box center [689, 214] width 531 height 25
type input "24SO - Always on - 1080x1920"
click at [542, 261] on div at bounding box center [676, 255] width 490 height 16
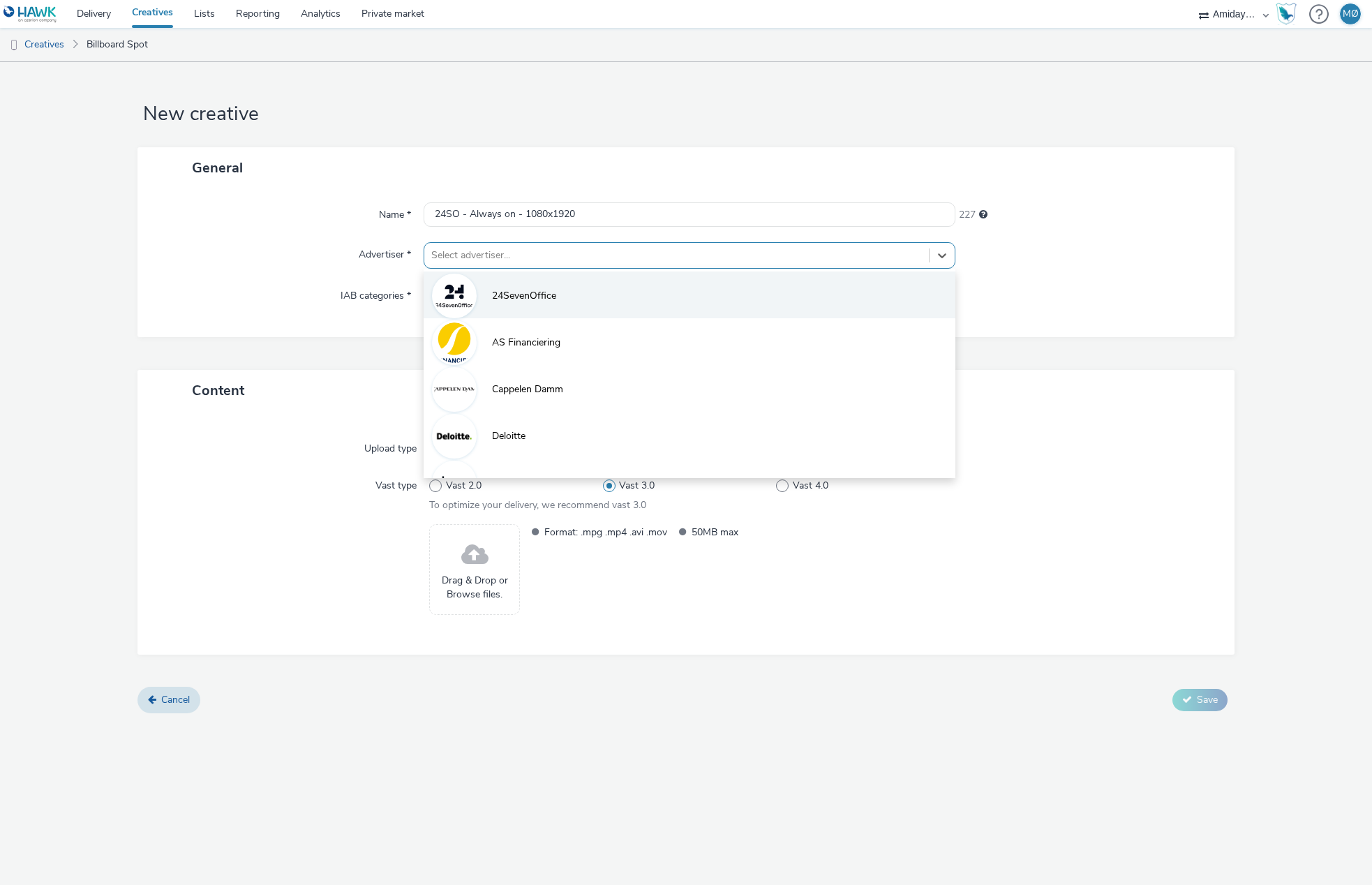
click at [536, 291] on span "24SevenOffice" at bounding box center [524, 295] width 64 height 14
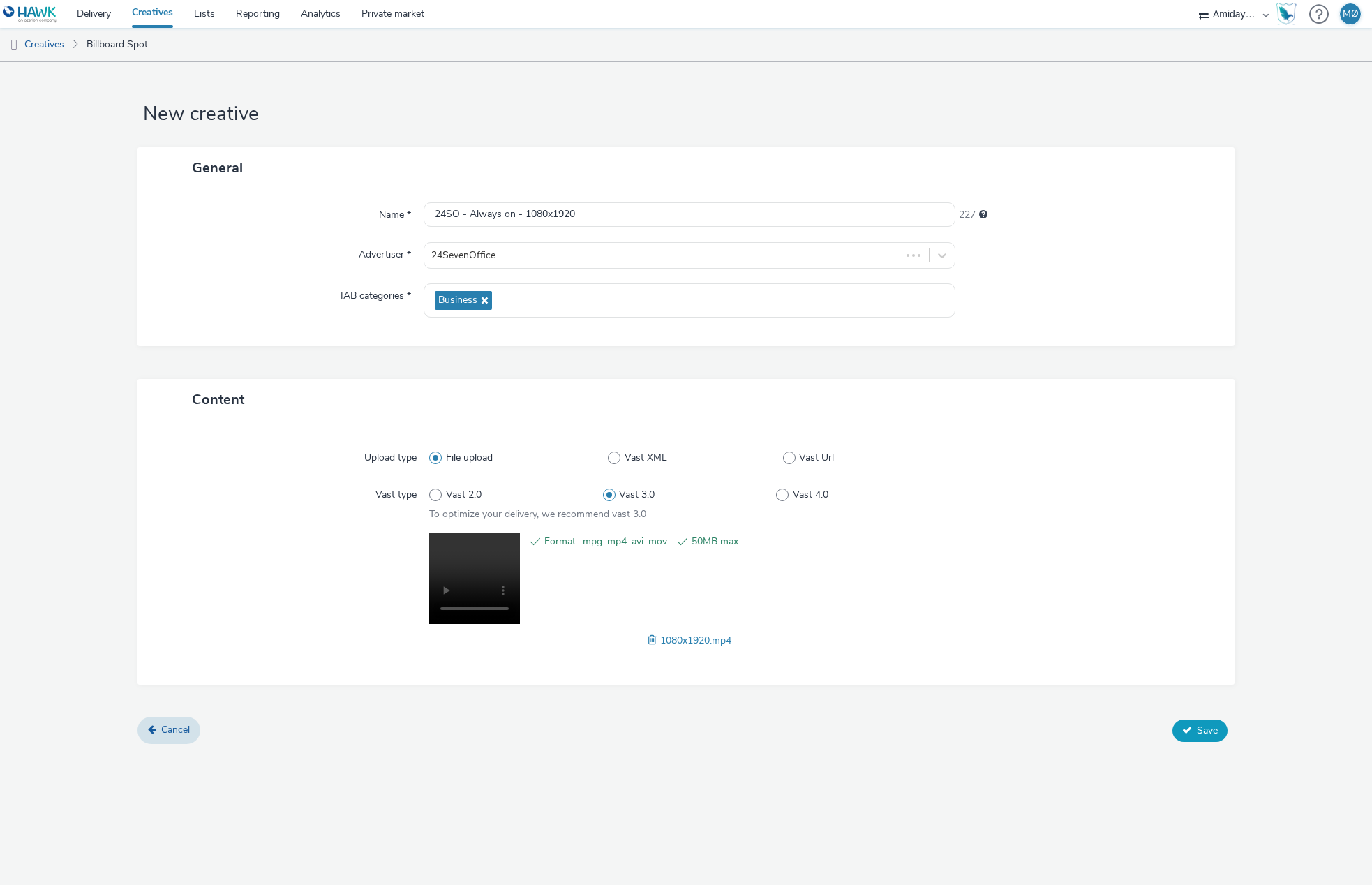
click at [1201, 726] on span "Save" at bounding box center [1207, 730] width 21 height 14
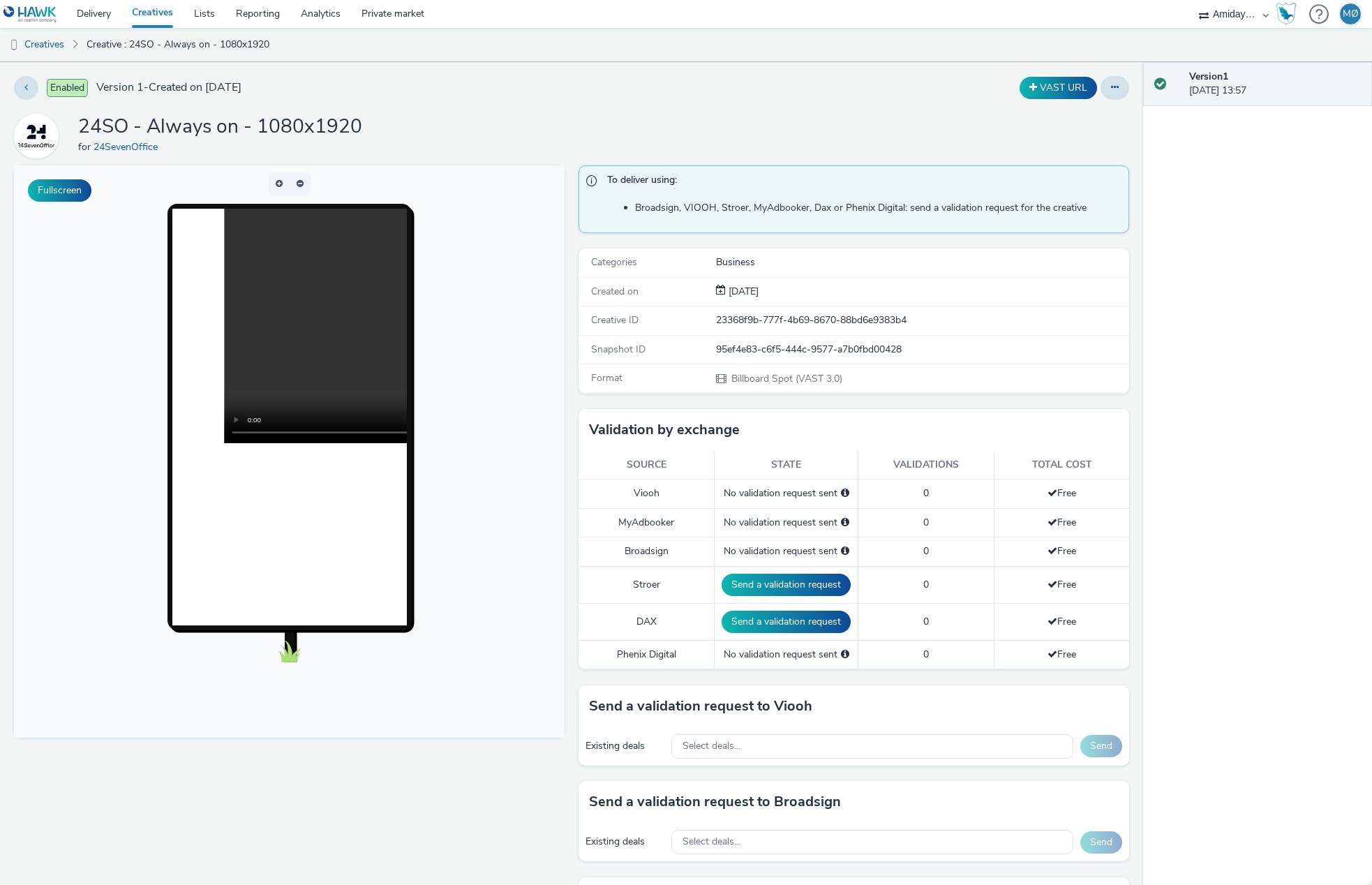
click at [5, 89] on div "Enabled Version 1 - Created on 06 October 2025 VAST URL 24SO - Always on - 1080…" at bounding box center [571, 473] width 1142 height 823
click at [23, 84] on button at bounding box center [25, 88] width 24 height 24
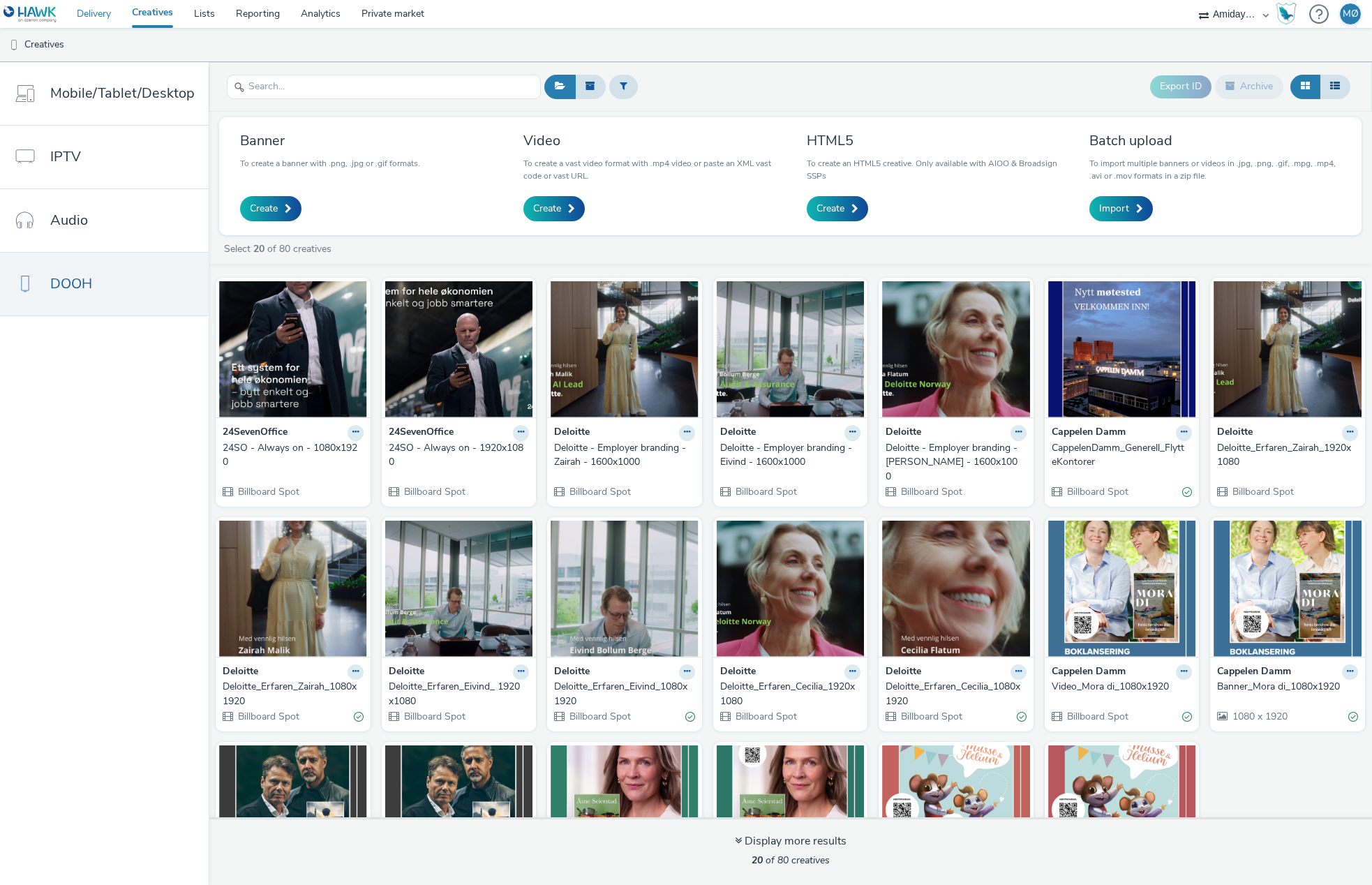
click at [83, 11] on link "Delivery" at bounding box center [93, 14] width 55 height 28
